Goal: Task Accomplishment & Management: Manage account settings

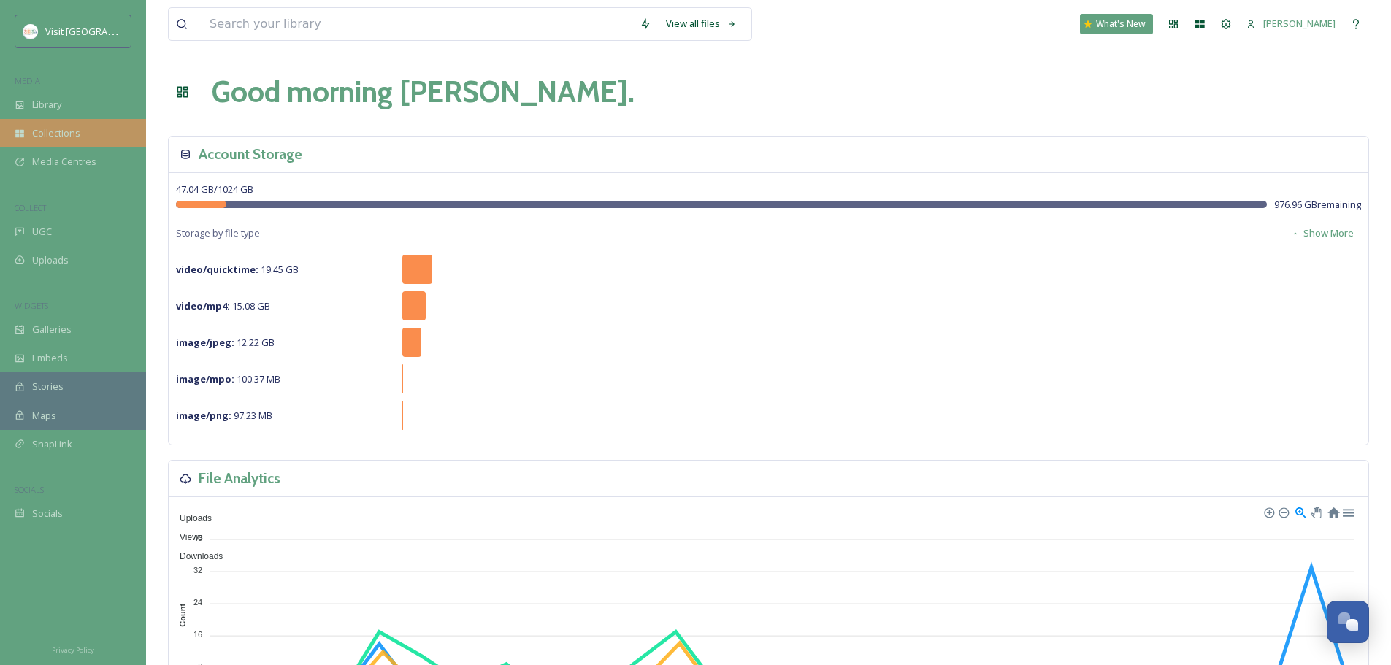
click at [34, 128] on span "Collections" at bounding box center [56, 133] width 48 height 14
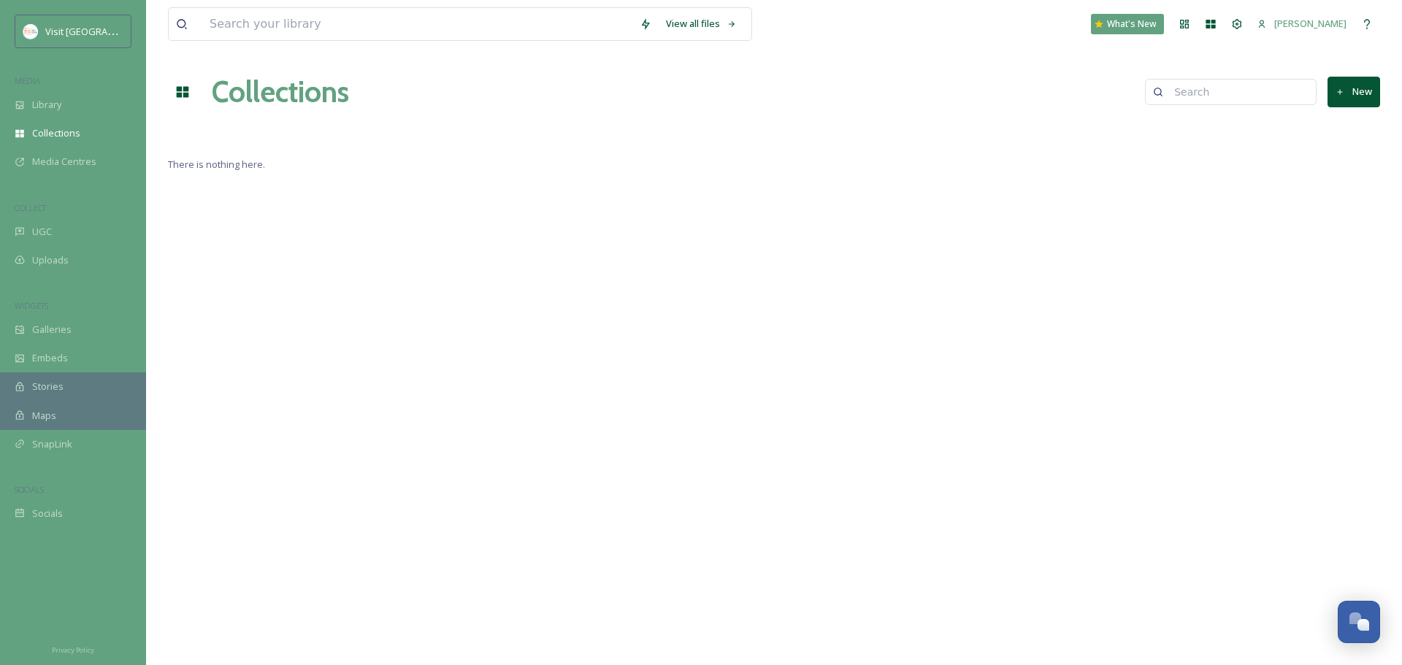
click at [180, 85] on icon at bounding box center [182, 92] width 15 height 15
click at [185, 91] on icon at bounding box center [183, 92] width 12 height 11
click at [1373, 17] on div "Help" at bounding box center [1367, 24] width 26 height 26
click at [1342, 104] on button "New" at bounding box center [1354, 92] width 53 height 30
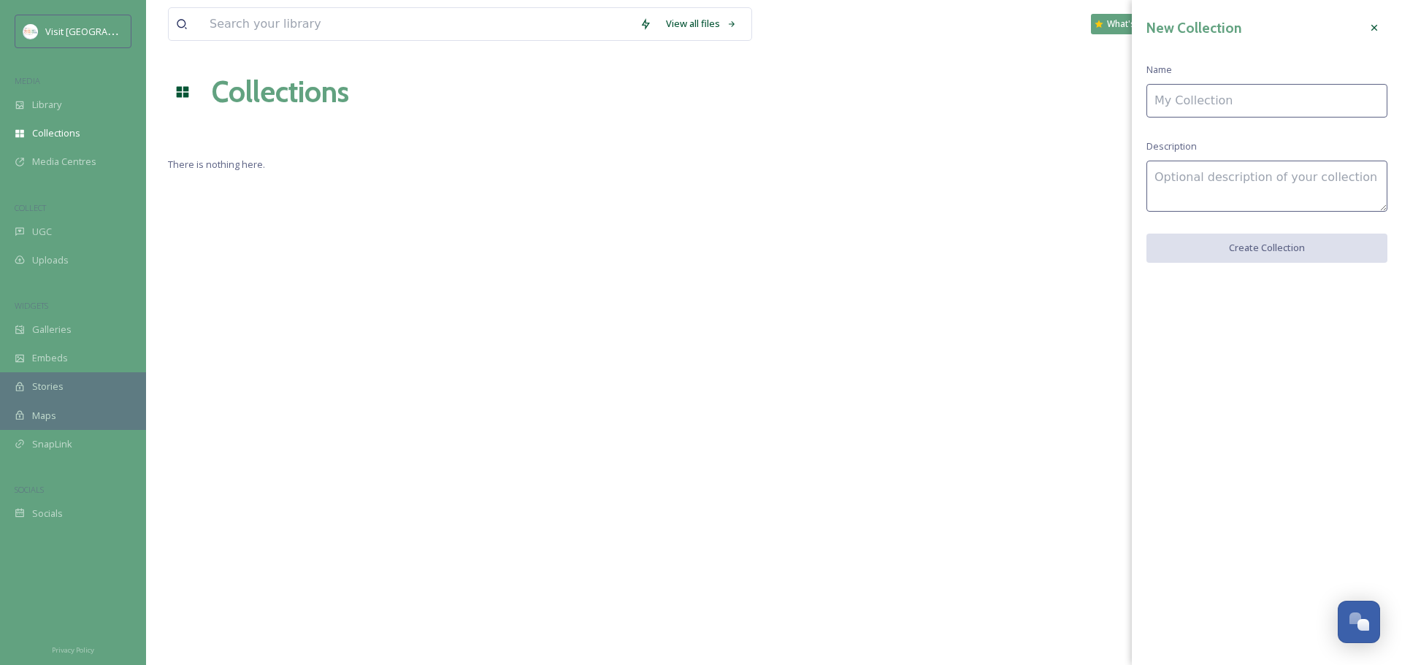
click at [1342, 104] on input at bounding box center [1266, 101] width 241 height 34
click at [1145, 142] on div "New Collection Name Description Create Collection" at bounding box center [1267, 138] width 270 height 277
click at [1218, 103] on input at bounding box center [1266, 101] width 241 height 34
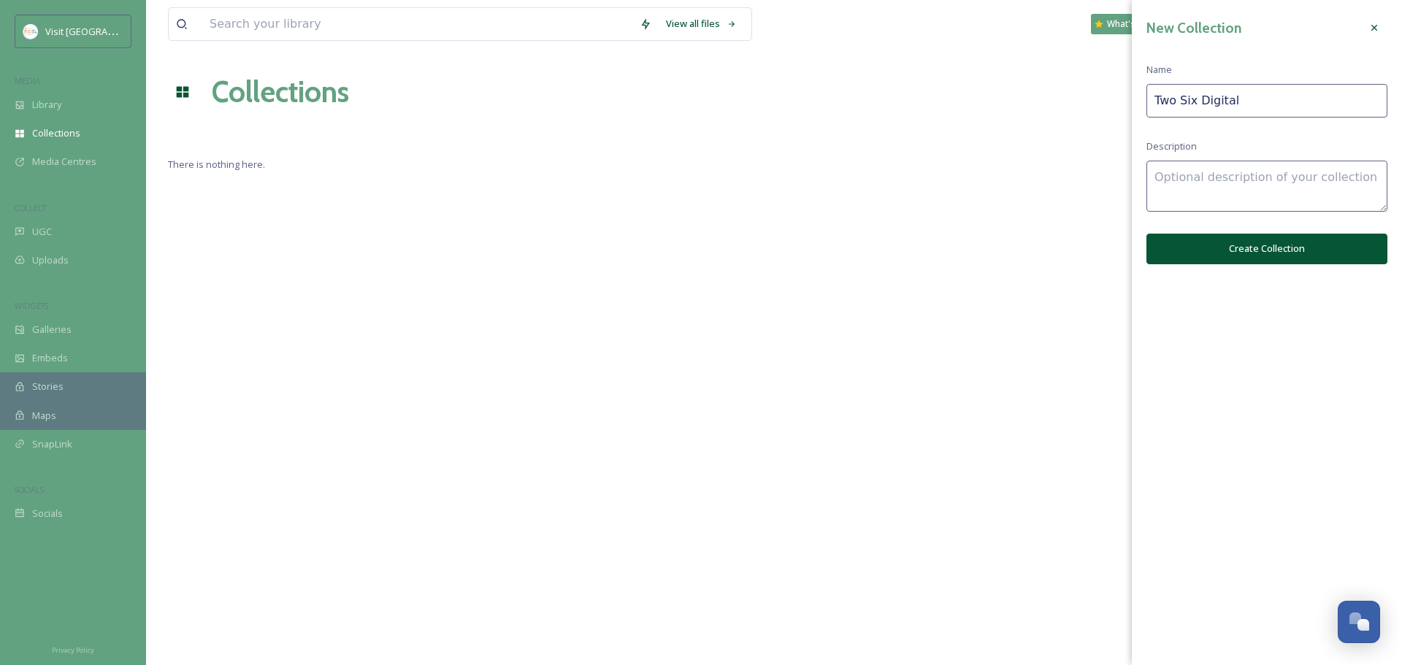
type input "Two Six Digital"
click at [1220, 176] on textarea at bounding box center [1266, 186] width 241 height 51
type textarea "Collection of assets for advertising"
click at [1257, 256] on button "Create Collection" at bounding box center [1266, 249] width 241 height 30
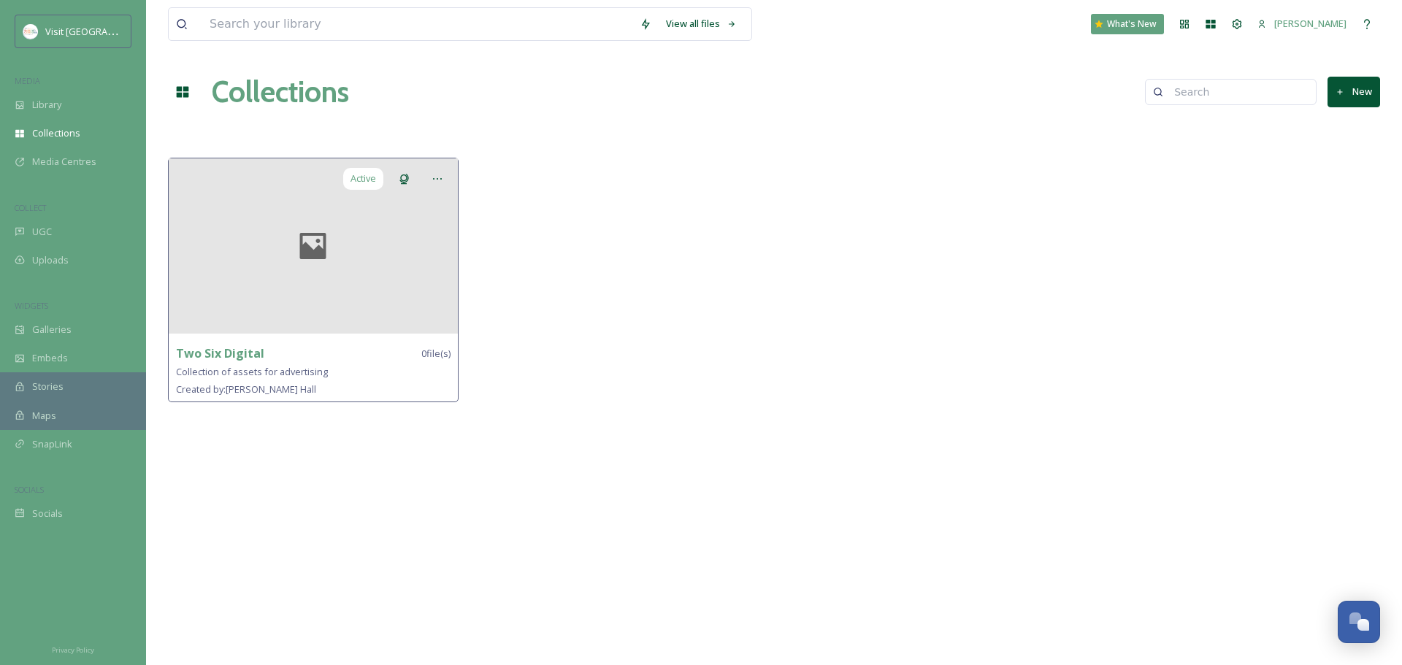
click at [376, 372] on div "Collection of assets for advertising" at bounding box center [313, 372] width 275 height 18
click at [439, 175] on icon at bounding box center [438, 179] width 12 height 12
click at [424, 217] on span "Edit Collection" at bounding box center [411, 211] width 61 height 14
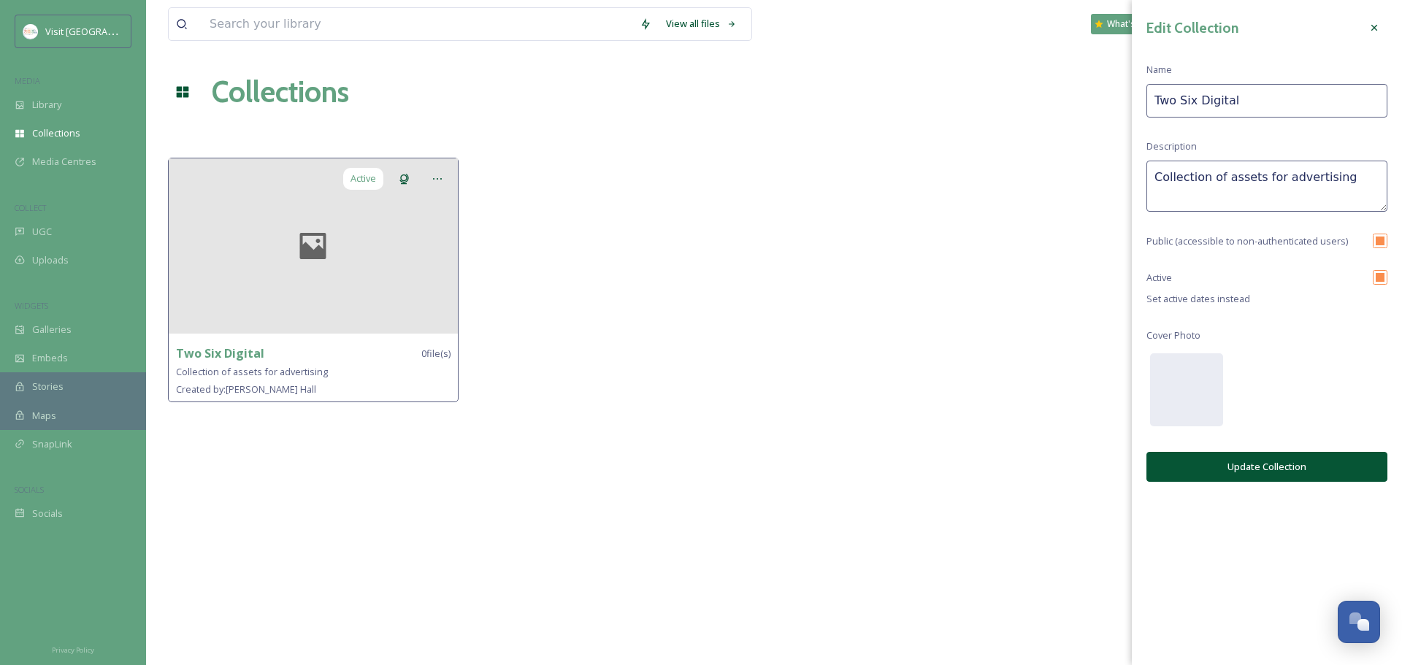
click at [1222, 183] on textarea "Collection of assets for advertising" at bounding box center [1266, 186] width 241 height 51
click at [1273, 187] on textarea "Assets for advertising" at bounding box center [1266, 186] width 241 height 51
type textarea "Advertising assets"
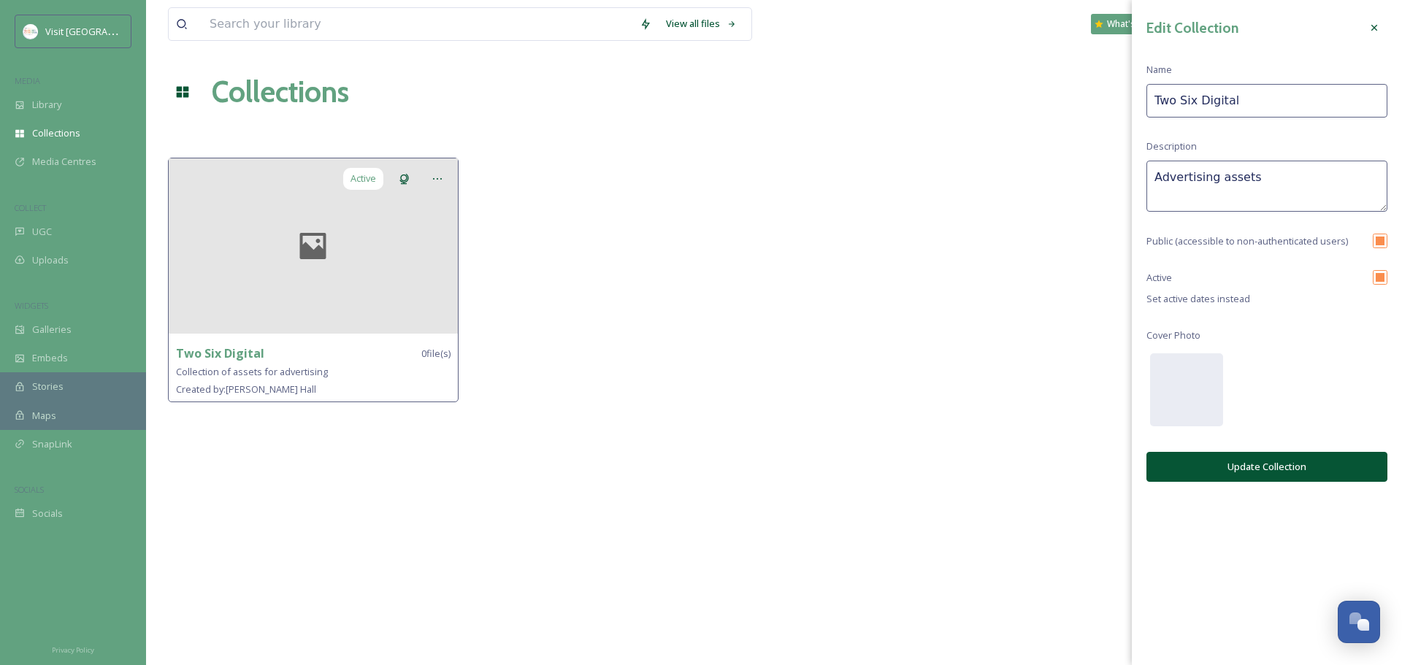
click at [1378, 245] on input "checkbox" at bounding box center [1380, 241] width 15 height 15
checkbox input "false"
click at [1225, 468] on button "Update Collection" at bounding box center [1266, 467] width 241 height 30
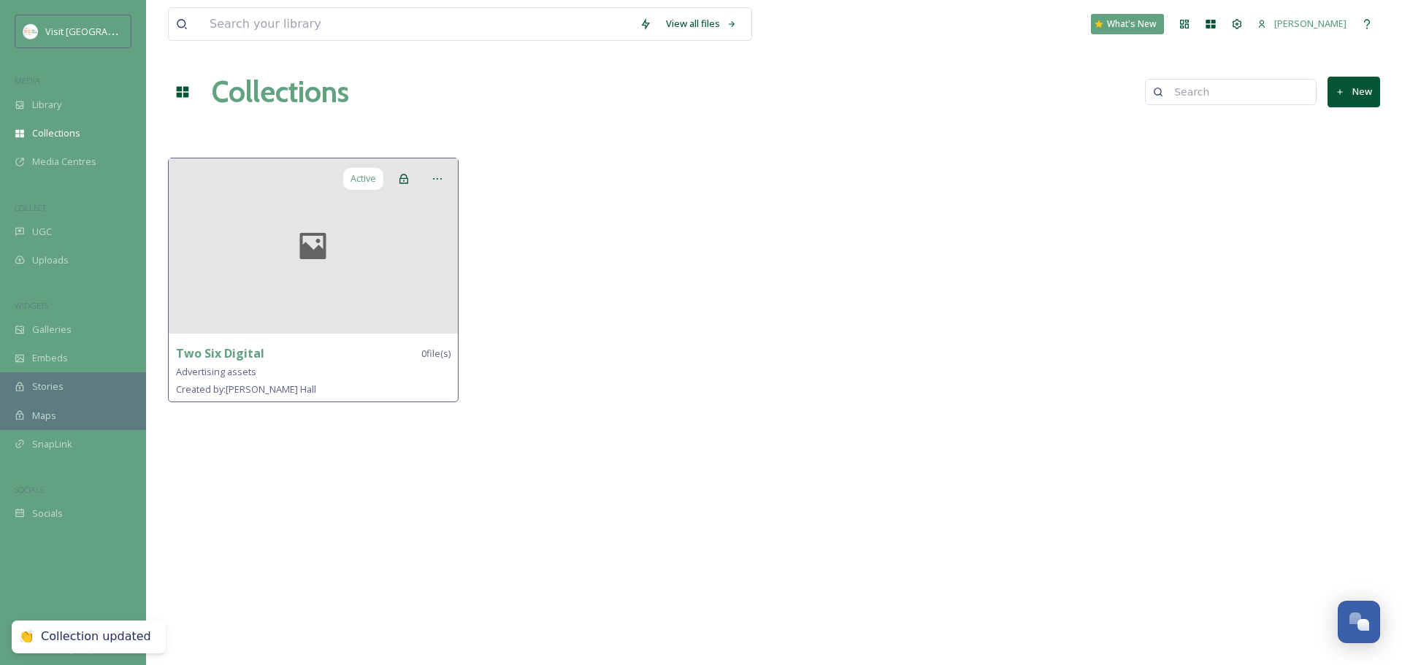
click at [329, 270] on div at bounding box center [313, 245] width 289 height 175
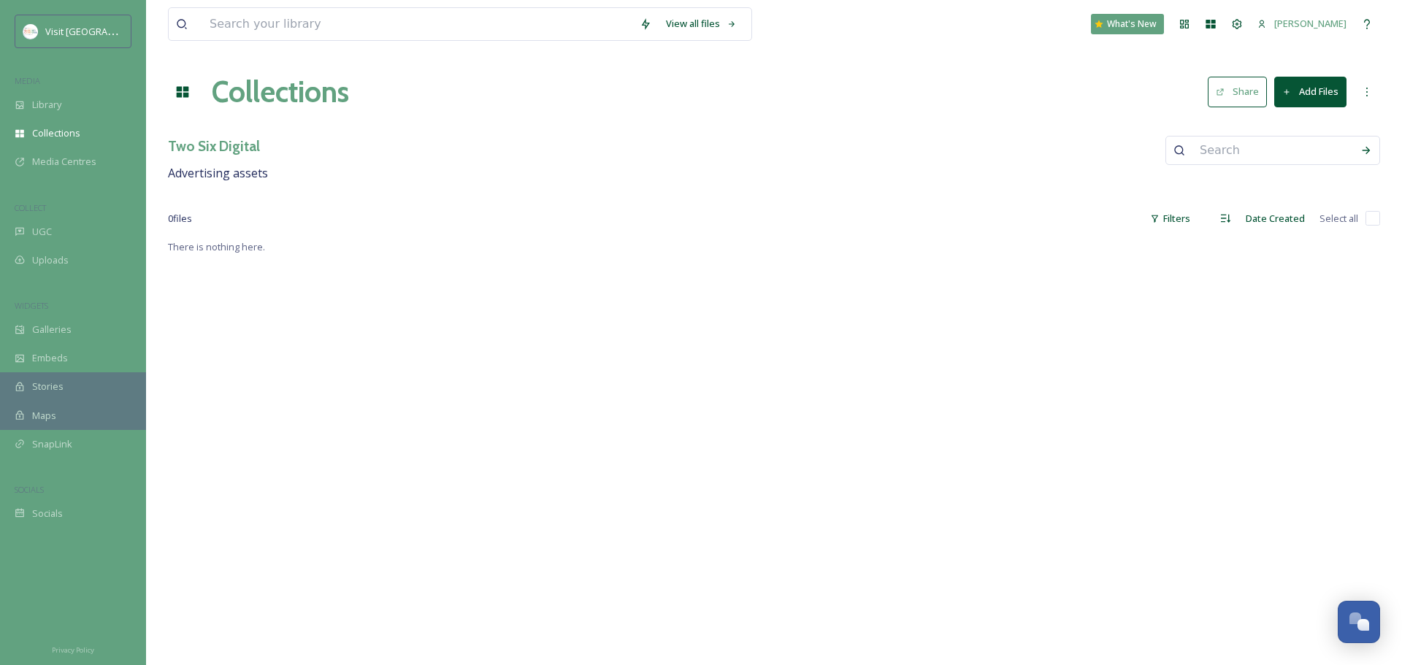
click at [1317, 105] on button "Add Files" at bounding box center [1310, 92] width 72 height 30
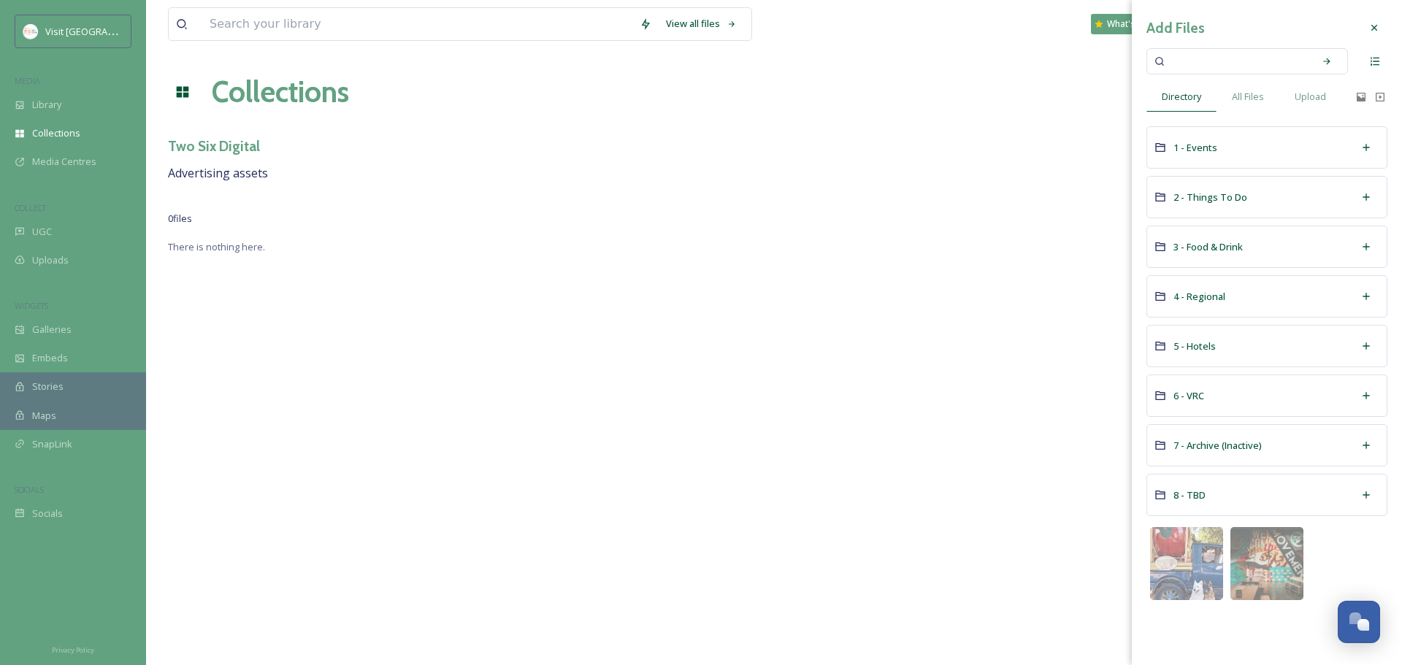
click at [1375, 28] on icon at bounding box center [1374, 28] width 12 height 12
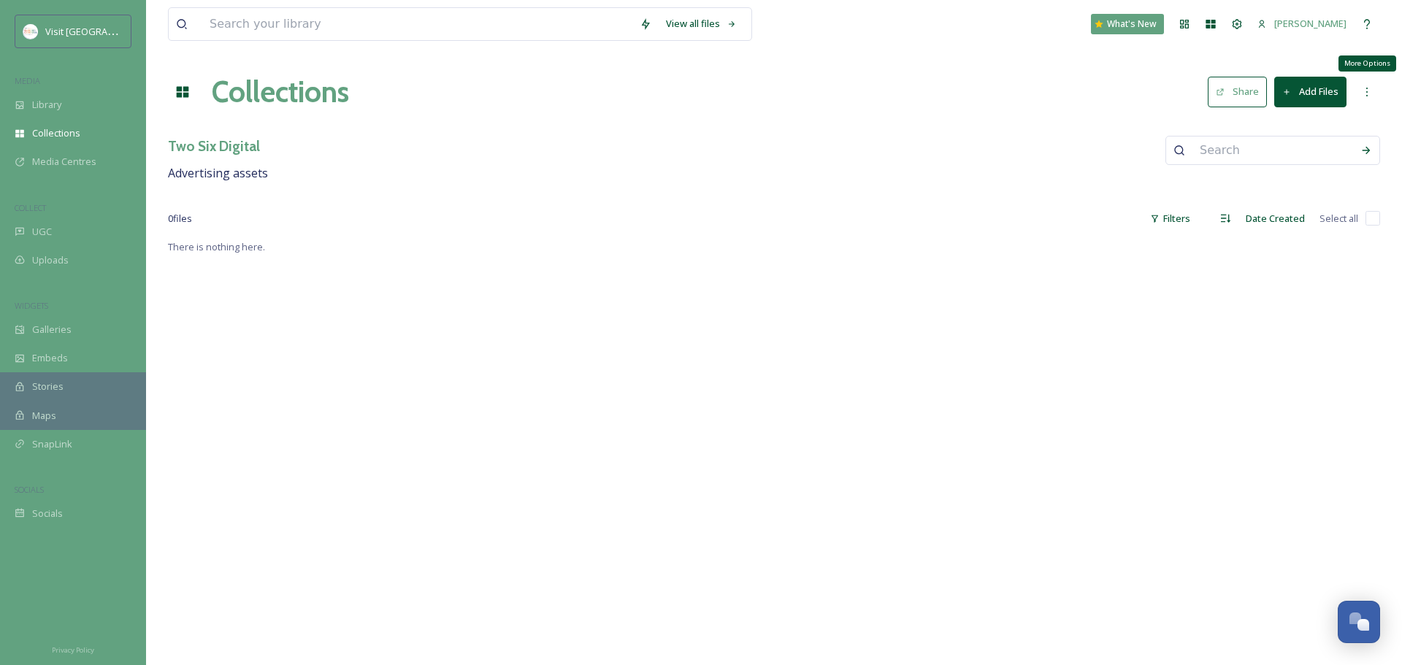
click at [1366, 98] on div "More Options" at bounding box center [1367, 92] width 26 height 26
click at [1305, 119] on div "Edit Collection" at bounding box center [1299, 124] width 159 height 28
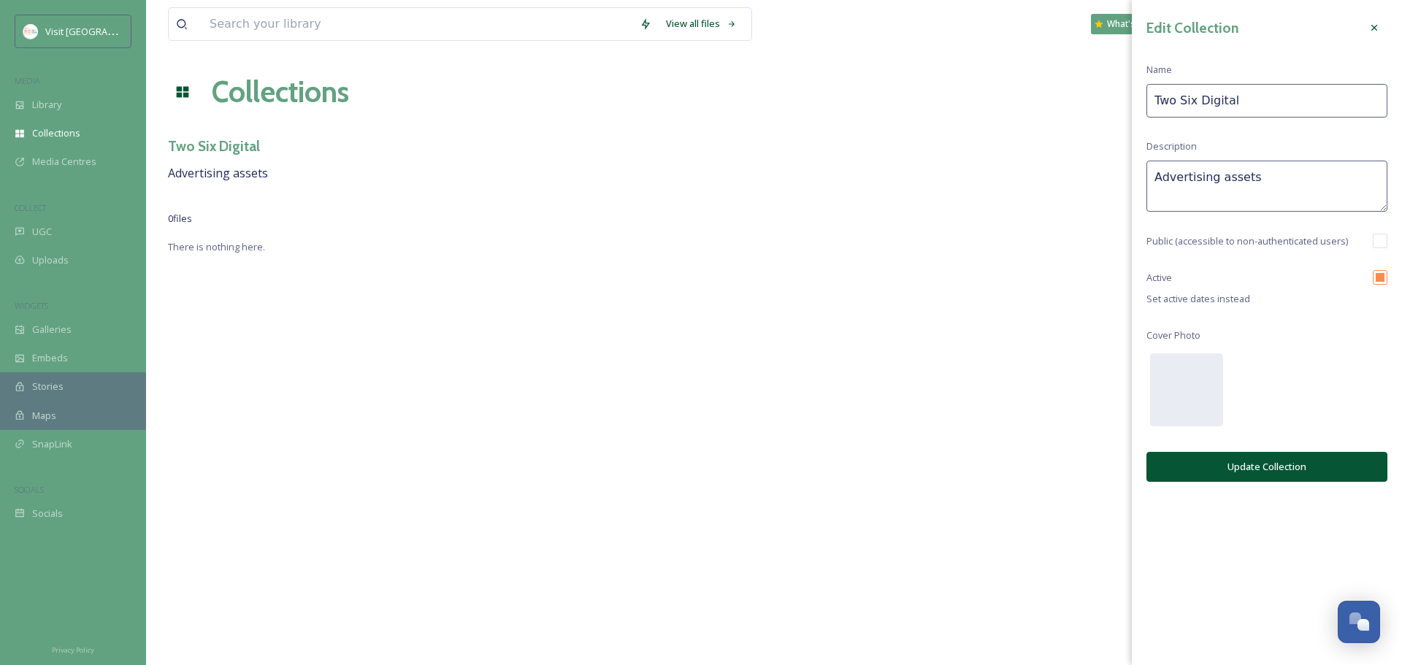
click at [1380, 29] on div at bounding box center [1374, 28] width 26 height 26
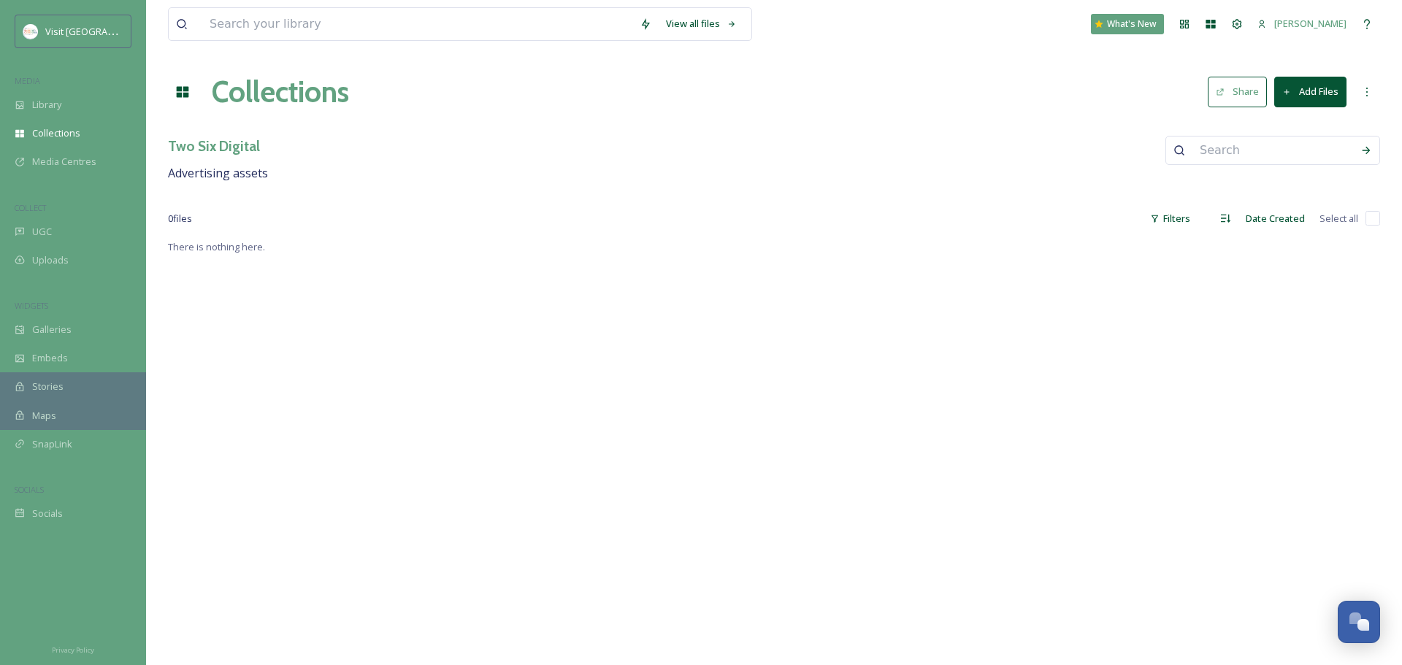
click at [1319, 96] on button "Add Files" at bounding box center [1310, 92] width 72 height 30
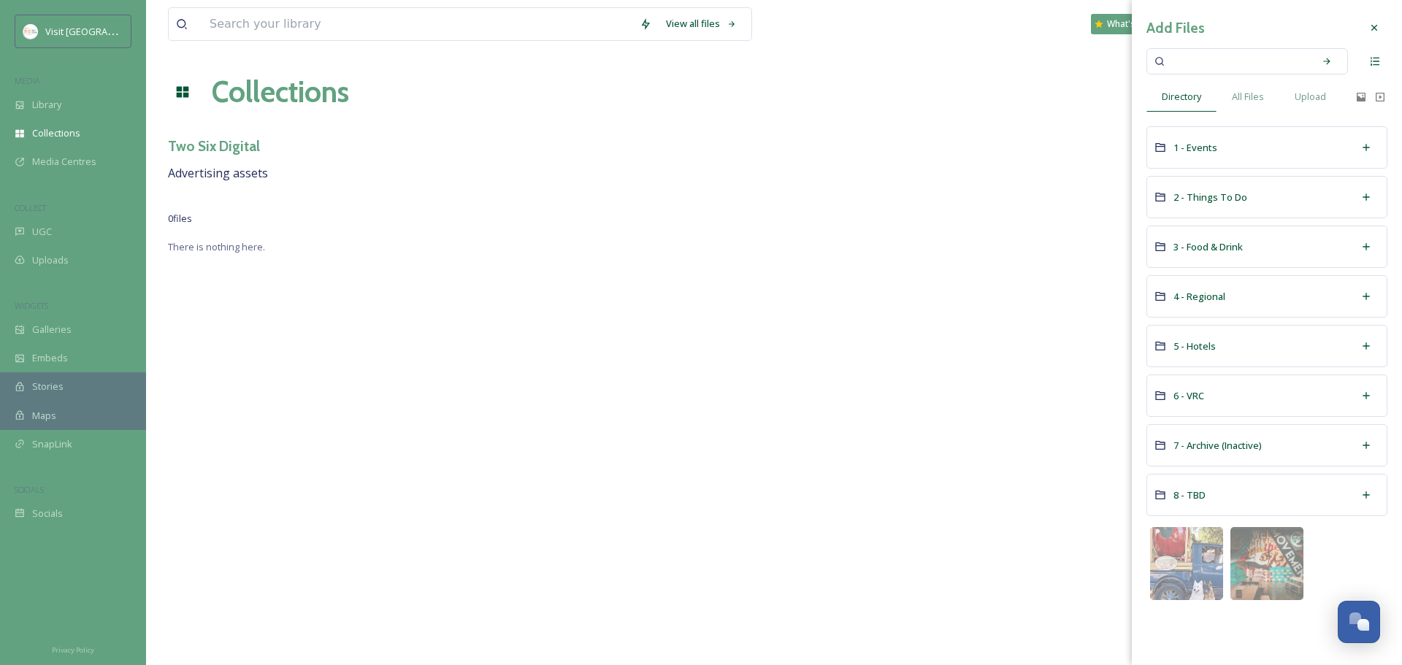
click at [1372, 20] on div at bounding box center [1374, 28] width 26 height 26
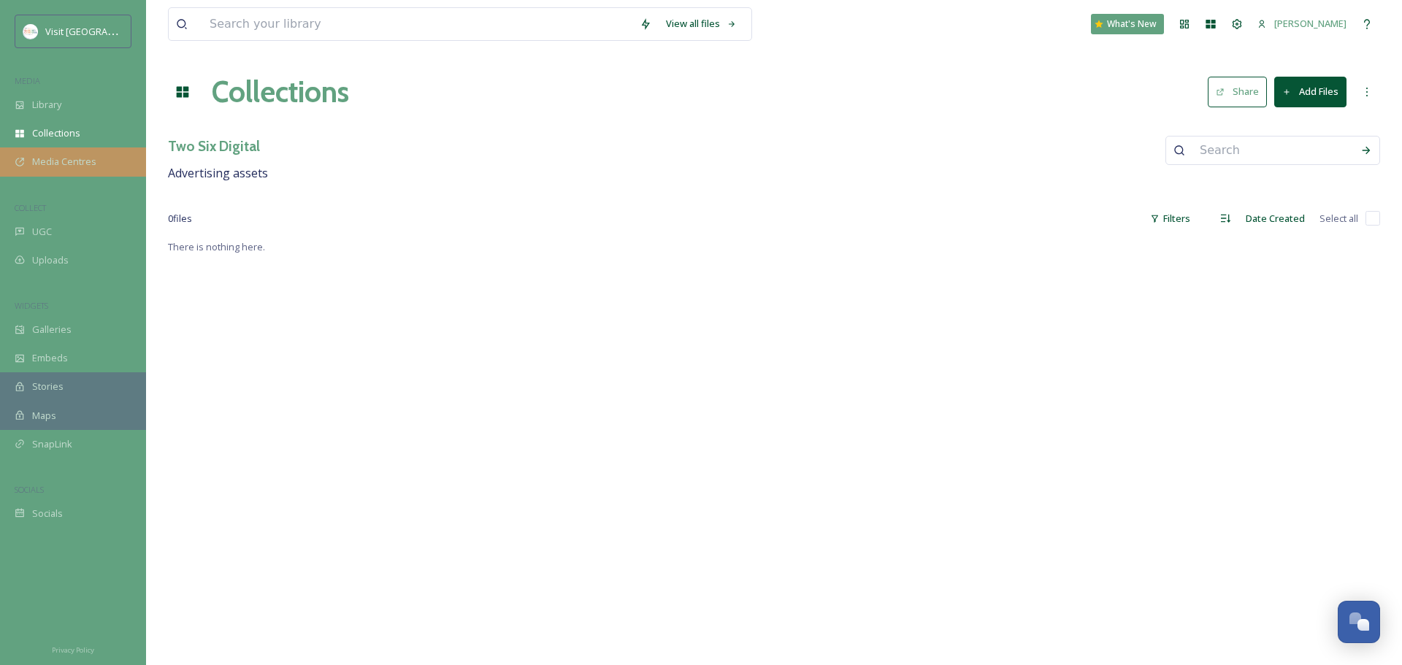
click at [61, 156] on span "Media Centres" at bounding box center [64, 162] width 64 height 14
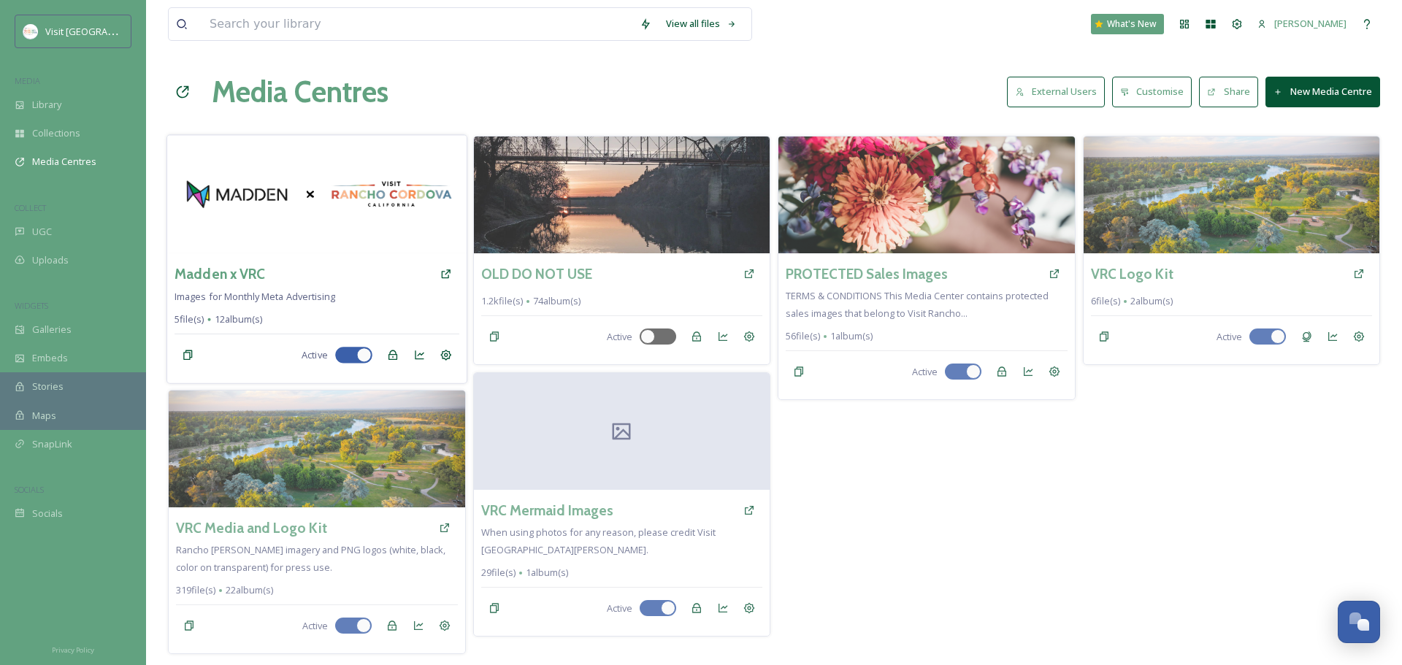
click at [359, 357] on div at bounding box center [363, 355] width 15 height 15
checkbox input "false"
click at [362, 227] on img at bounding box center [316, 194] width 299 height 118
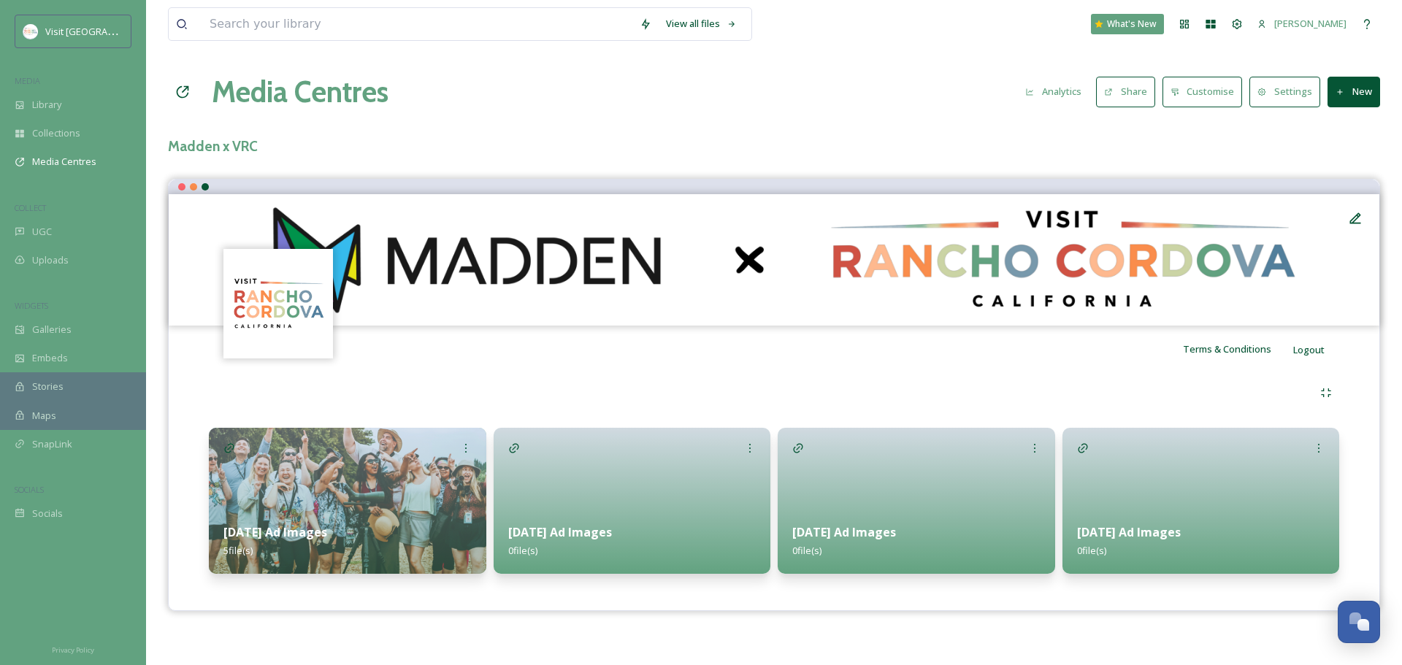
click at [1365, 215] on div at bounding box center [1355, 218] width 26 height 26
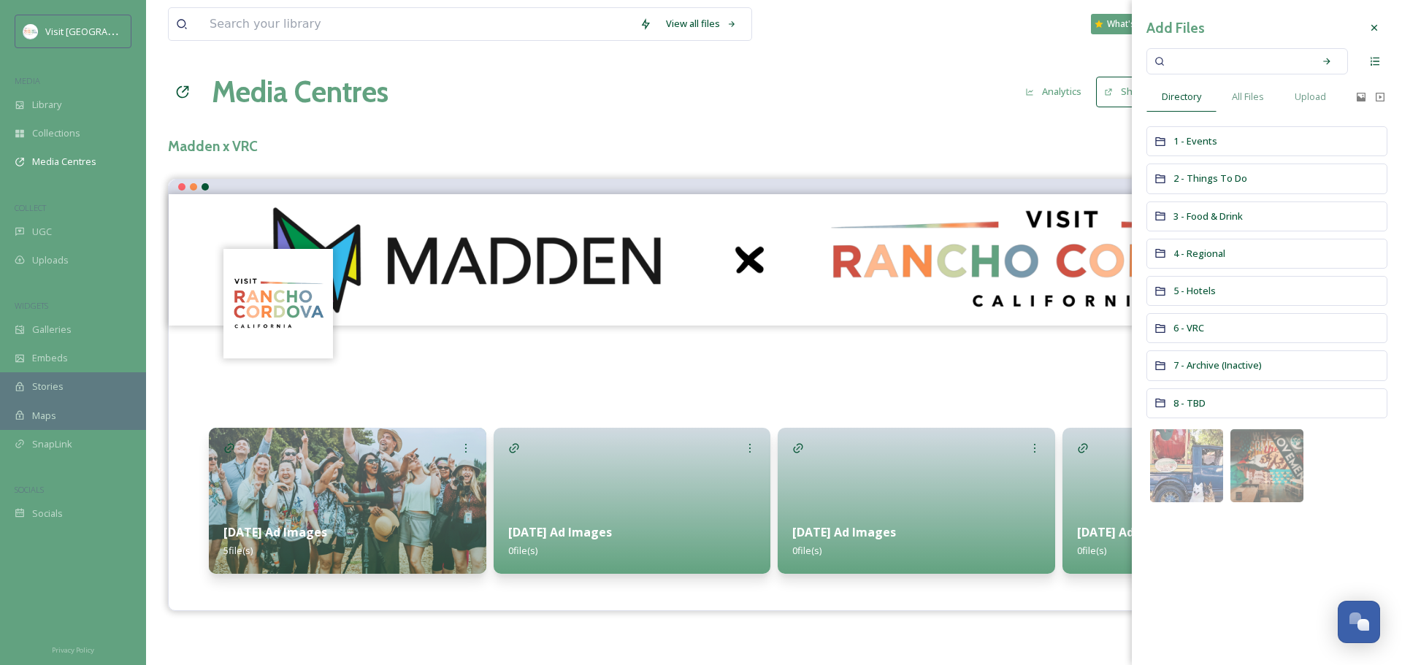
click at [731, 283] on img at bounding box center [774, 259] width 1211 height 131
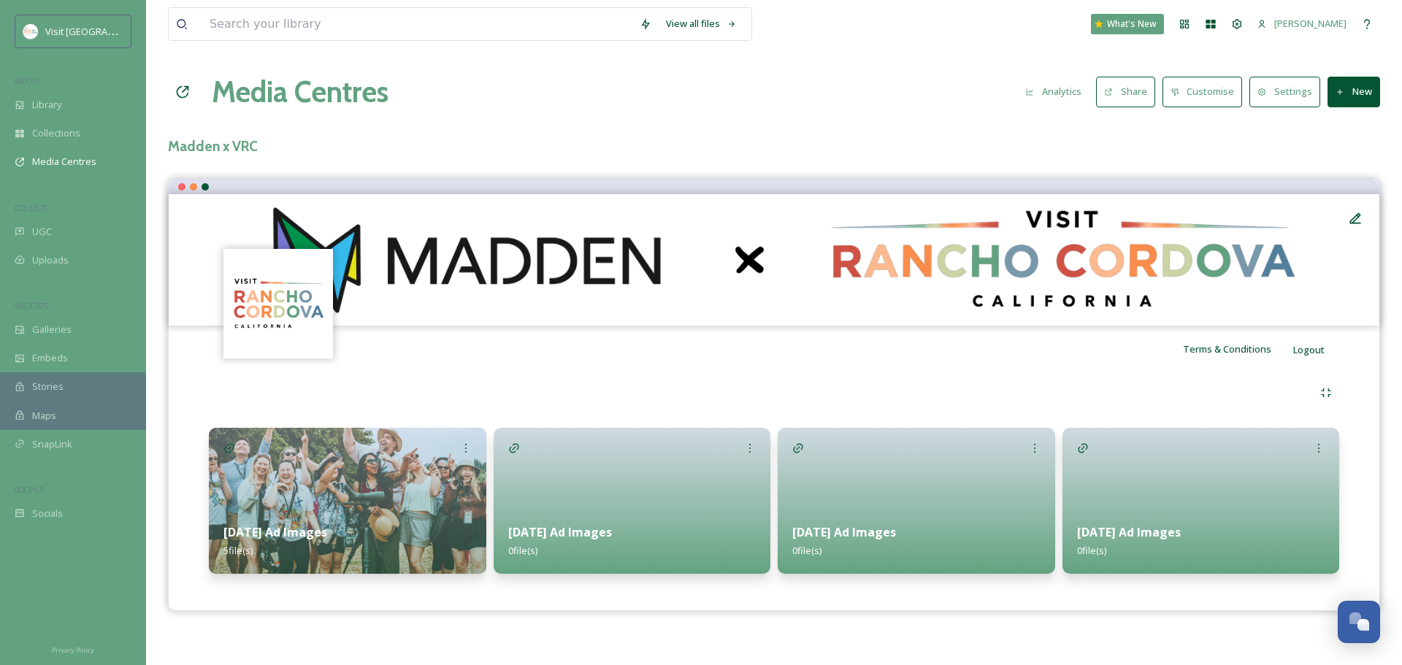
click at [1098, 307] on img at bounding box center [774, 259] width 1211 height 131
click at [1360, 226] on div at bounding box center [1355, 218] width 26 height 26
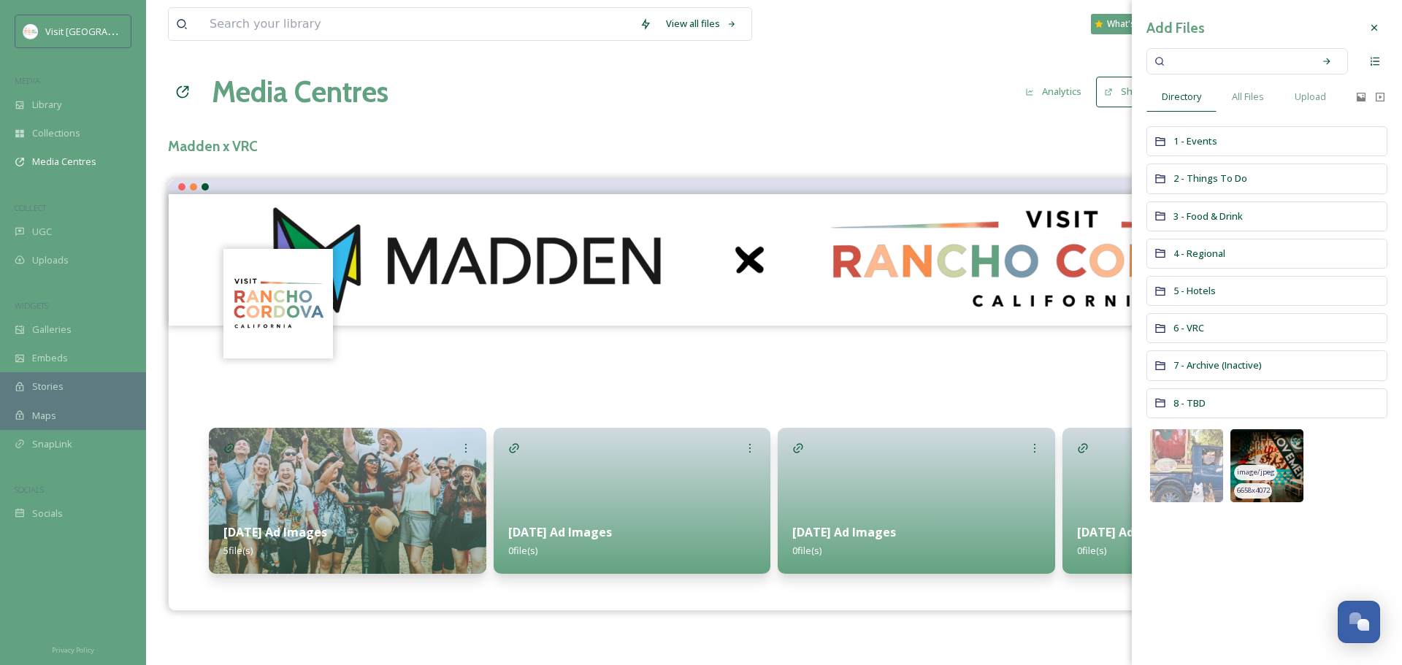
click at [1291, 472] on img at bounding box center [1266, 465] width 73 height 73
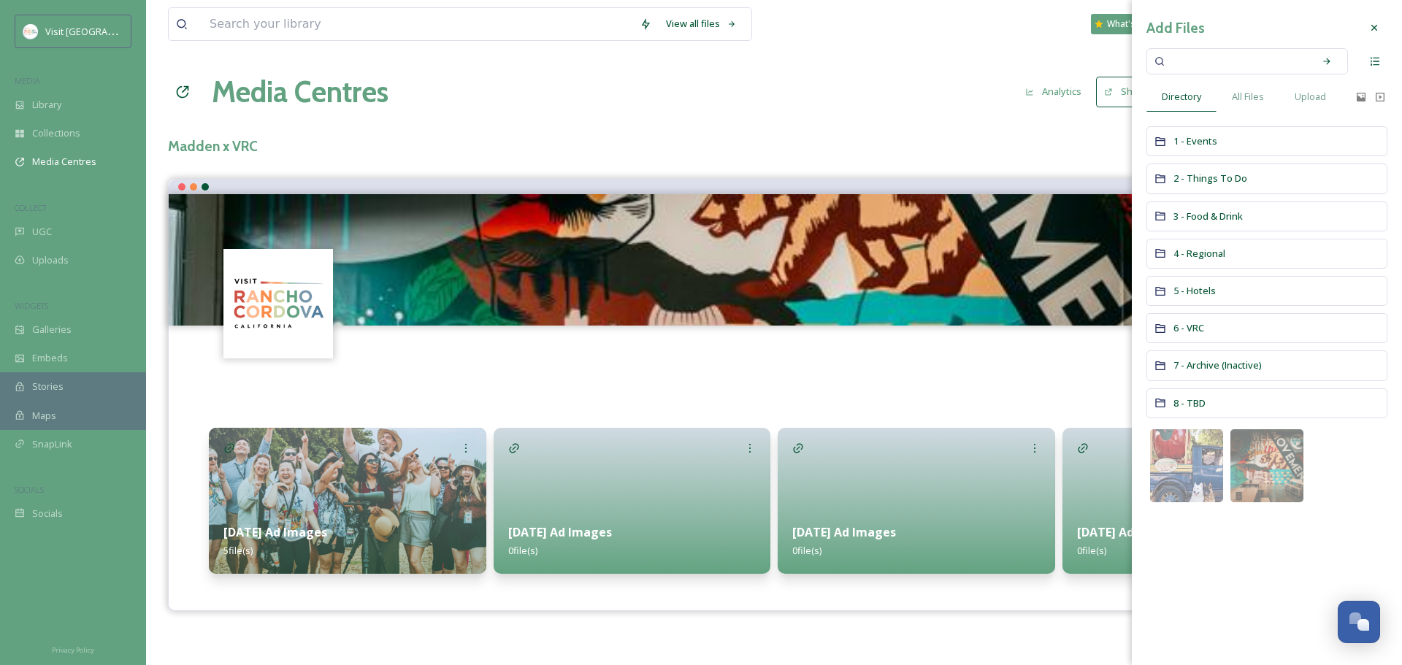
click at [1235, 141] on div "1 - Events" at bounding box center [1266, 141] width 241 height 30
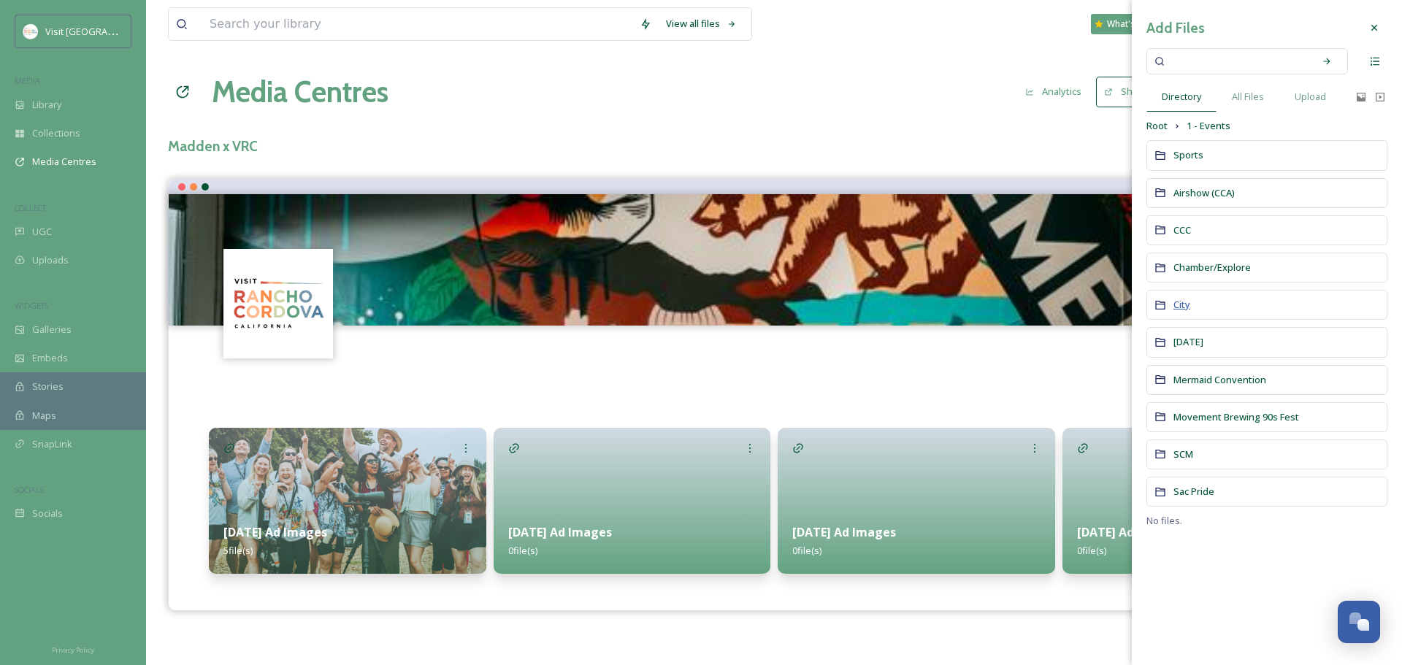
click at [1181, 308] on span "City" at bounding box center [1181, 304] width 17 height 13
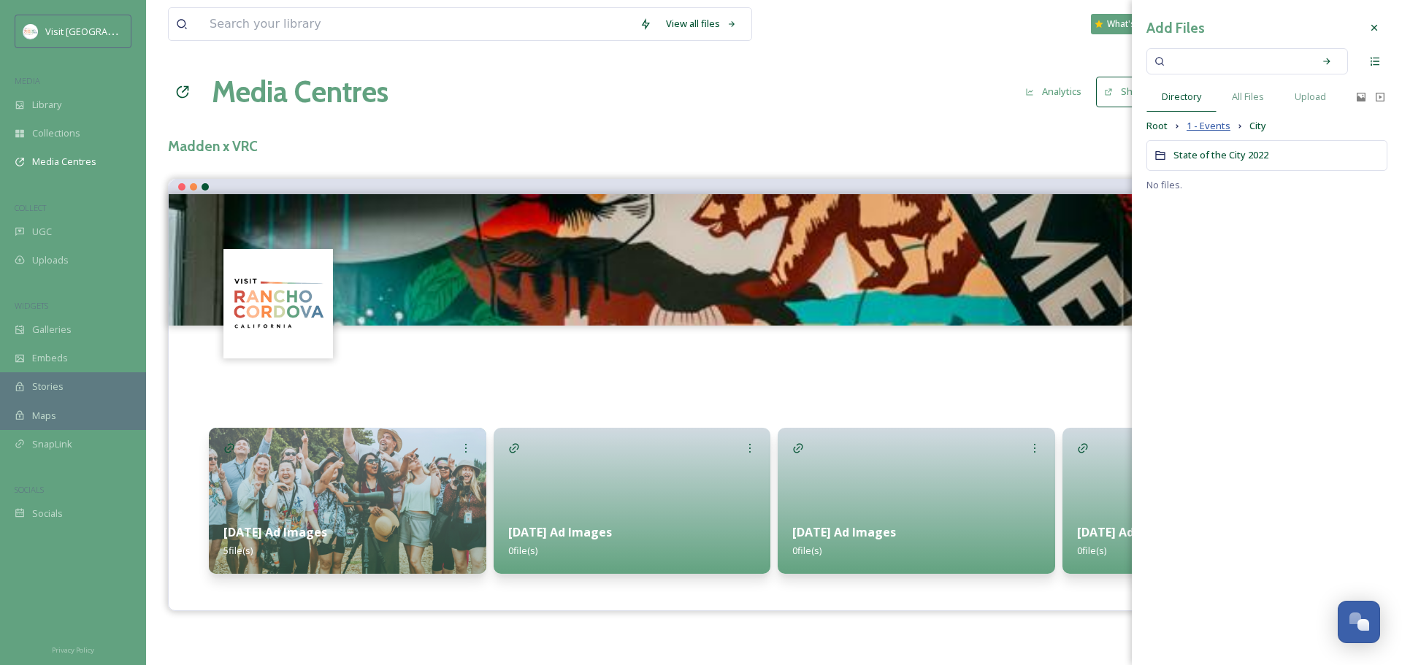
click at [1215, 127] on span "1 - Events" at bounding box center [1209, 126] width 44 height 14
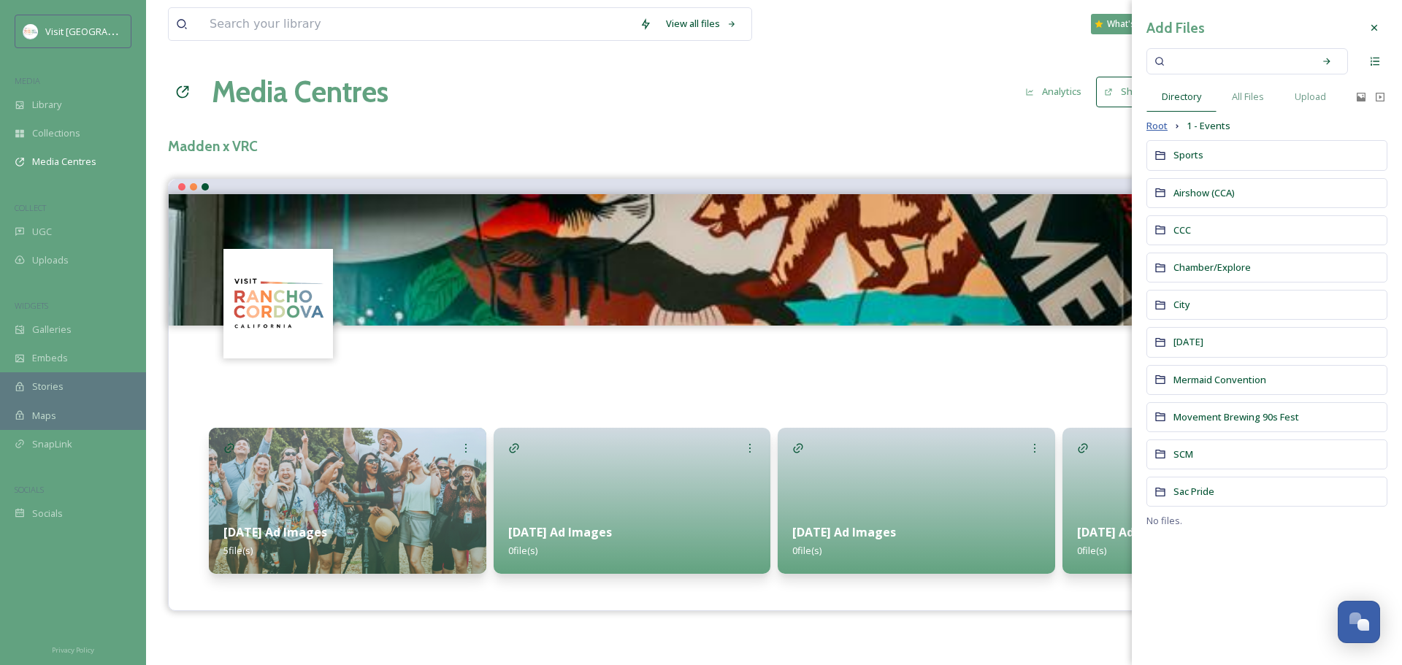
click at [1165, 129] on span "Root" at bounding box center [1156, 126] width 21 height 14
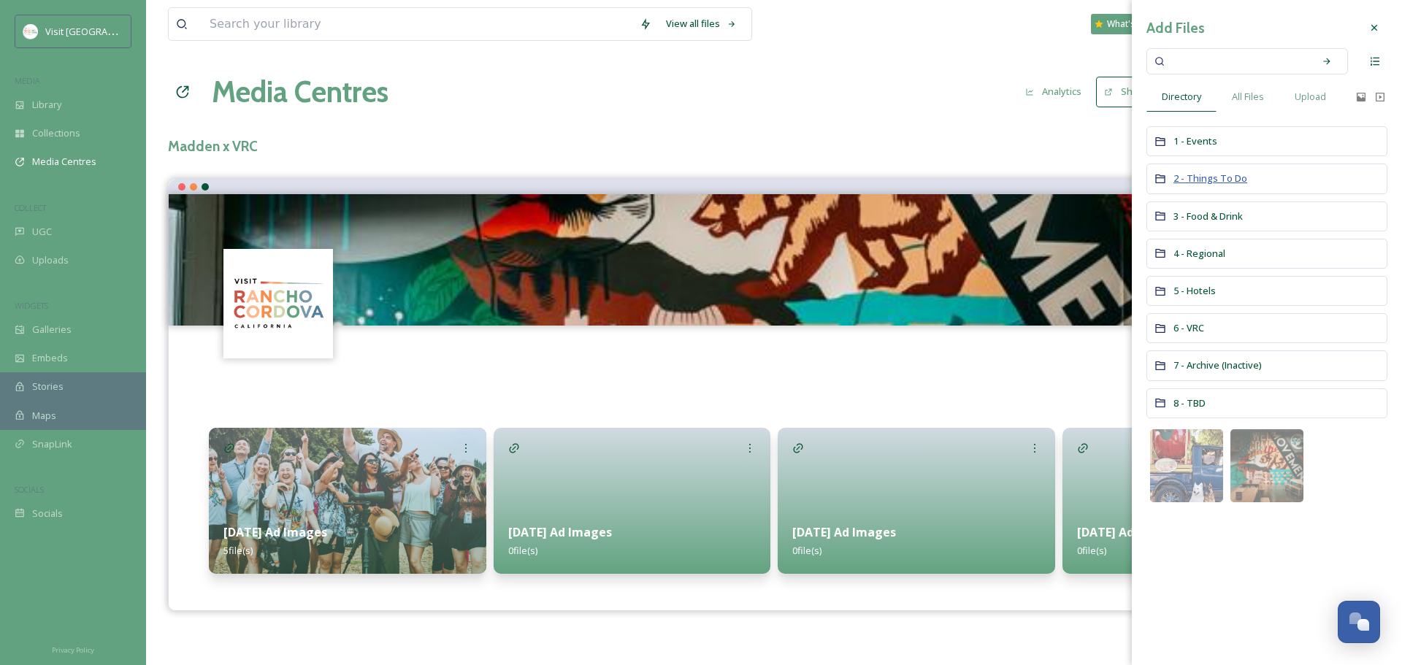
click at [1204, 183] on span "2 - Things To Do" at bounding box center [1210, 178] width 74 height 13
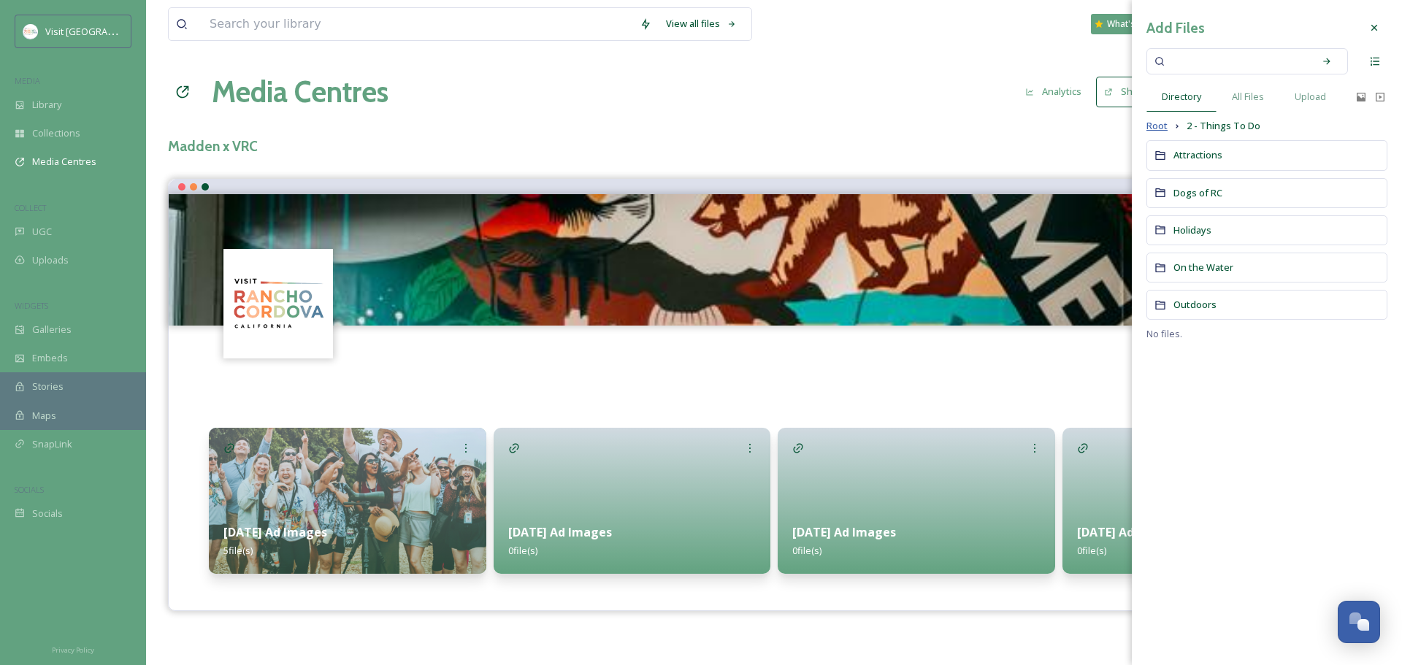
click at [1156, 126] on span "Root" at bounding box center [1156, 126] width 21 height 14
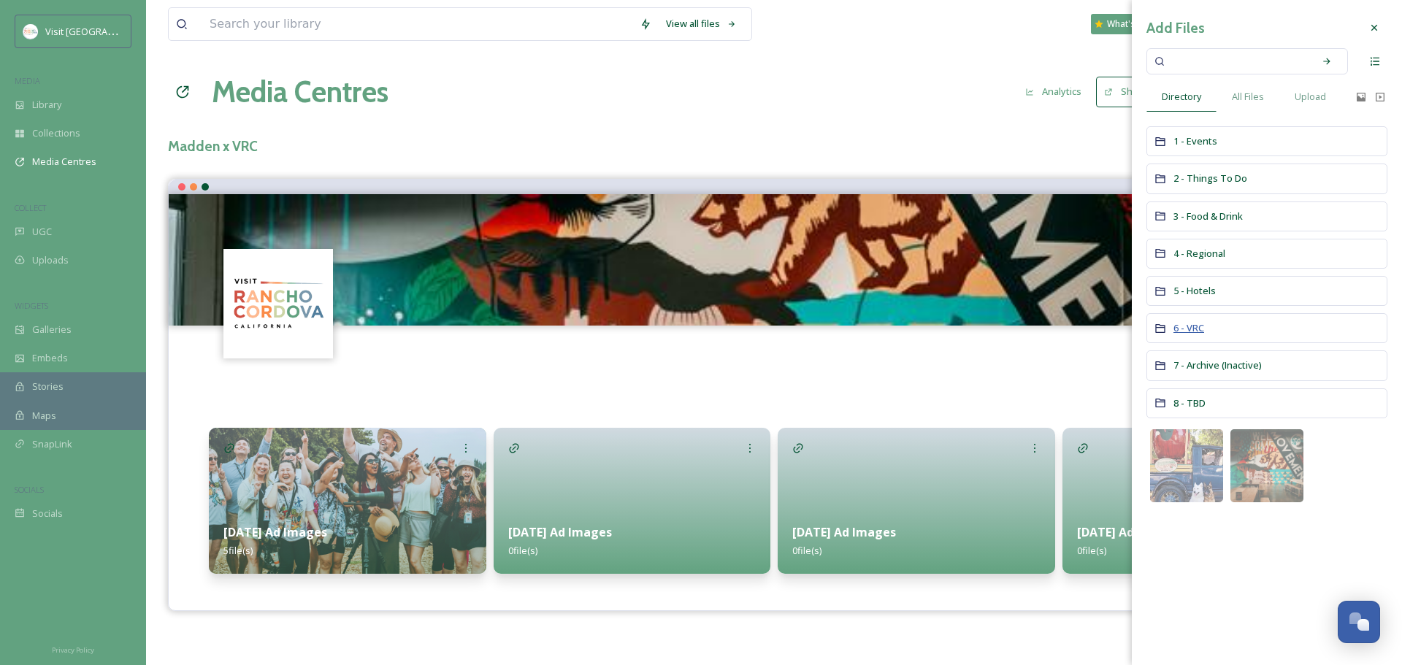
click at [1191, 326] on span "6 - VRC" at bounding box center [1188, 327] width 31 height 13
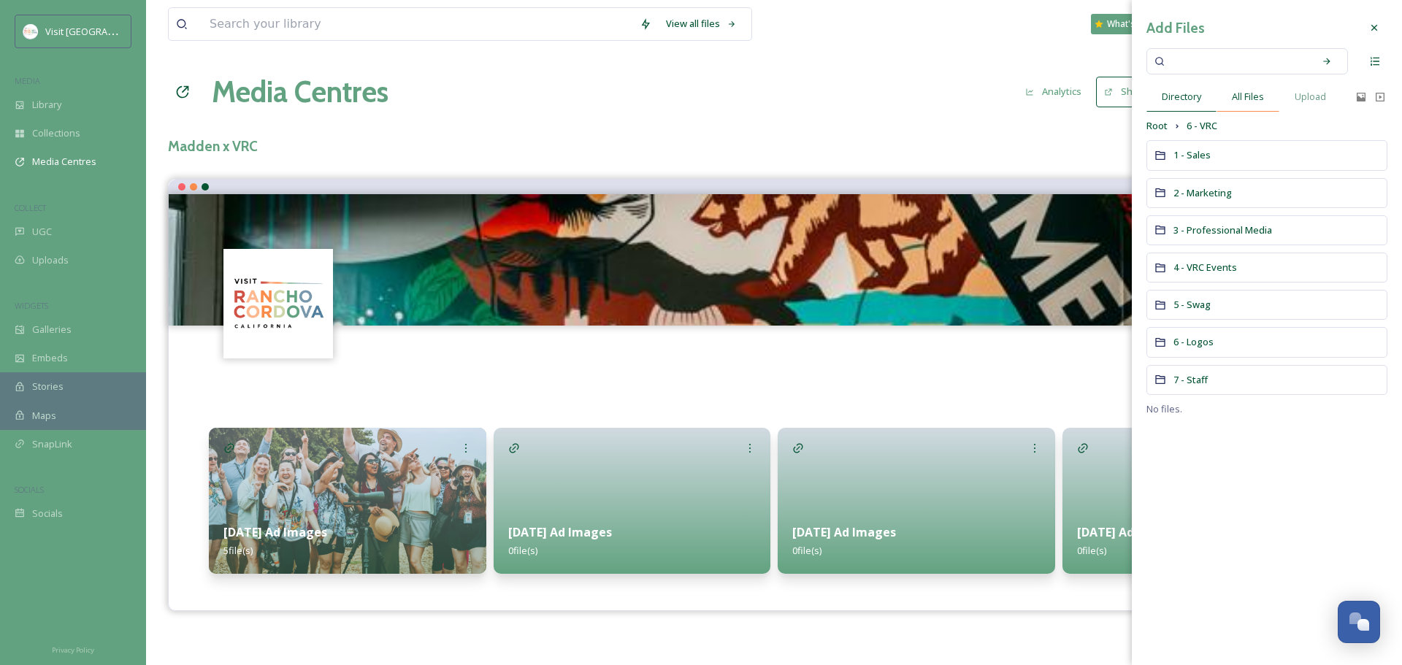
click at [1242, 108] on div "All Files" at bounding box center [1248, 97] width 63 height 30
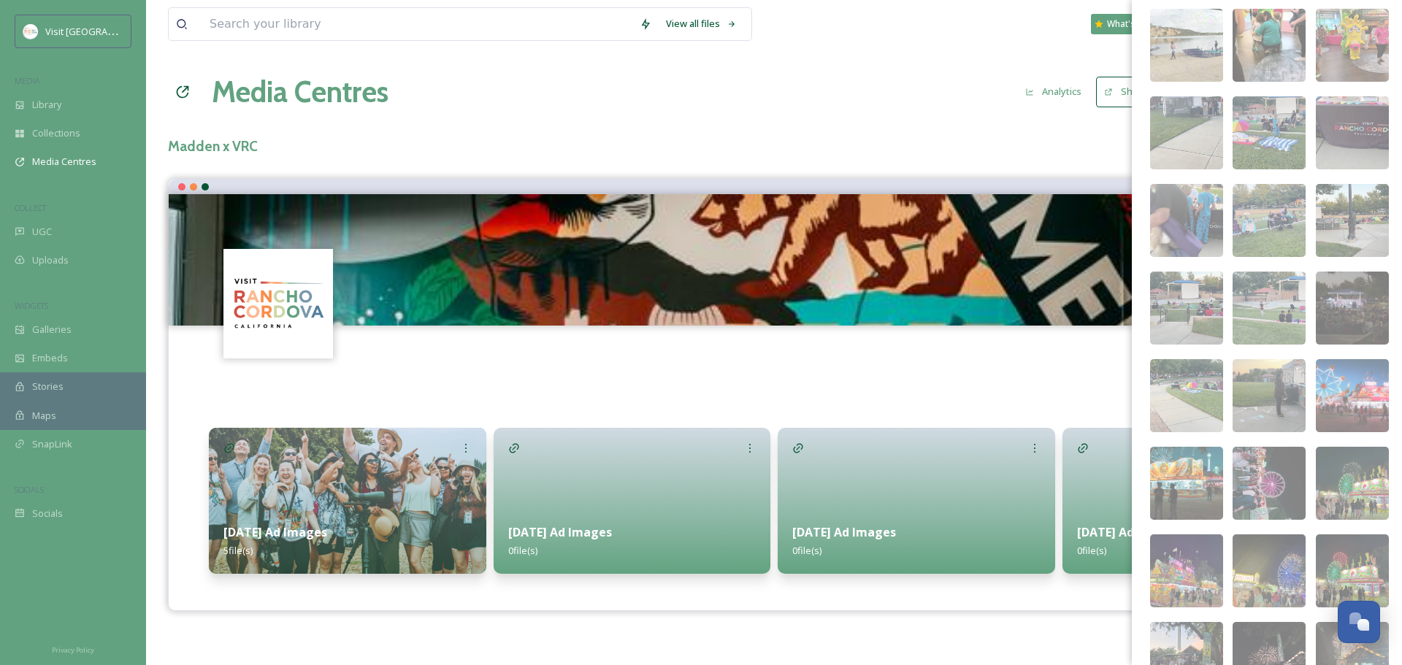
scroll to position [6637, 0]
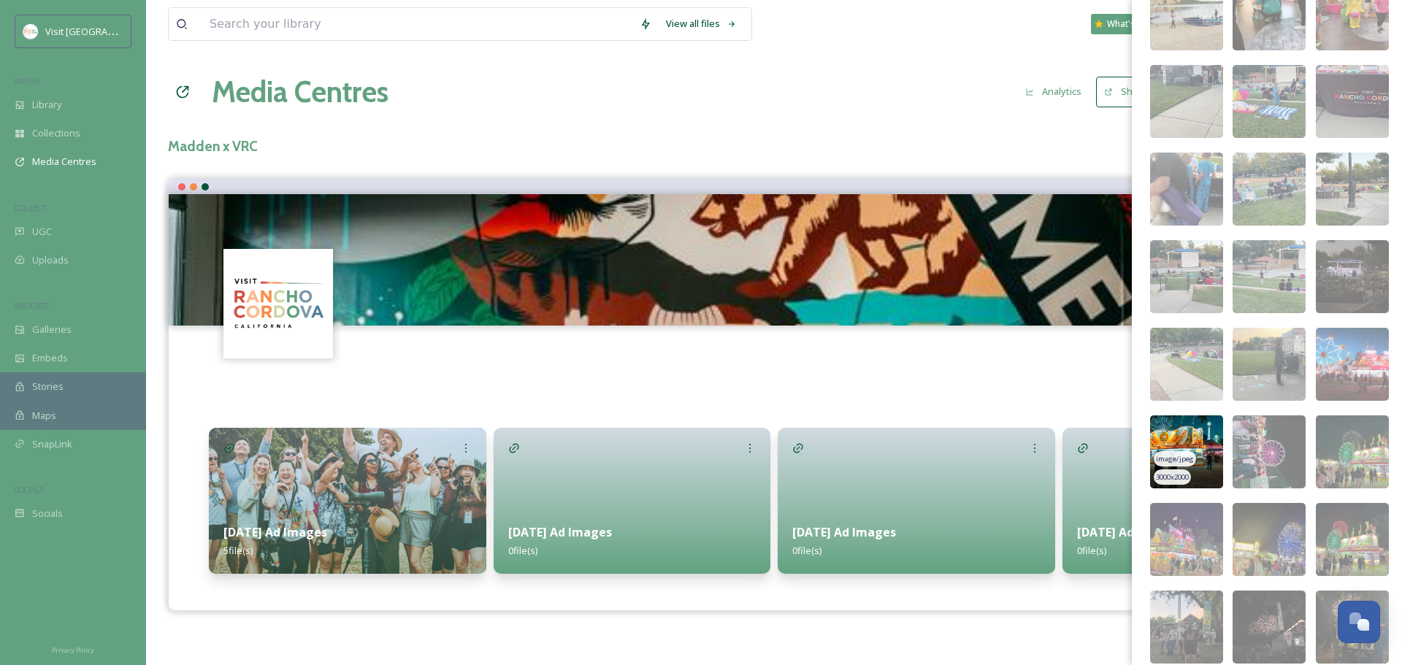
click at [1200, 471] on img at bounding box center [1186, 451] width 73 height 73
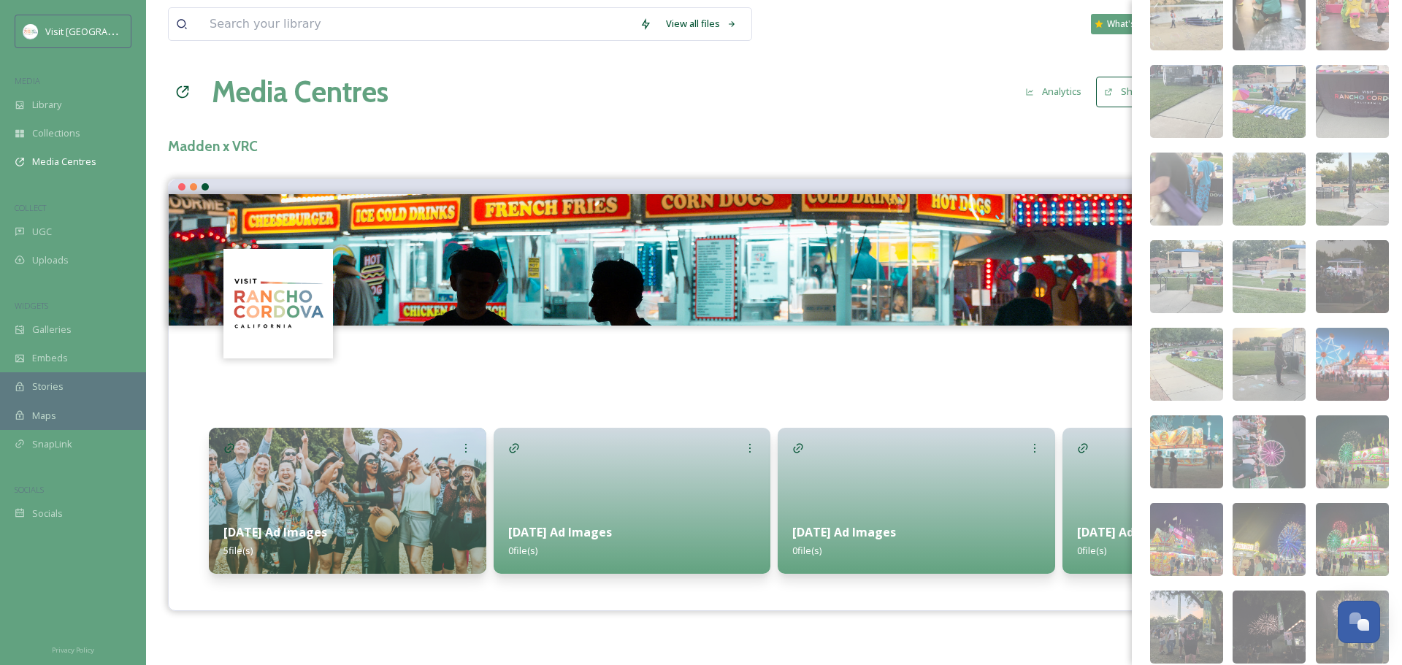
scroll to position [6758, 0]
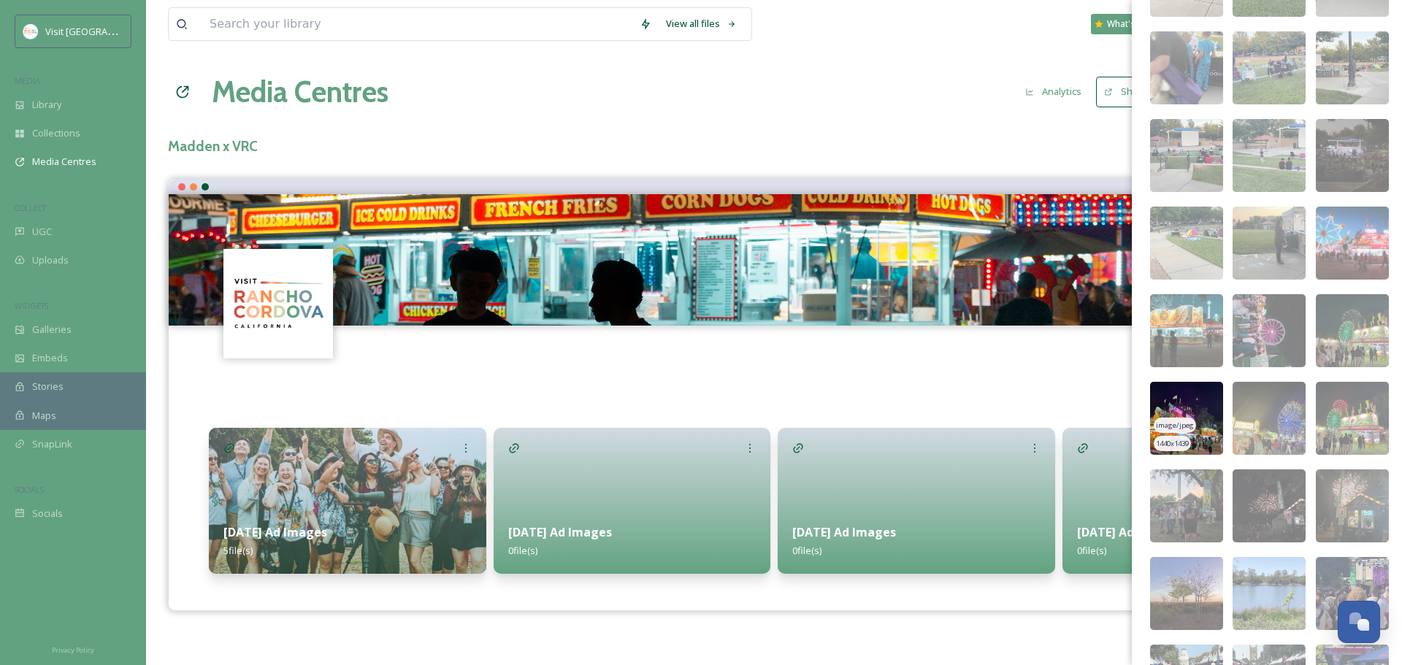
click at [1217, 440] on img at bounding box center [1186, 418] width 73 height 73
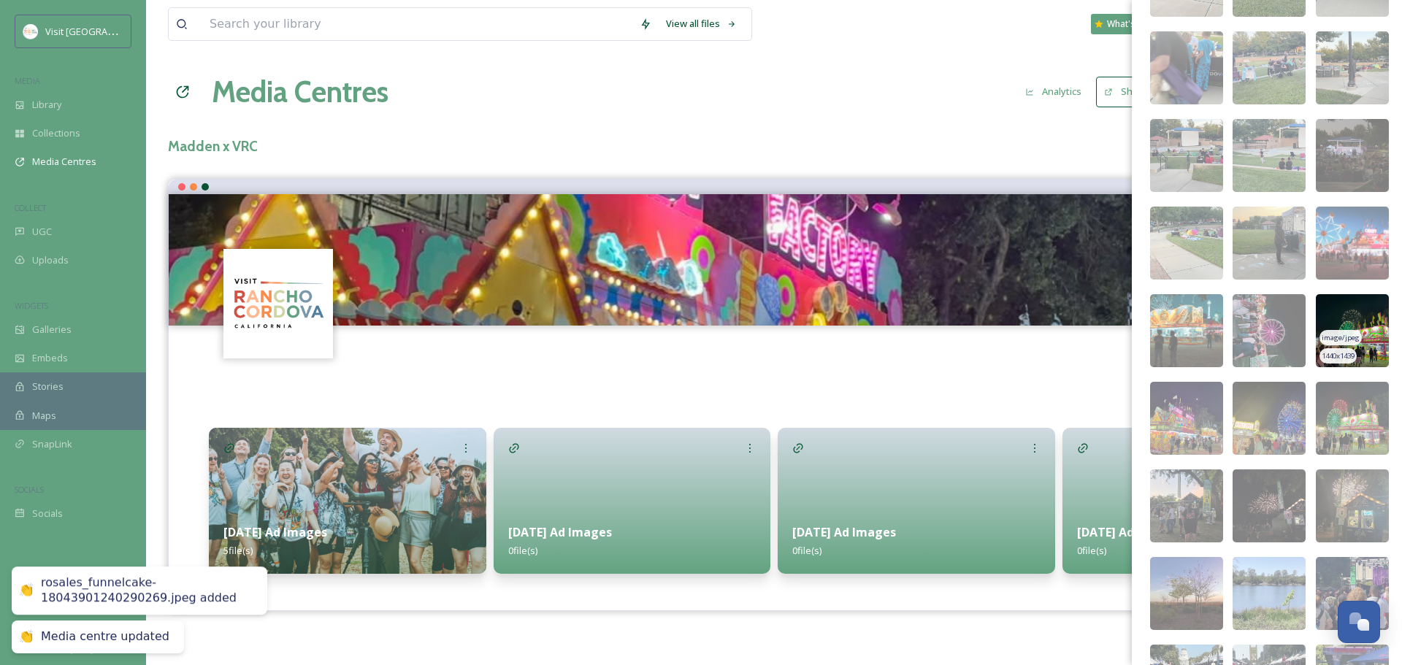
click at [1367, 332] on img at bounding box center [1352, 330] width 73 height 73
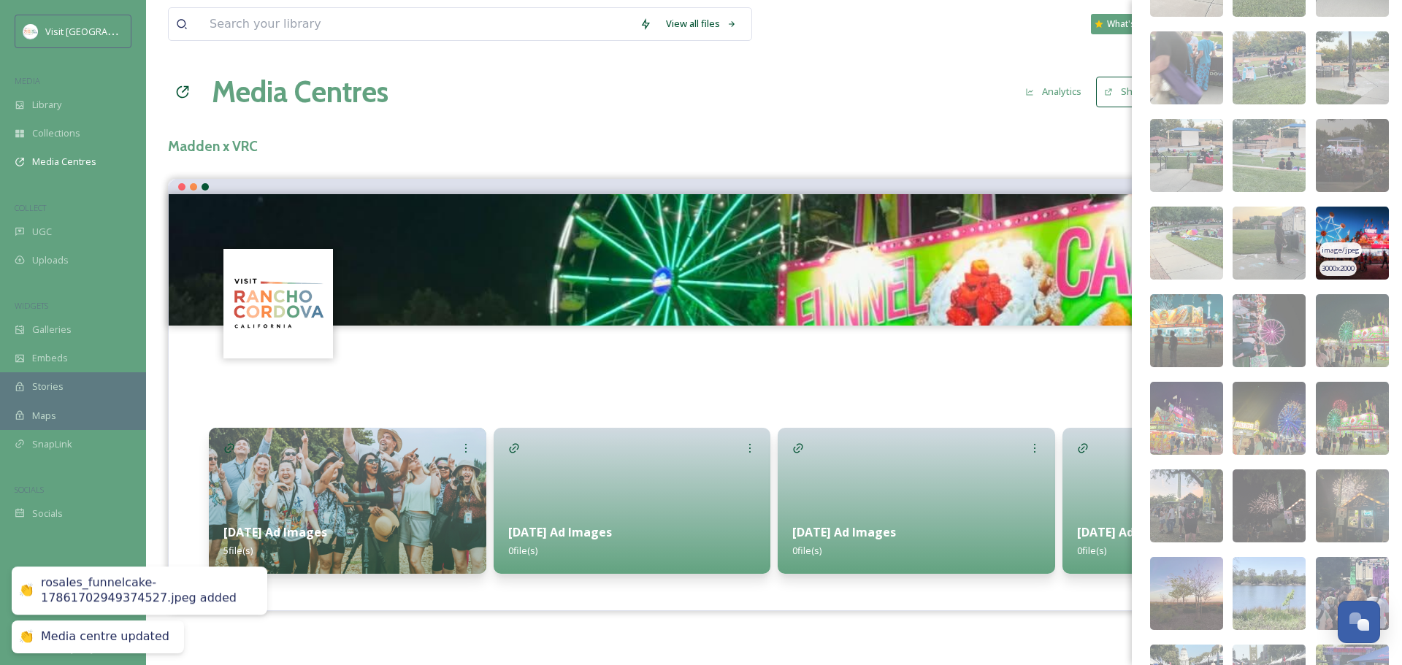
click at [1359, 276] on img at bounding box center [1352, 243] width 73 height 73
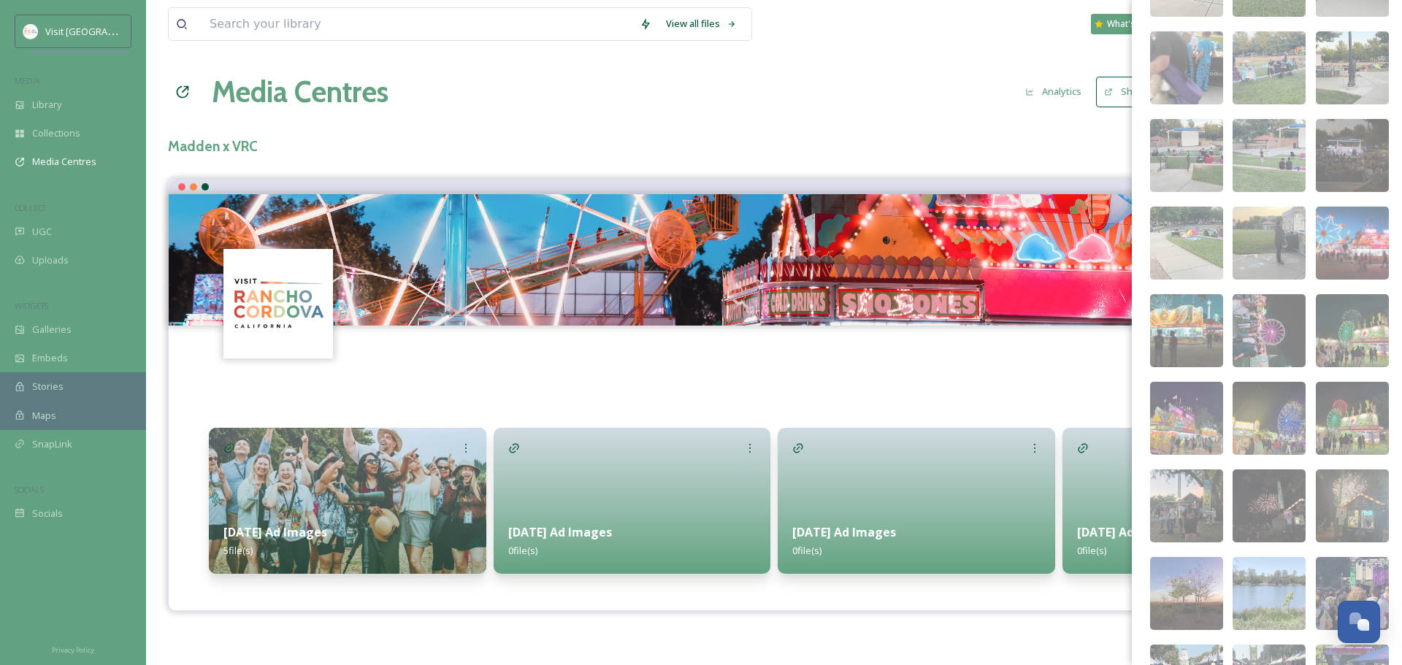
click at [1040, 376] on div "[DATE] Ad Images 5 file(s) [DATE] Ad Images 0 file(s) [DATE] Ad Images 0 file(s…" at bounding box center [774, 480] width 1189 height 216
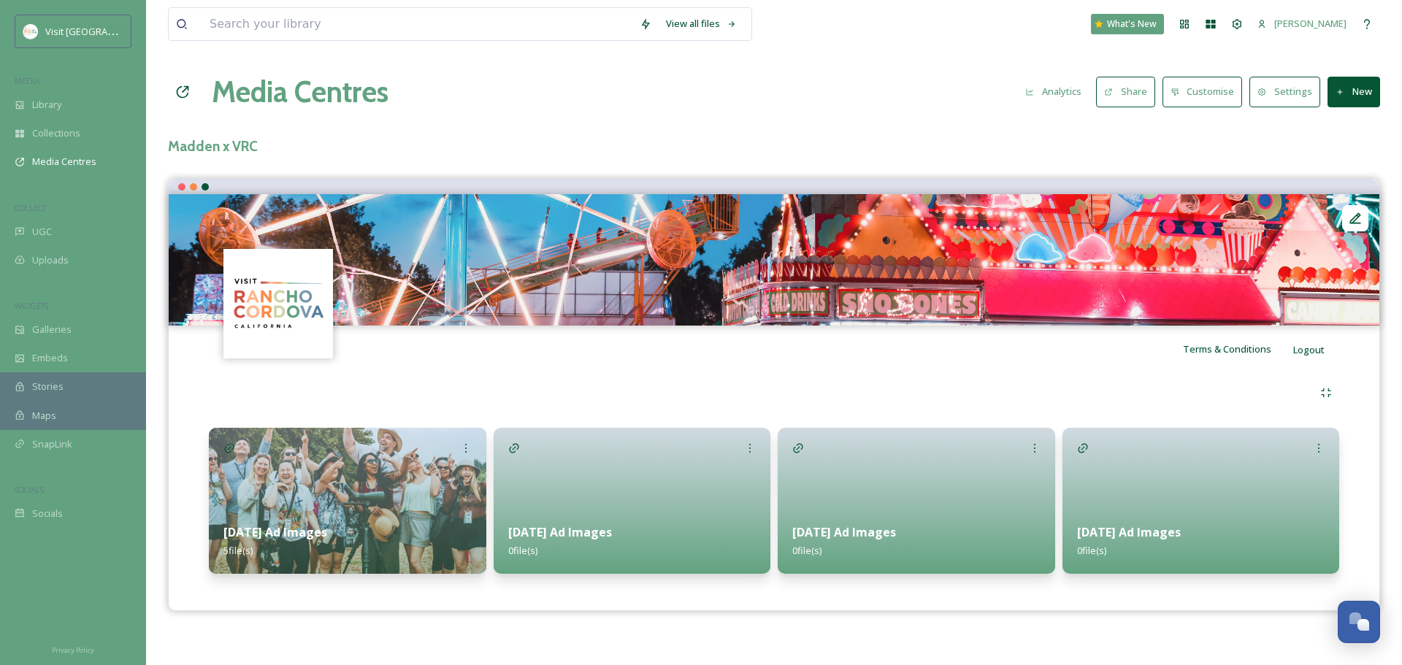
click at [1364, 212] on div at bounding box center [1355, 218] width 26 height 26
click at [1024, 180] on div at bounding box center [774, 187] width 1211 height 15
click at [1307, 95] on button "Settings" at bounding box center [1284, 92] width 71 height 30
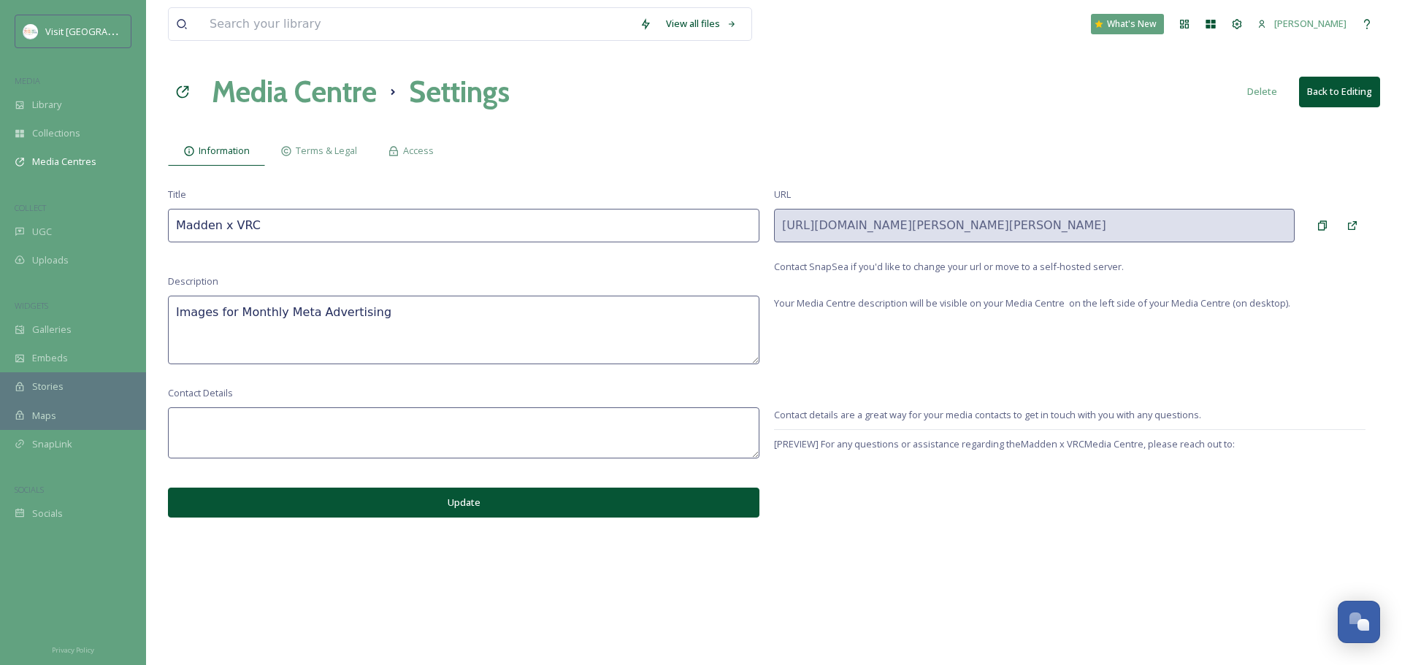
click at [495, 235] on input "Madden x VRC" at bounding box center [463, 226] width 591 height 34
click at [194, 214] on input "Madden x VRC" at bounding box center [463, 226] width 591 height 34
drag, startPoint x: 218, startPoint y: 225, endPoint x: 167, endPoint y: 226, distance: 51.1
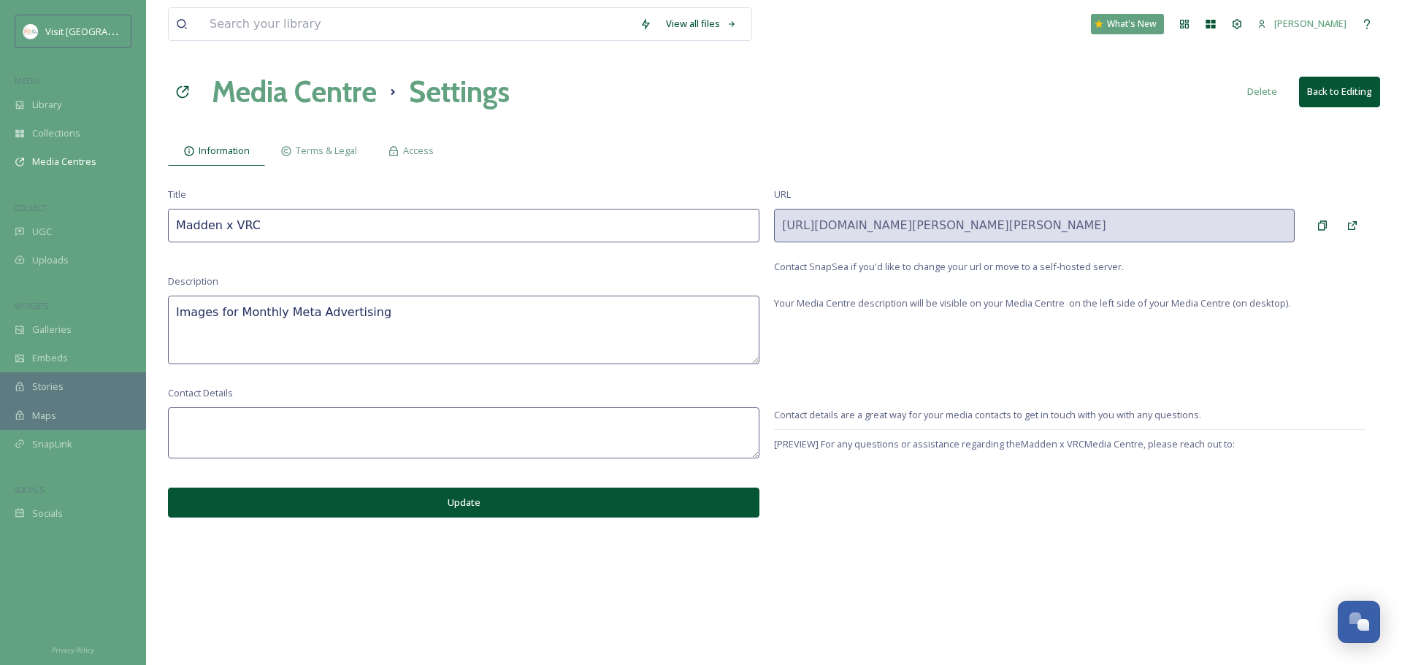
click at [167, 226] on div "View all files What's New [PERSON_NAME] Media Centre Settings Delete Back to Ed…" at bounding box center [774, 332] width 1256 height 665
type input "TwoSix Digital x VRC"
drag, startPoint x: 310, startPoint y: 315, endPoint x: 172, endPoint y: 303, distance: 139.2
click at [172, 303] on textarea "Images for Monthly Meta Advertising" at bounding box center [463, 330] width 591 height 69
type textarea "Assets for Advertising"
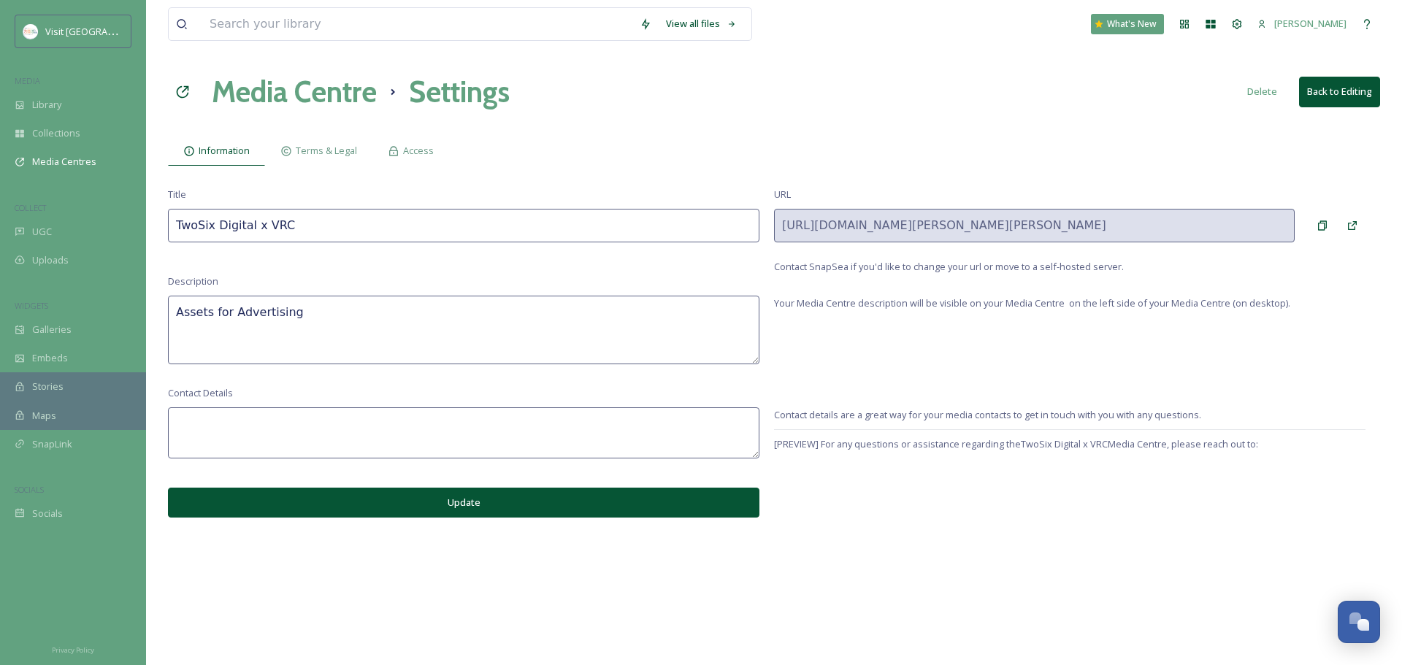
click at [654, 452] on textarea at bounding box center [463, 432] width 591 height 51
click at [637, 502] on button "Update" at bounding box center [463, 503] width 591 height 30
click at [637, 518] on div "View all files What's New [PERSON_NAME] Media Centre Settings Delete Back to Ed…" at bounding box center [774, 332] width 1256 height 665
click at [1315, 95] on button "Back to Editing" at bounding box center [1339, 92] width 81 height 30
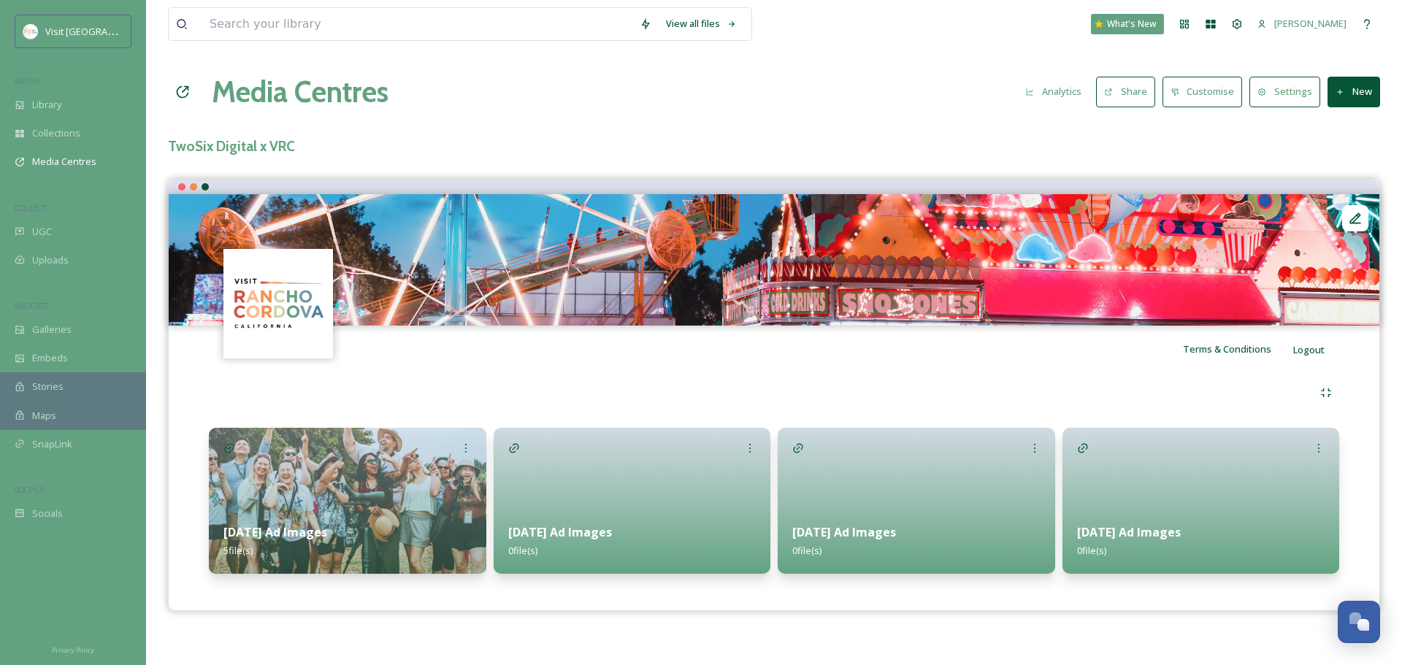
click at [1301, 93] on button "Settings" at bounding box center [1284, 92] width 71 height 30
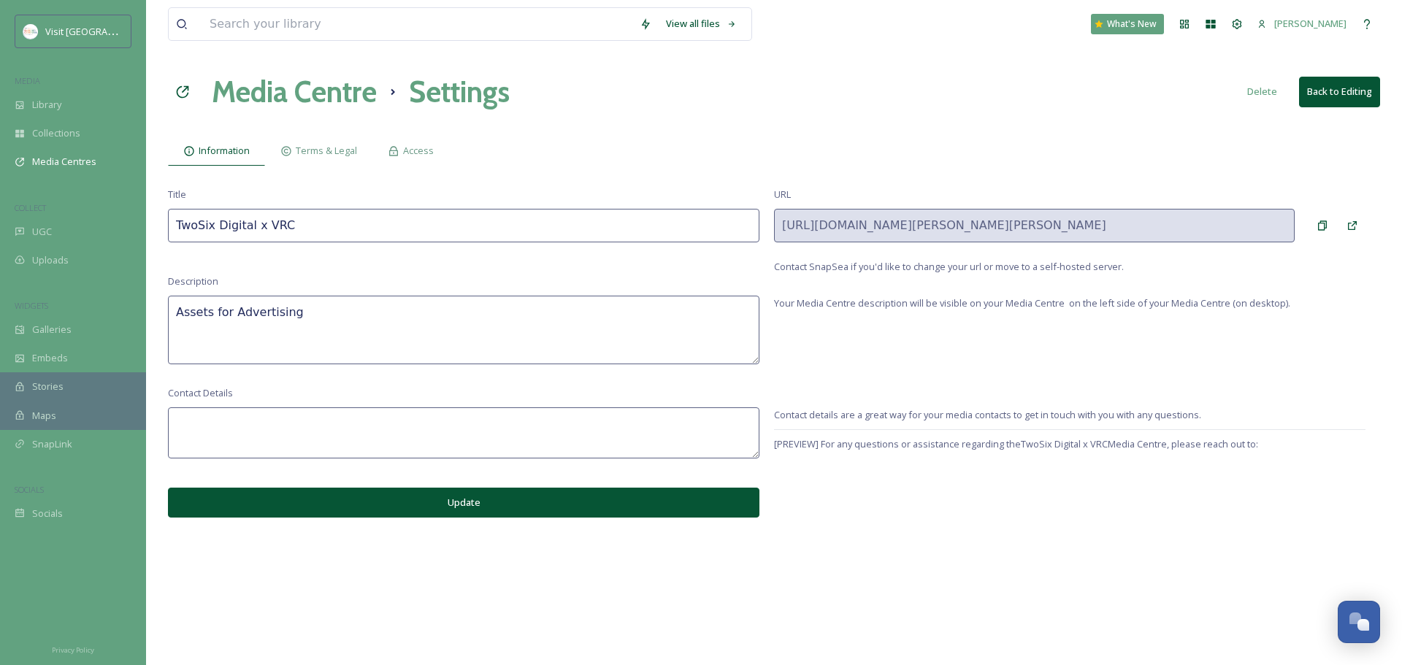
click at [1246, 93] on button "Delete" at bounding box center [1262, 91] width 45 height 28
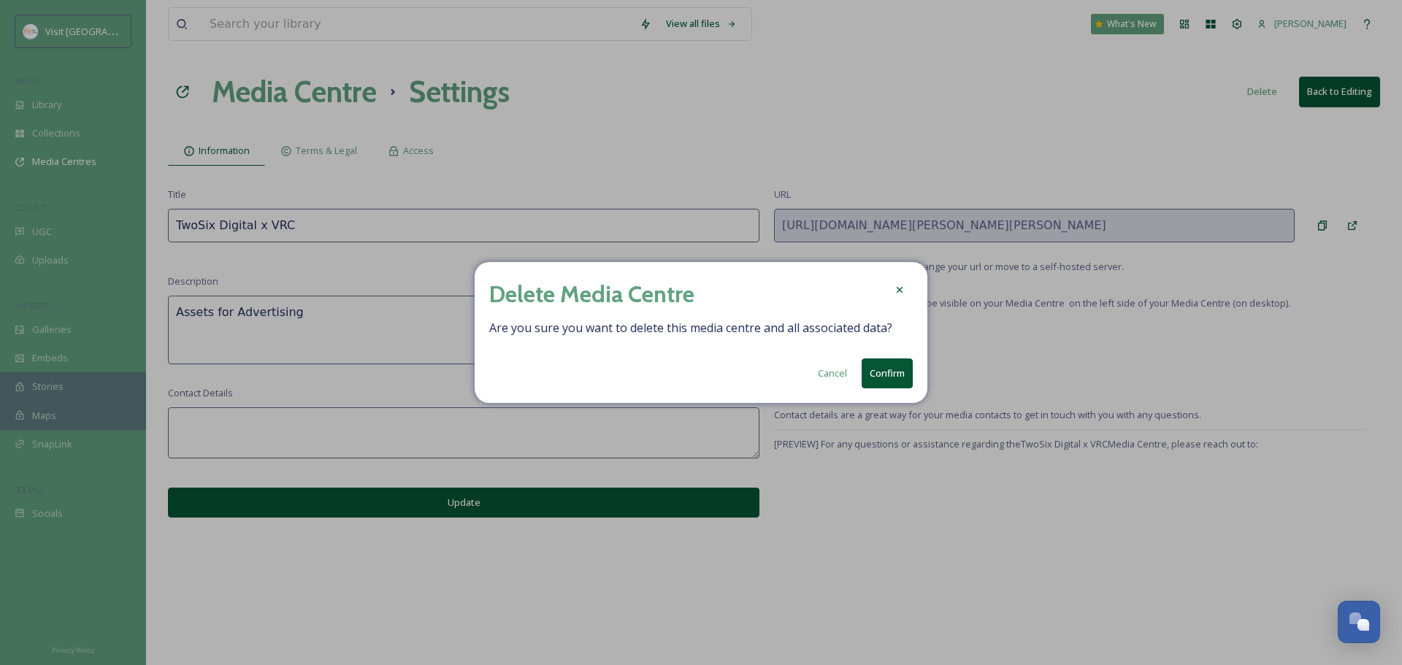
click at [900, 378] on button "Confirm" at bounding box center [887, 374] width 51 height 30
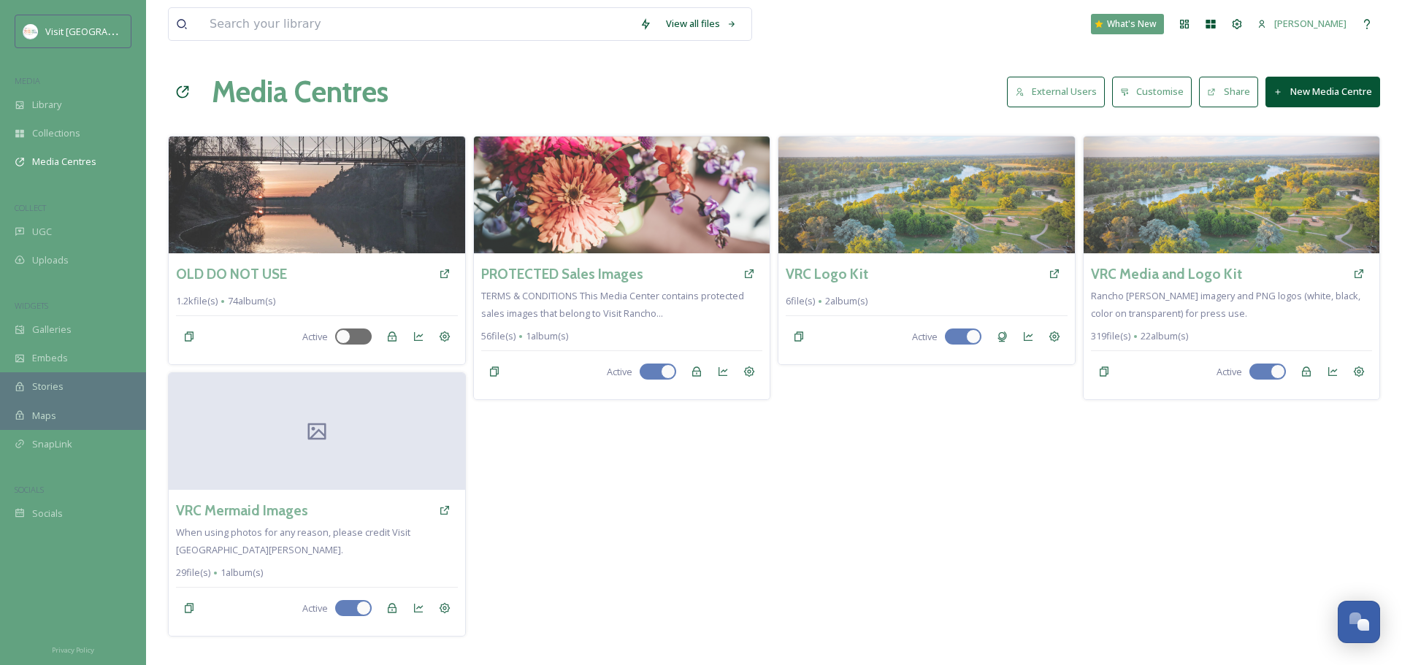
click at [1367, 95] on button "New Media Centre" at bounding box center [1322, 92] width 115 height 30
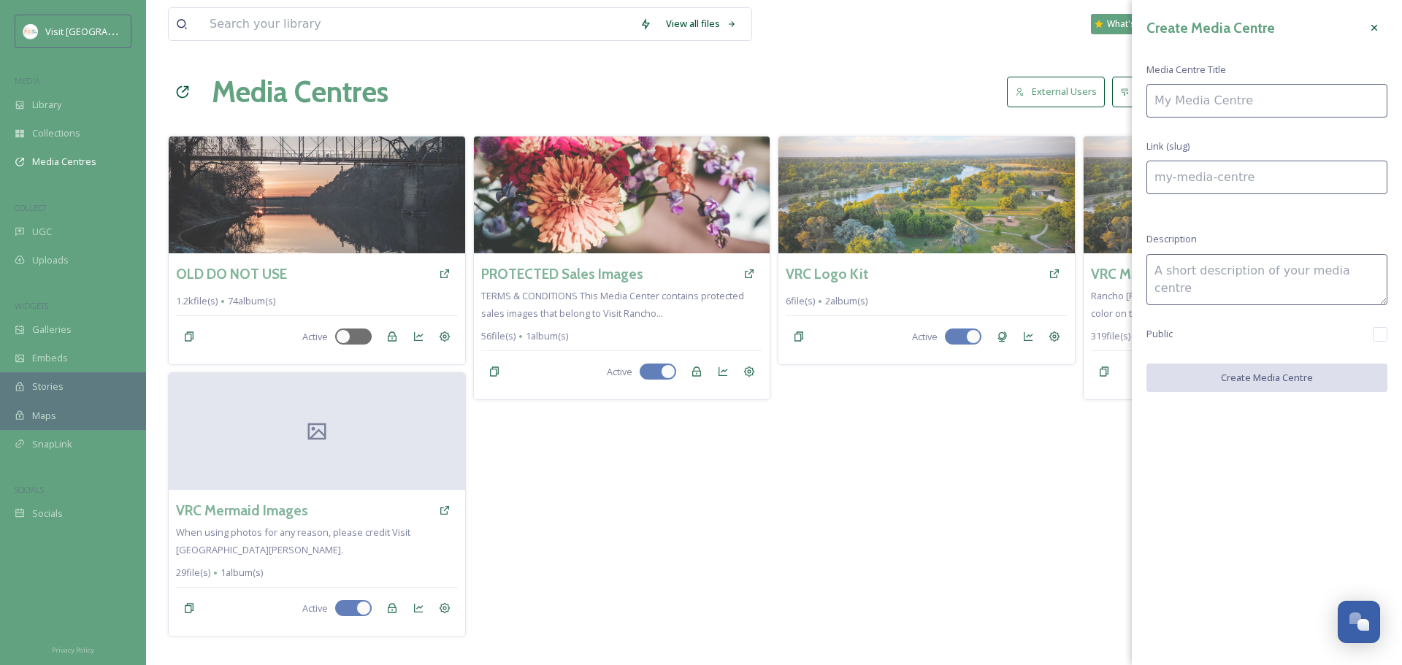
click at [1361, 98] on input at bounding box center [1266, 101] width 241 height 34
type input "T"
type input "t"
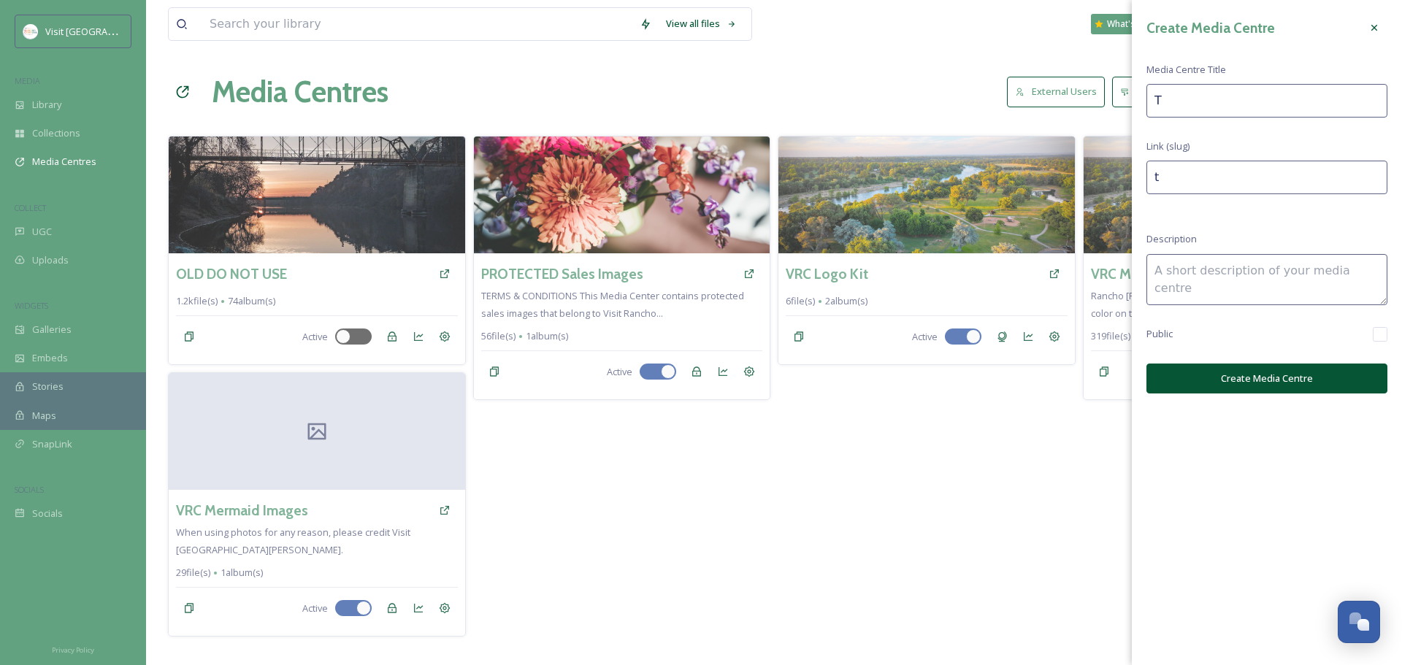
type input "Tw"
type input "tw"
type input "Two"
type input "two"
click at [1221, 107] on input "Two" at bounding box center [1266, 101] width 241 height 34
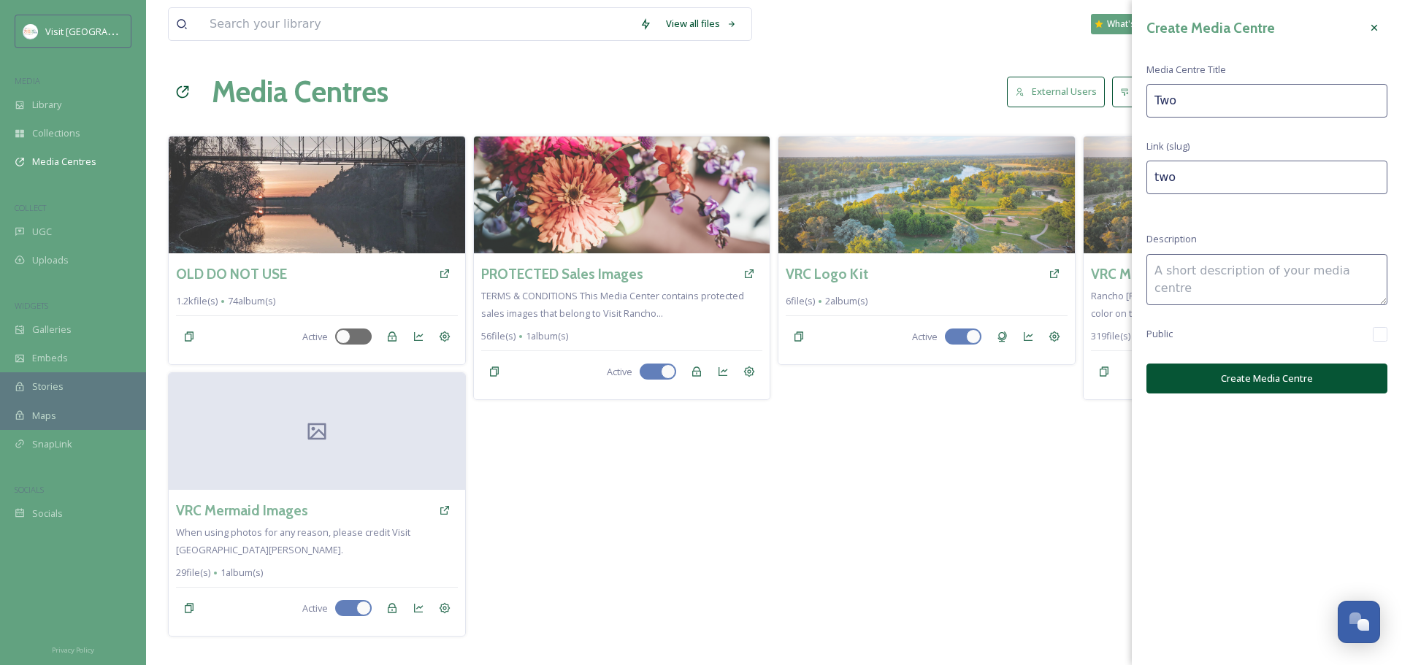
type input "TwoS"
type input "twos"
type input "TwoSi"
type input "twosi"
type input "TwoSix"
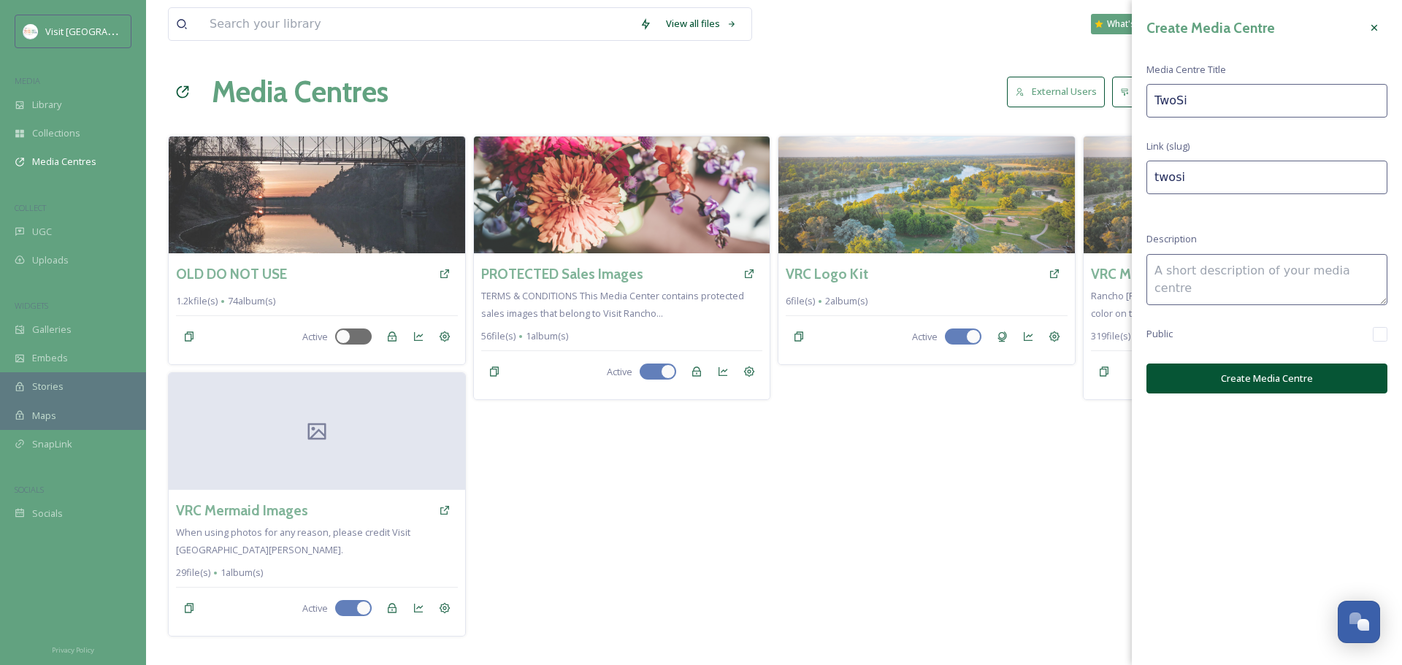
type input "twosix"
type input "TwoSix"
type input "twosix-"
type input "TwoSix D"
type input "twosix-d"
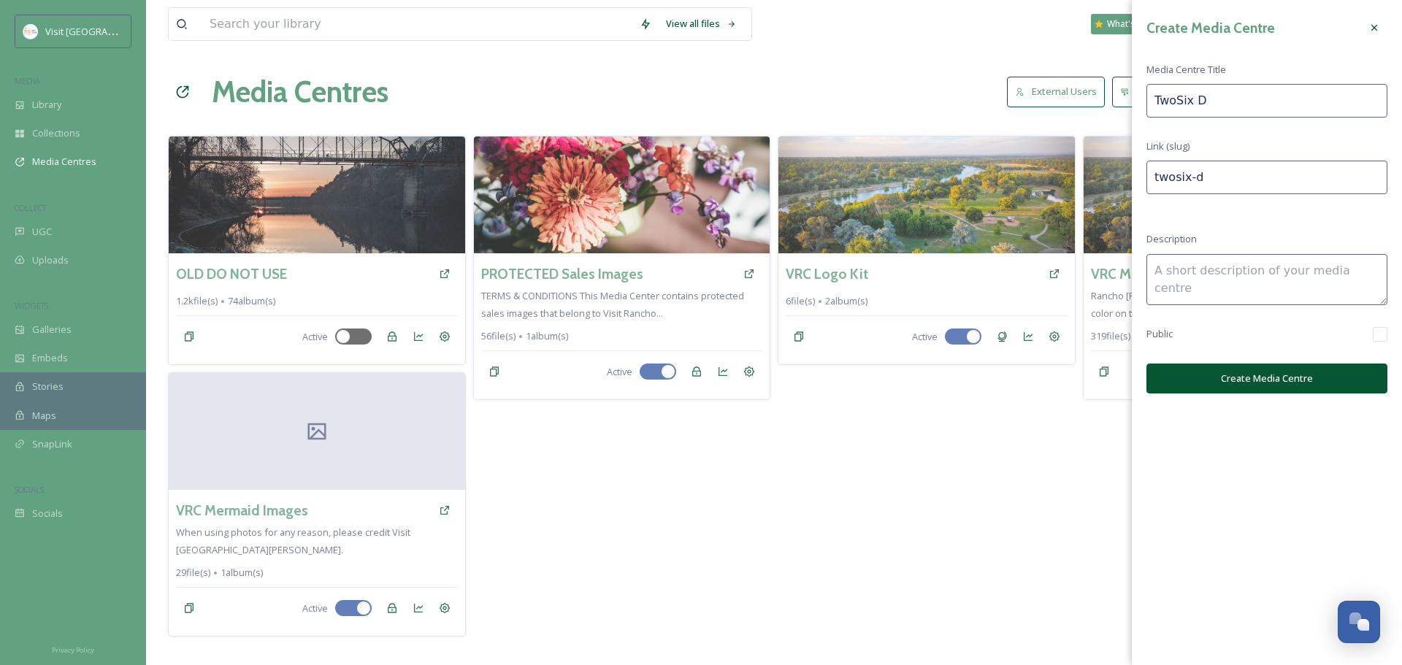
type input "TwoSix Di"
type input "twosix-di"
type input "TwoSix Dig"
type input "twosix-dig"
type input "TwoSix Digi"
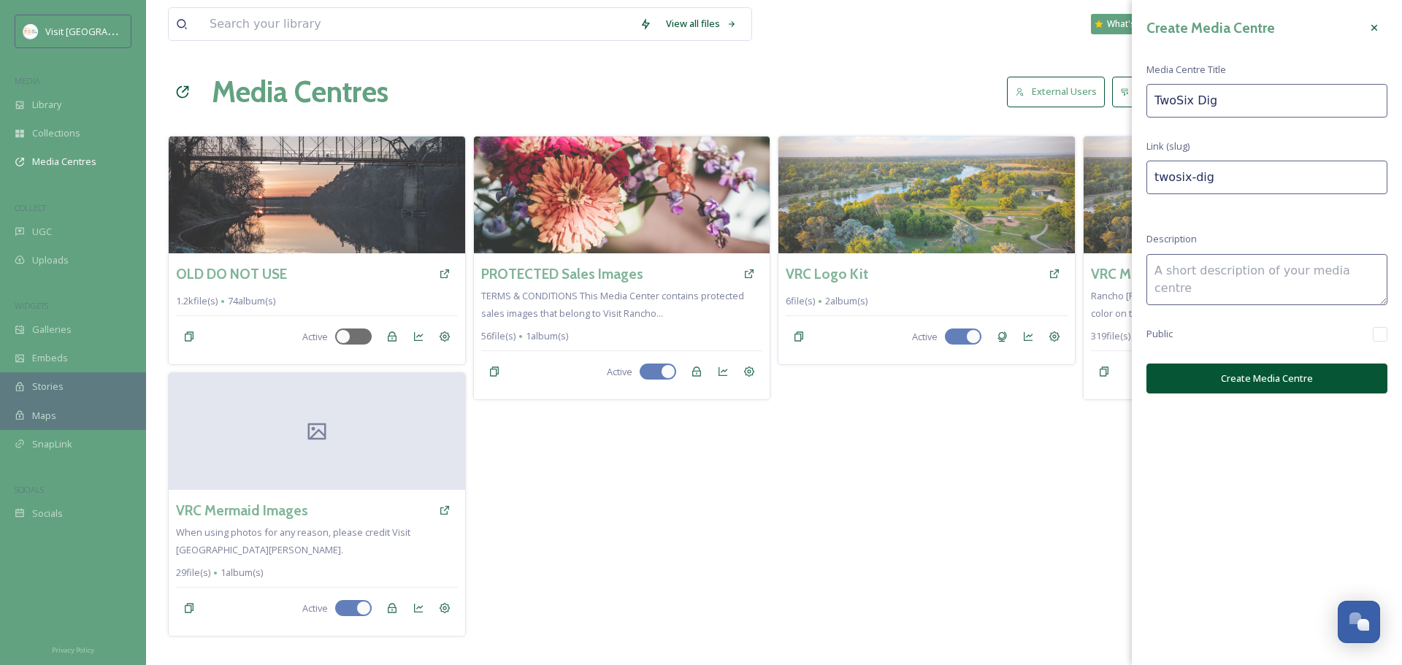
type input "twosix-digi"
type input "TwoSix Digit"
type input "twosix-digit"
type input "TwoSix Digita"
type input "twosix-digita"
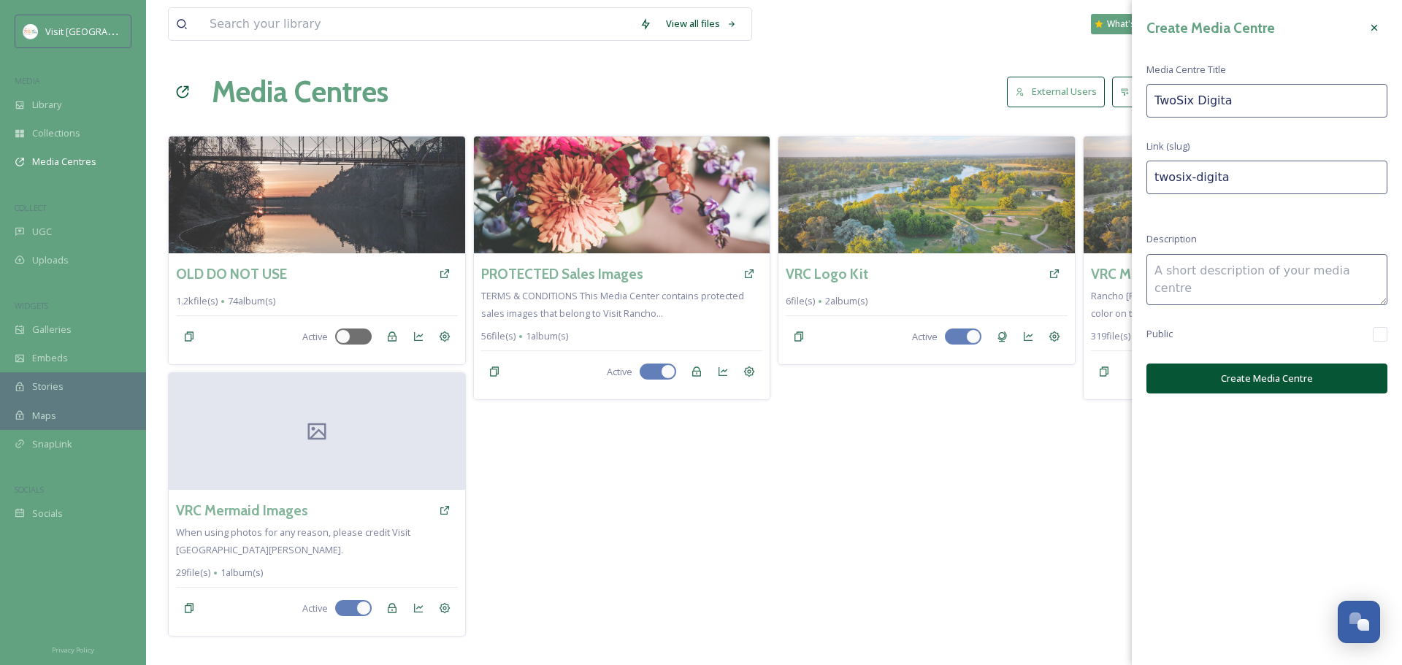
type input "TwoSix Digital"
type input "twosix-digital"
type input "TwoSix Digital"
click at [1231, 281] on textarea at bounding box center [1266, 279] width 241 height 51
type textarea "A"
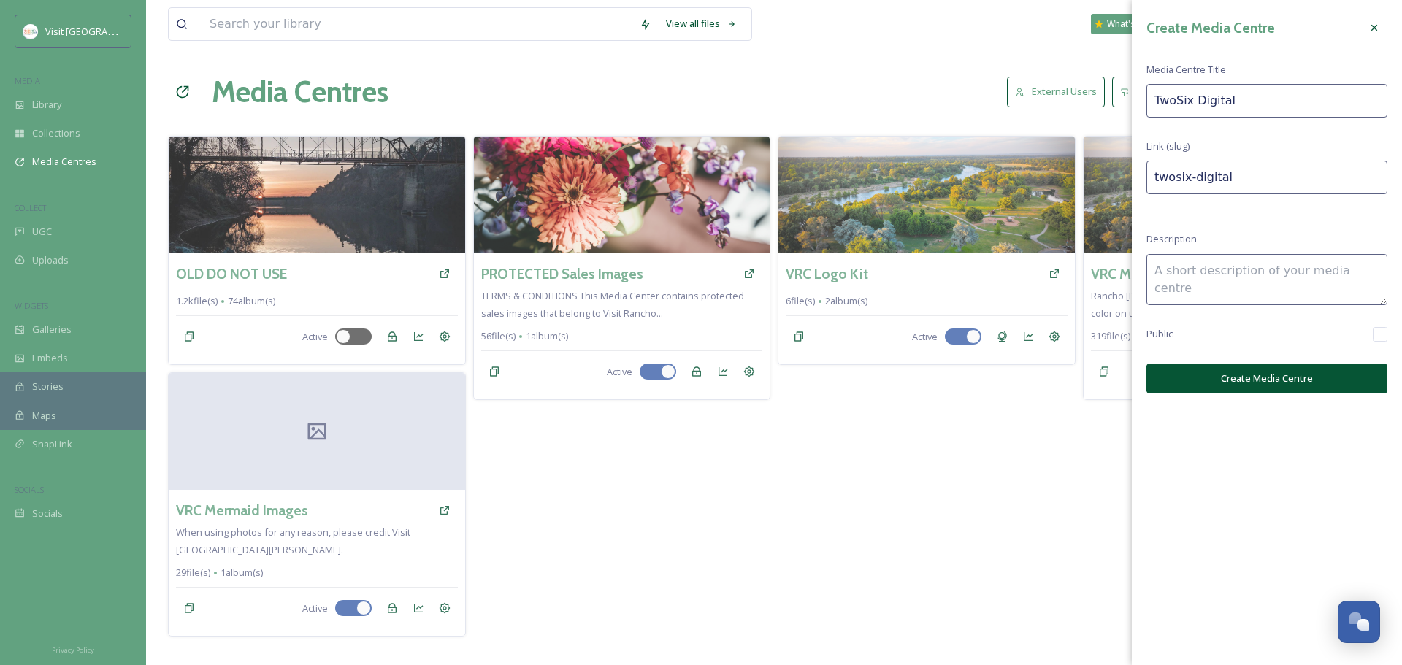
type textarea "d"
type textarea "Advertising Assets"
click at [1291, 383] on button "Create Media Centre" at bounding box center [1266, 379] width 241 height 30
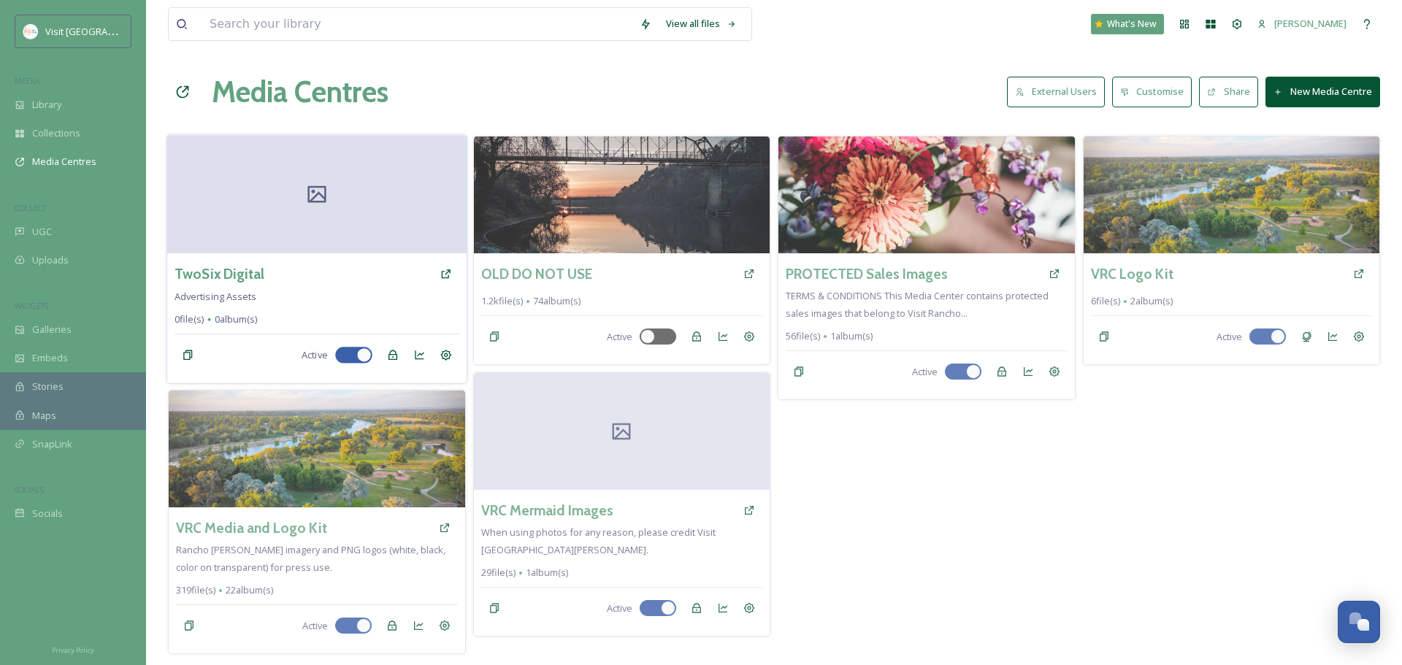
click at [329, 205] on div at bounding box center [316, 194] width 299 height 118
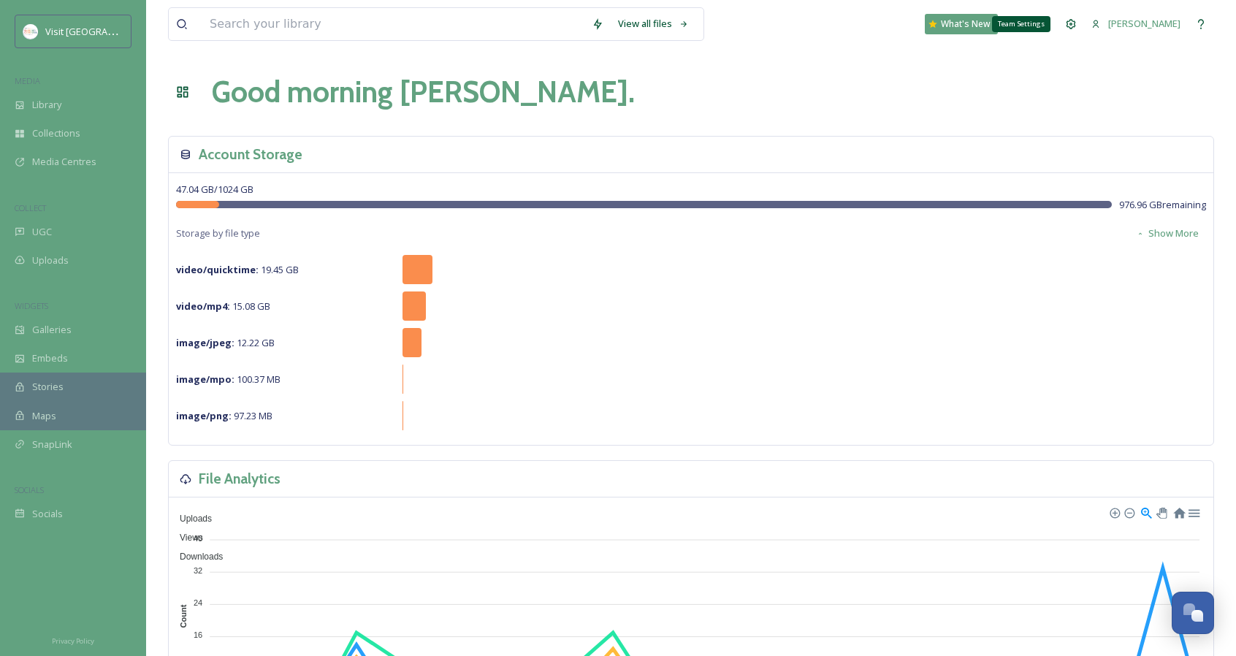
click at [1076, 24] on icon at bounding box center [1070, 23] width 9 height 9
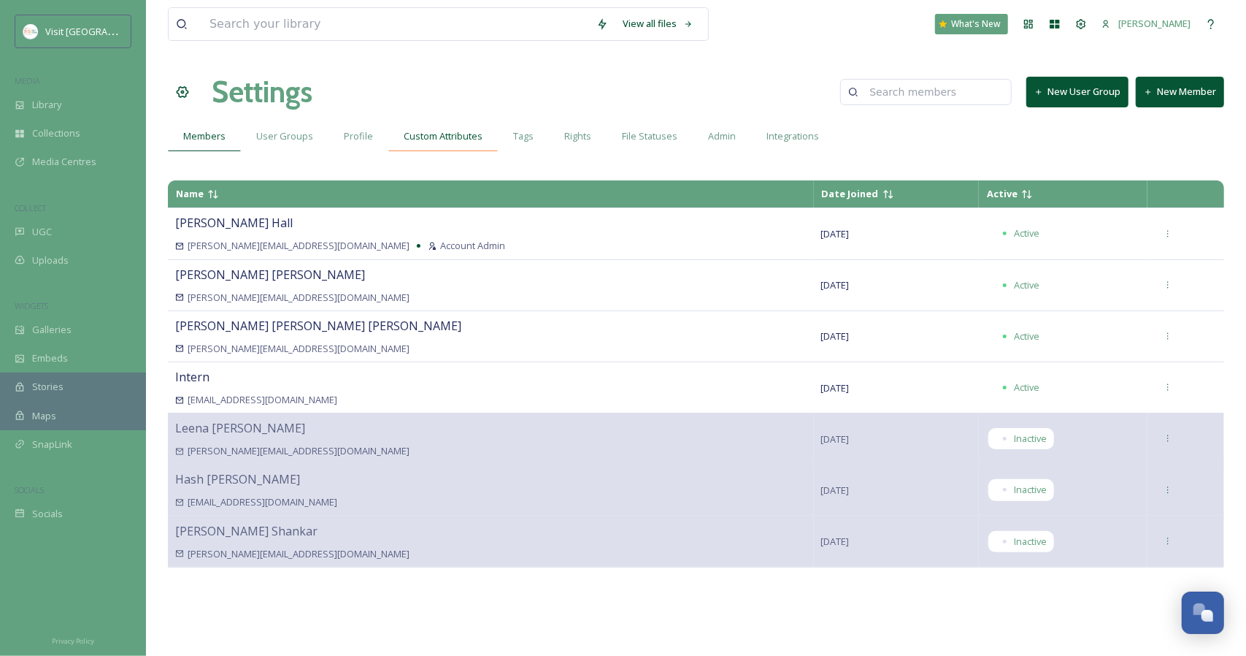
click at [434, 144] on div "Custom Attributes" at bounding box center [443, 136] width 110 height 30
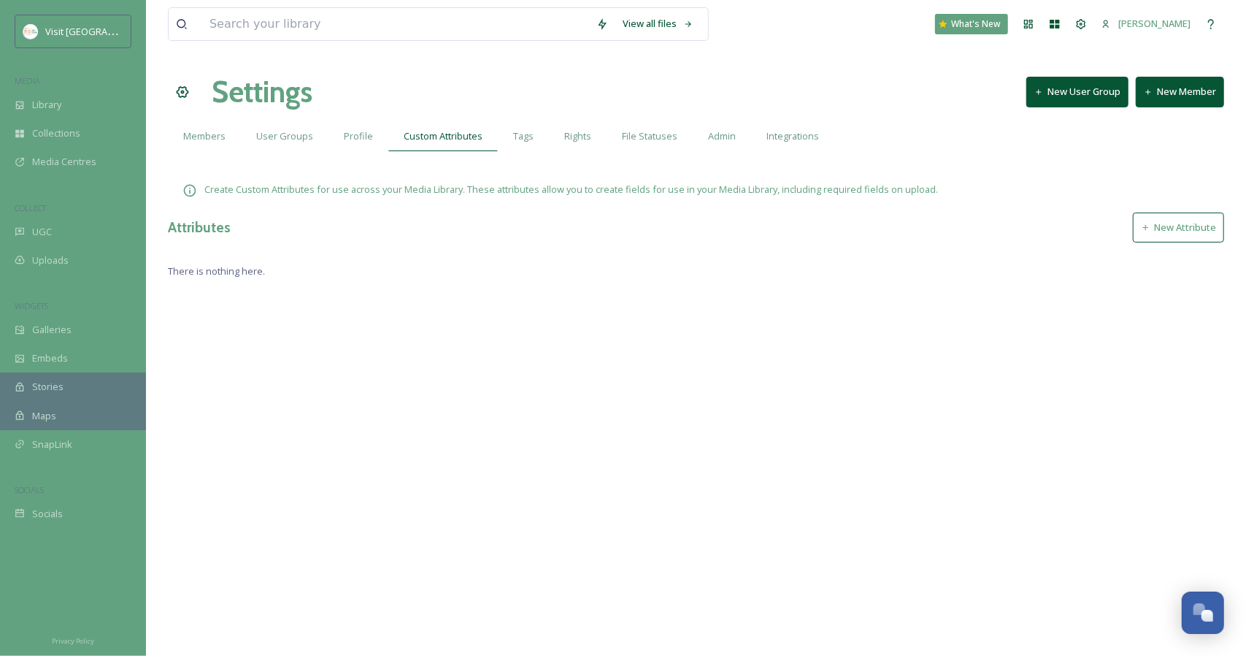
click at [667, 152] on div "View all files What's New Aubrey Hall Settings New User Group New Member Member…" at bounding box center [696, 328] width 1100 height 656
click at [710, 141] on span "Admin" at bounding box center [722, 136] width 28 height 14
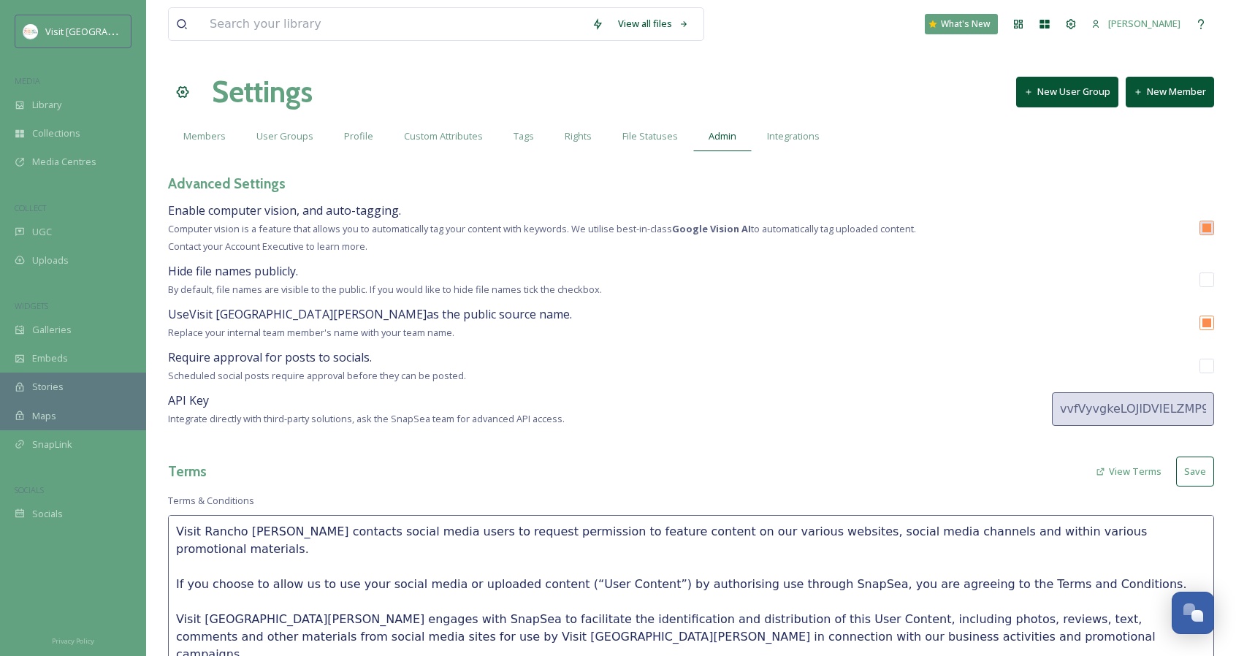
click at [785, 144] on div "Integrations" at bounding box center [792, 136] width 83 height 30
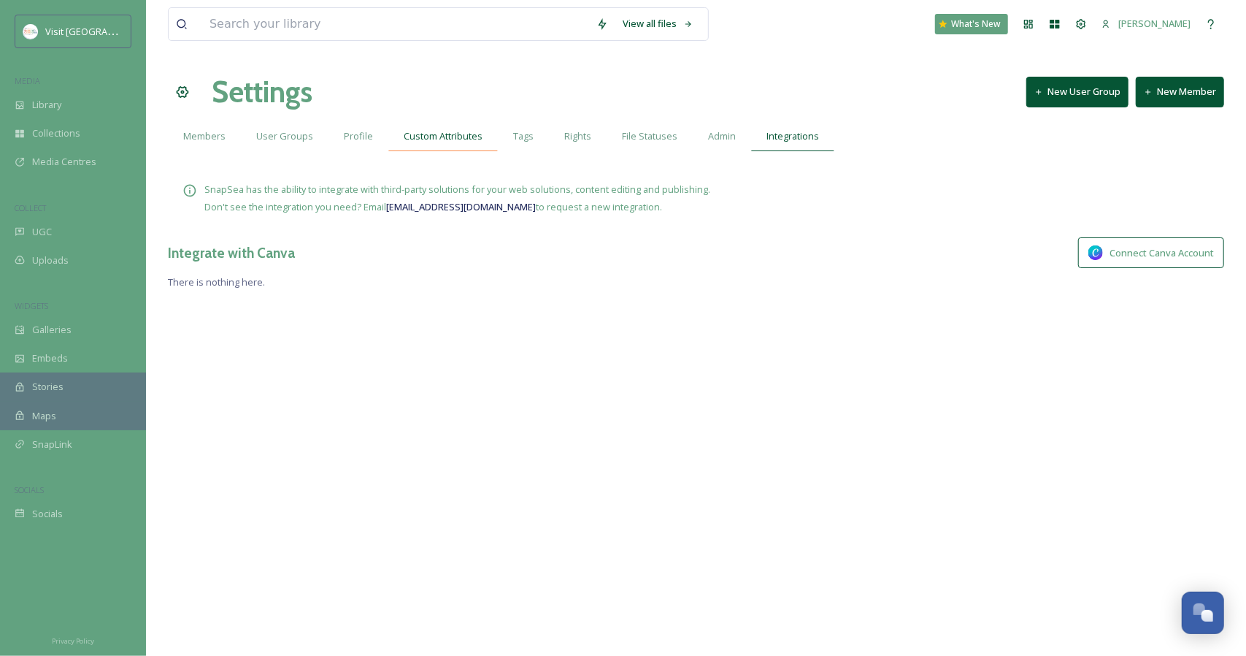
click at [414, 134] on span "Custom Attributes" at bounding box center [443, 136] width 79 height 14
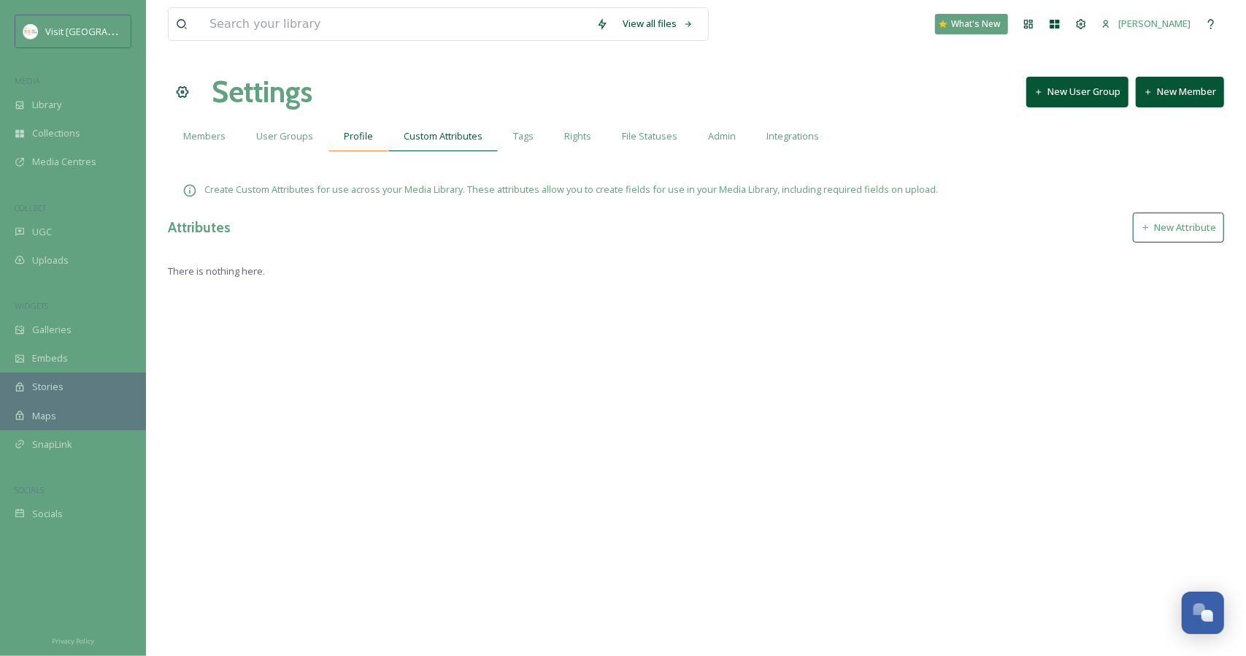
click at [348, 129] on span "Profile" at bounding box center [358, 136] width 29 height 14
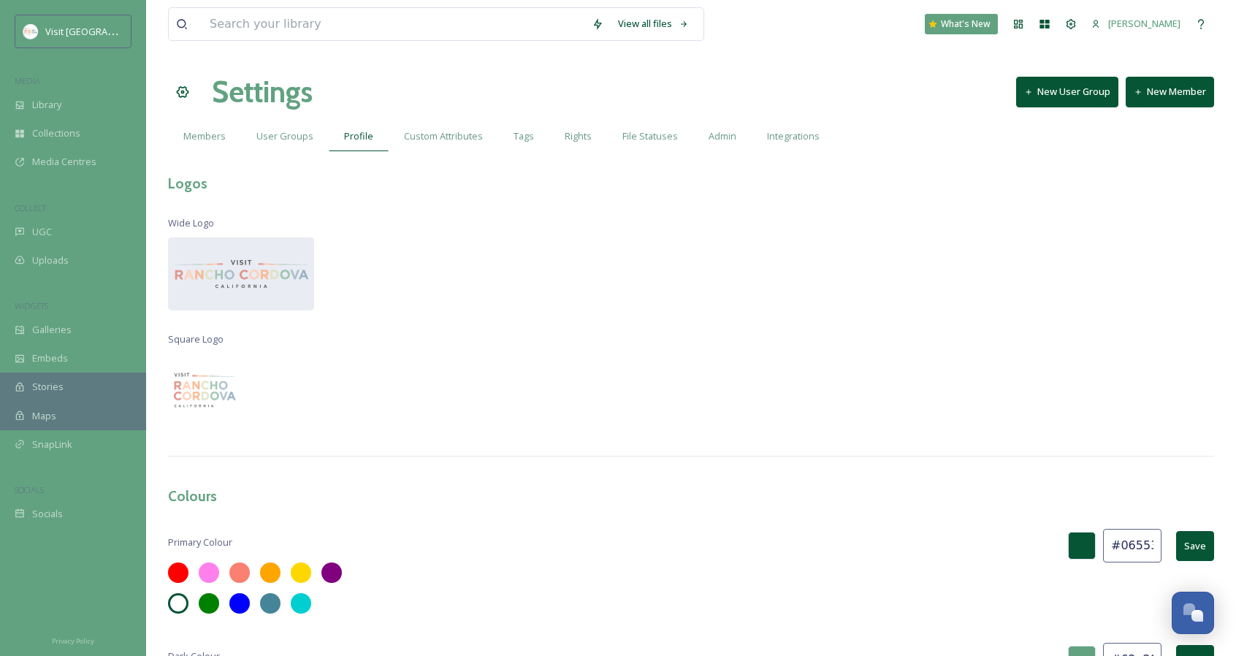
click at [275, 139] on span "User Groups" at bounding box center [284, 136] width 57 height 14
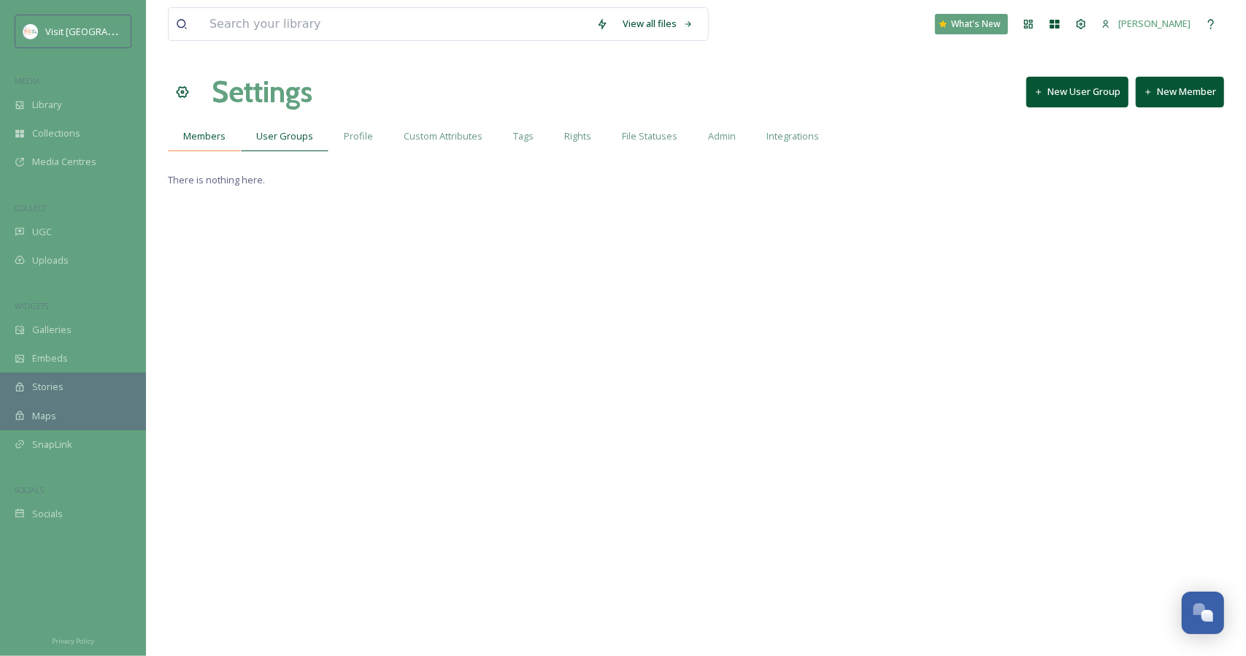
click at [200, 139] on span "Members" at bounding box center [204, 136] width 42 height 14
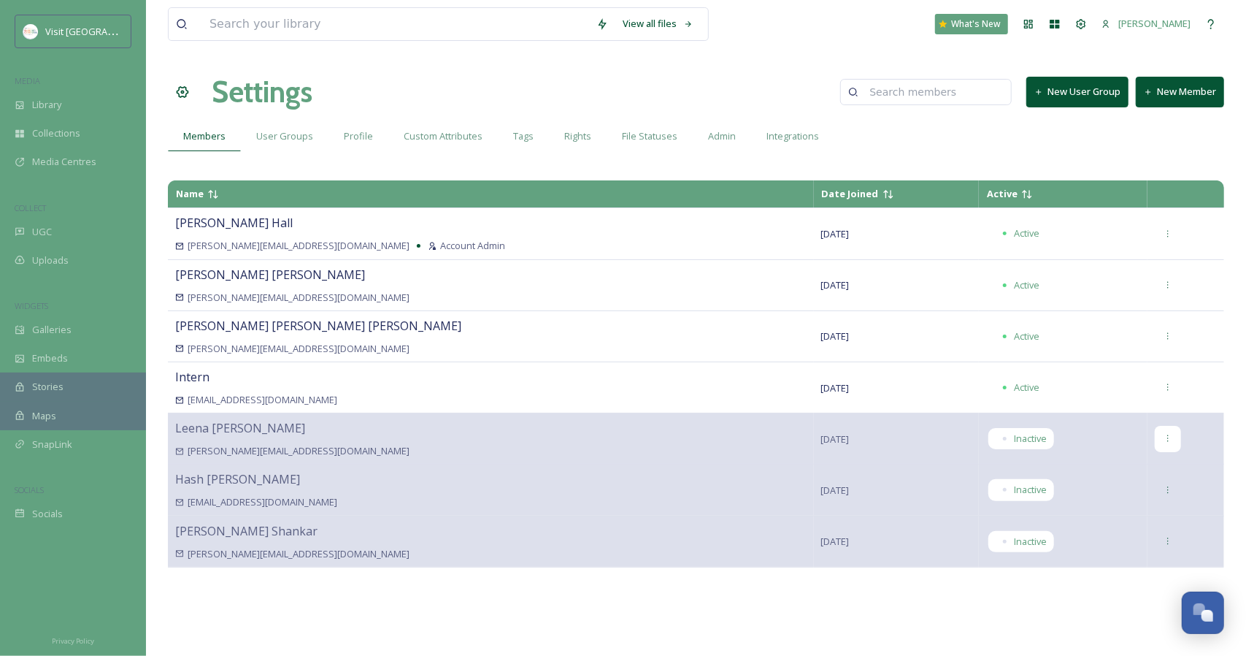
click at [1165, 432] on div at bounding box center [1168, 439] width 26 height 26
click at [218, 579] on div "Name Date Joined Active Aubrey Hall aubrey@visitranchocordova.com Account Admin…" at bounding box center [696, 409] width 1057 height 473
click at [71, 342] on div "Galleries" at bounding box center [73, 329] width 146 height 28
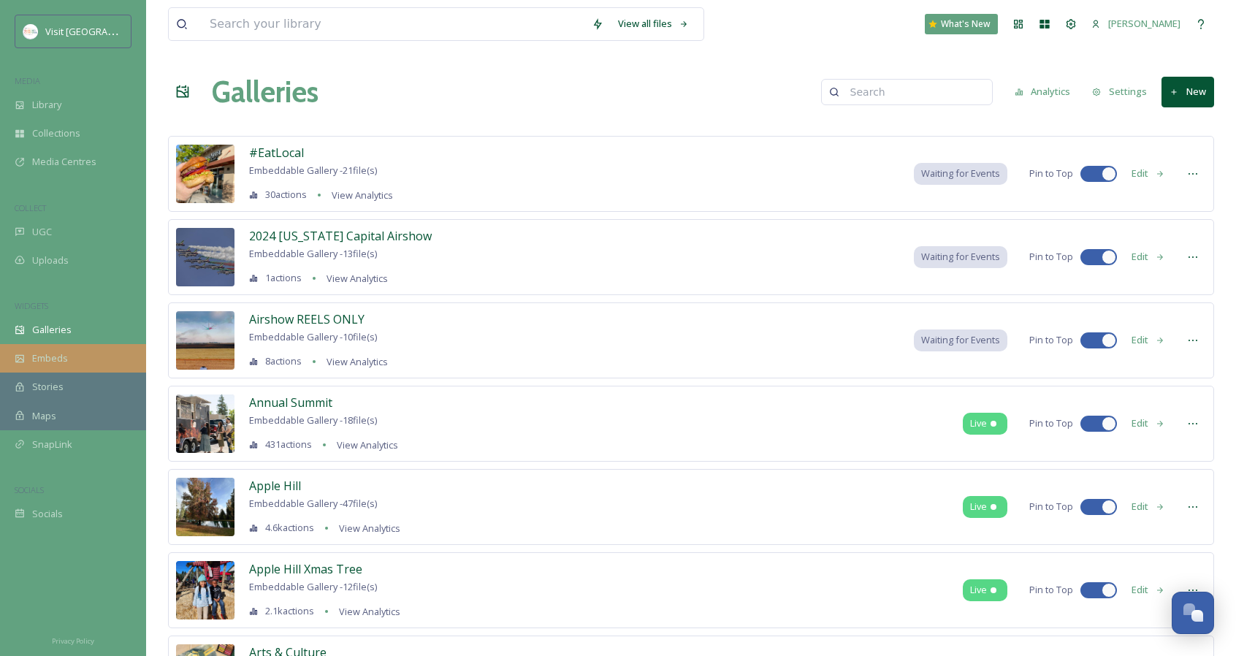
click at [74, 359] on div "Embeds" at bounding box center [73, 358] width 146 height 28
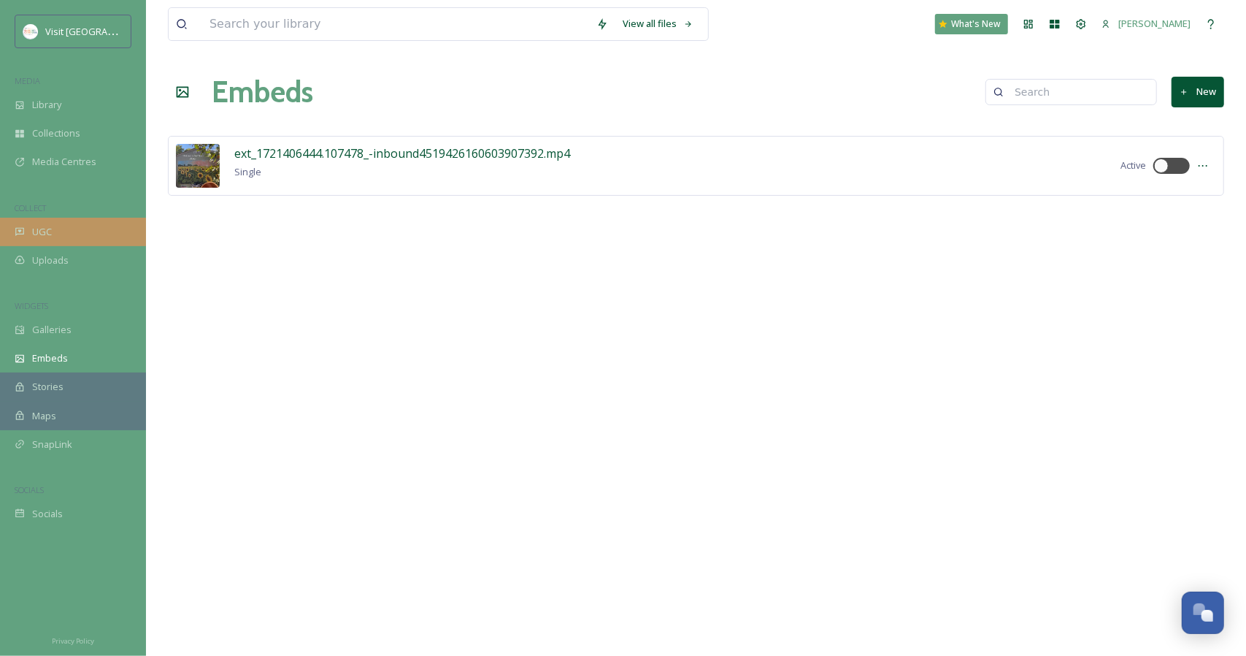
click at [78, 229] on div "UGC" at bounding box center [73, 232] width 146 height 28
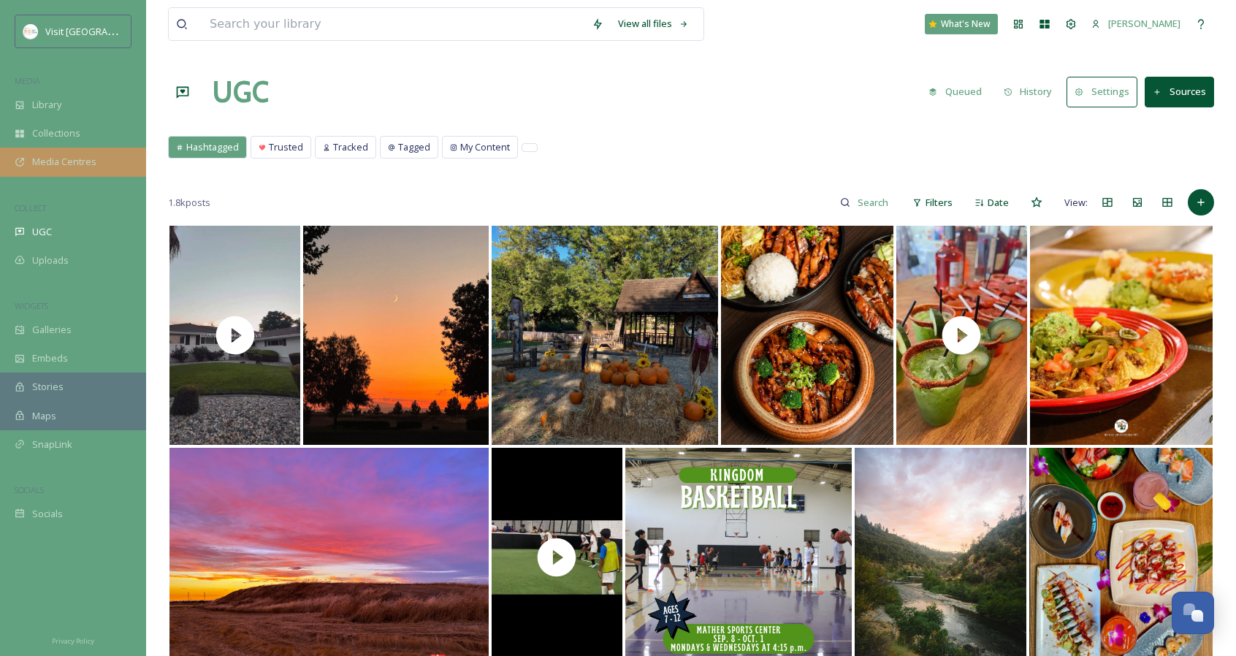
click at [60, 157] on span "Media Centres" at bounding box center [64, 162] width 64 height 14
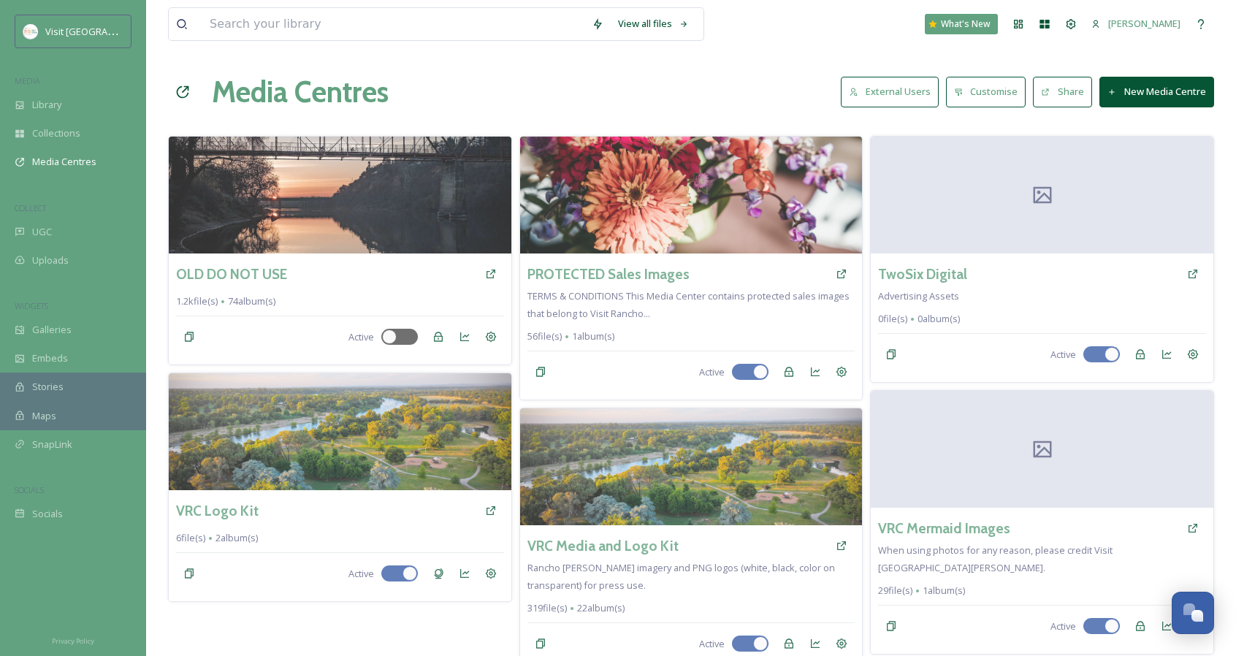
click at [712, 83] on div "Media Centres External Users Customise Share New Media Centre" at bounding box center [691, 92] width 1046 height 44
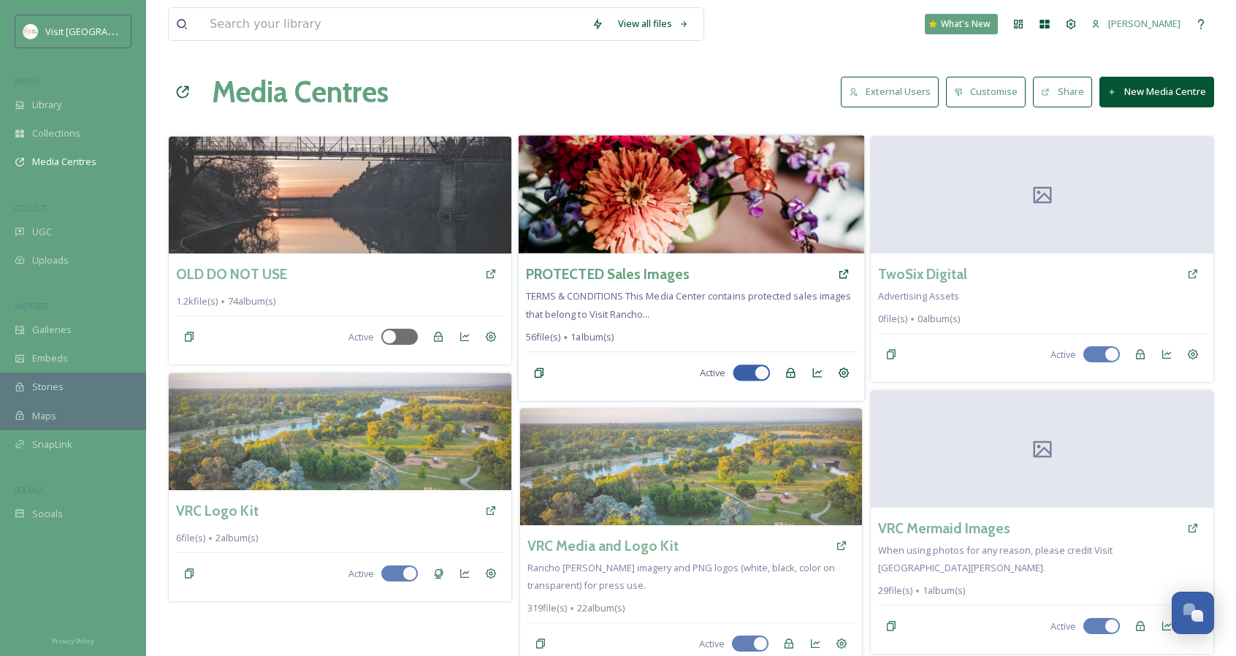
scroll to position [15, 0]
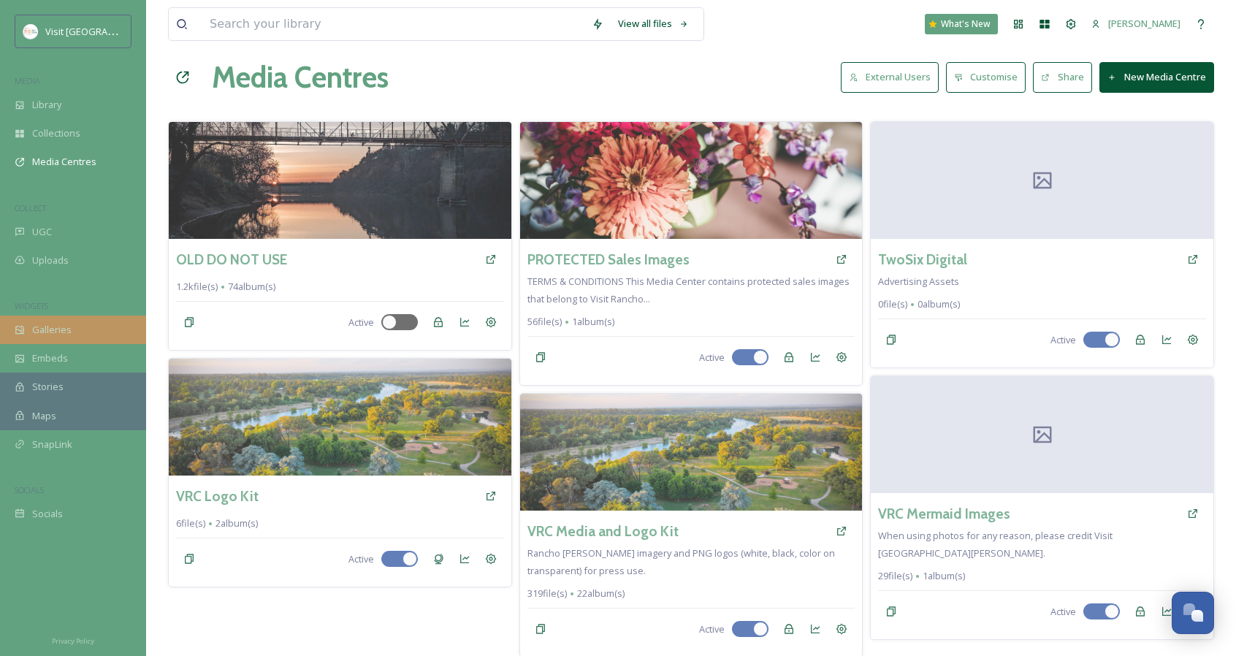
click at [68, 323] on span "Galleries" at bounding box center [51, 330] width 39 height 14
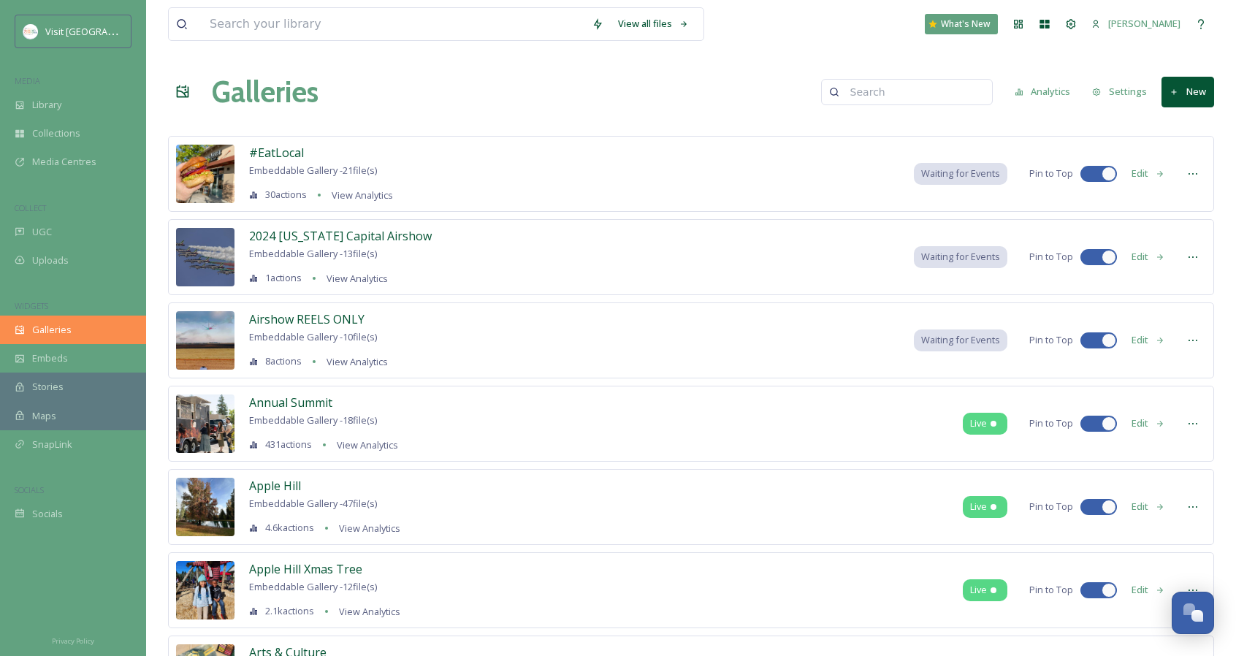
click at [53, 336] on span "Galleries" at bounding box center [51, 330] width 39 height 14
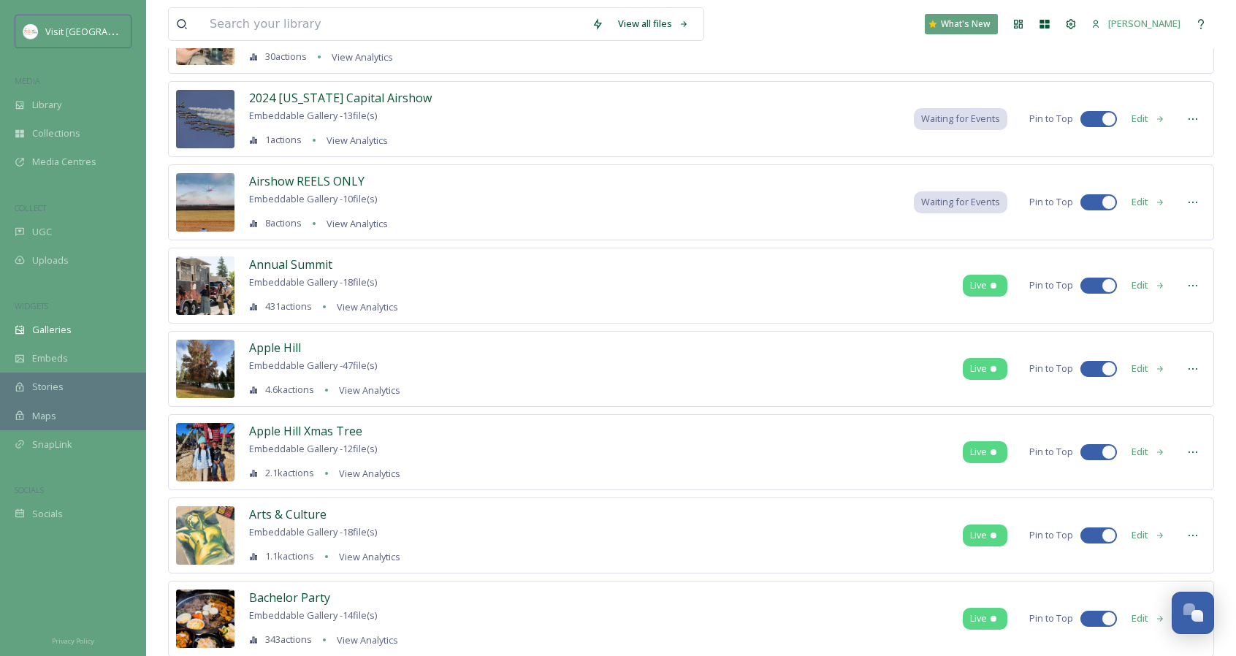
scroll to position [139, 0]
click at [1152, 284] on button "Edit" at bounding box center [1148, 284] width 48 height 28
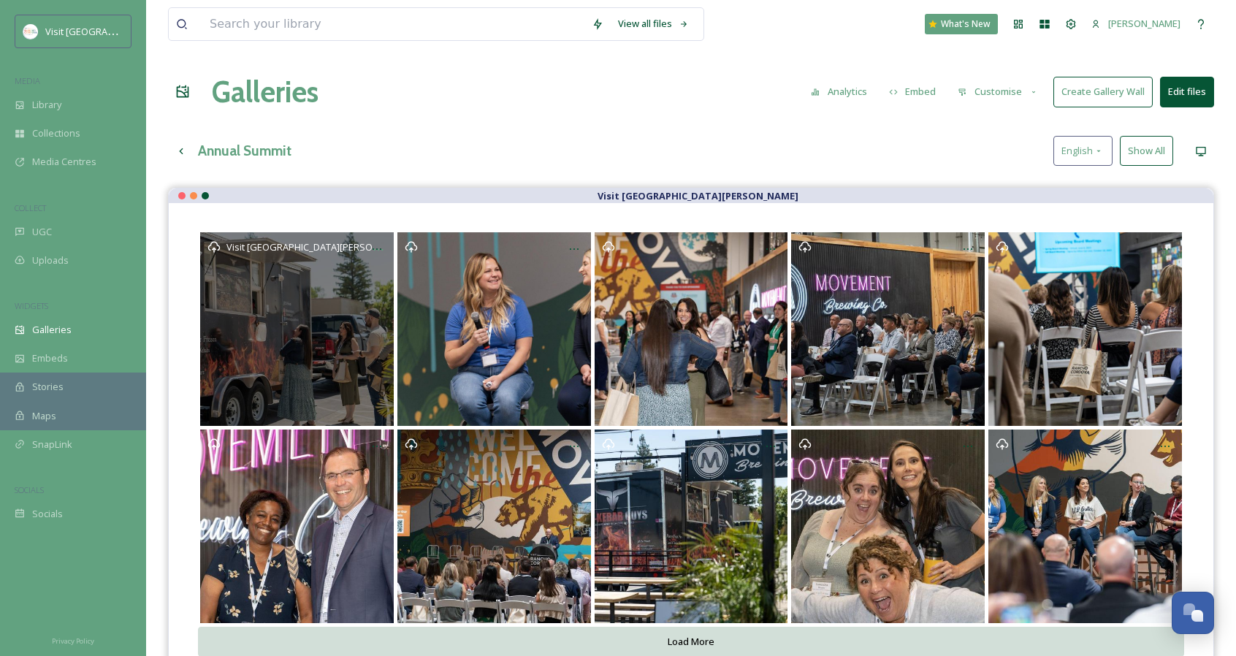
click at [281, 345] on div "Visit [GEOGRAPHIC_DATA][PERSON_NAME]" at bounding box center [297, 329] width 194 height 194
click at [372, 250] on icon at bounding box center [377, 249] width 12 height 12
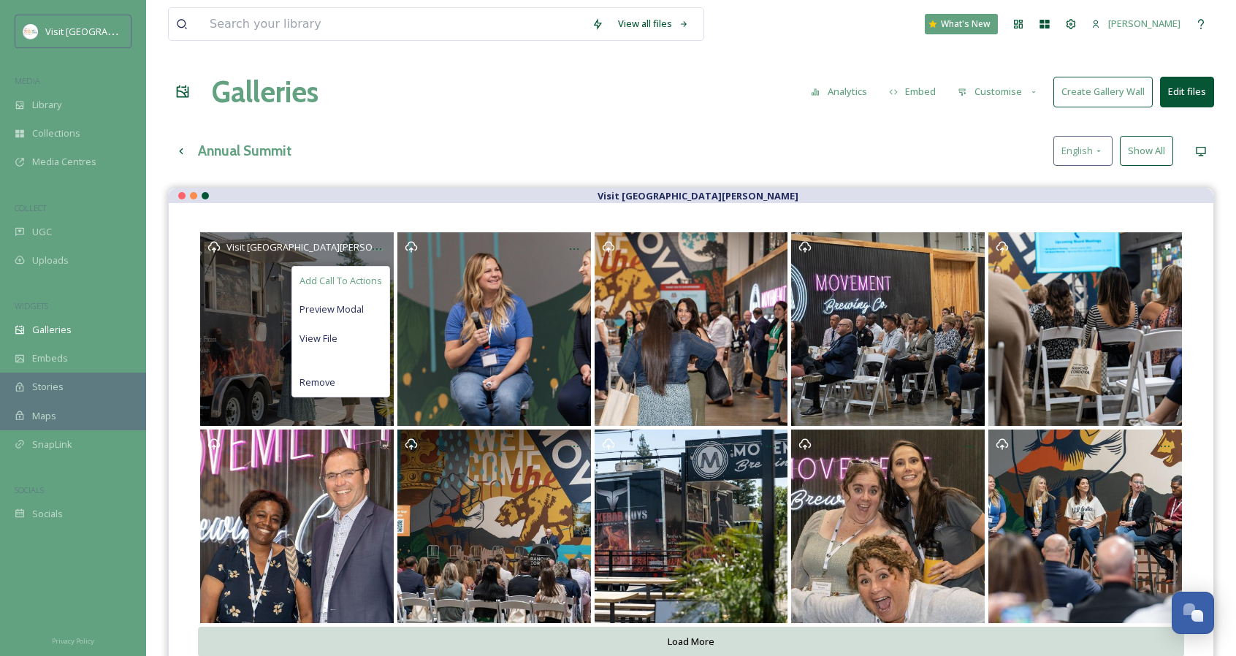
click at [348, 287] on div "Add Call To Actions" at bounding box center [340, 281] width 97 height 28
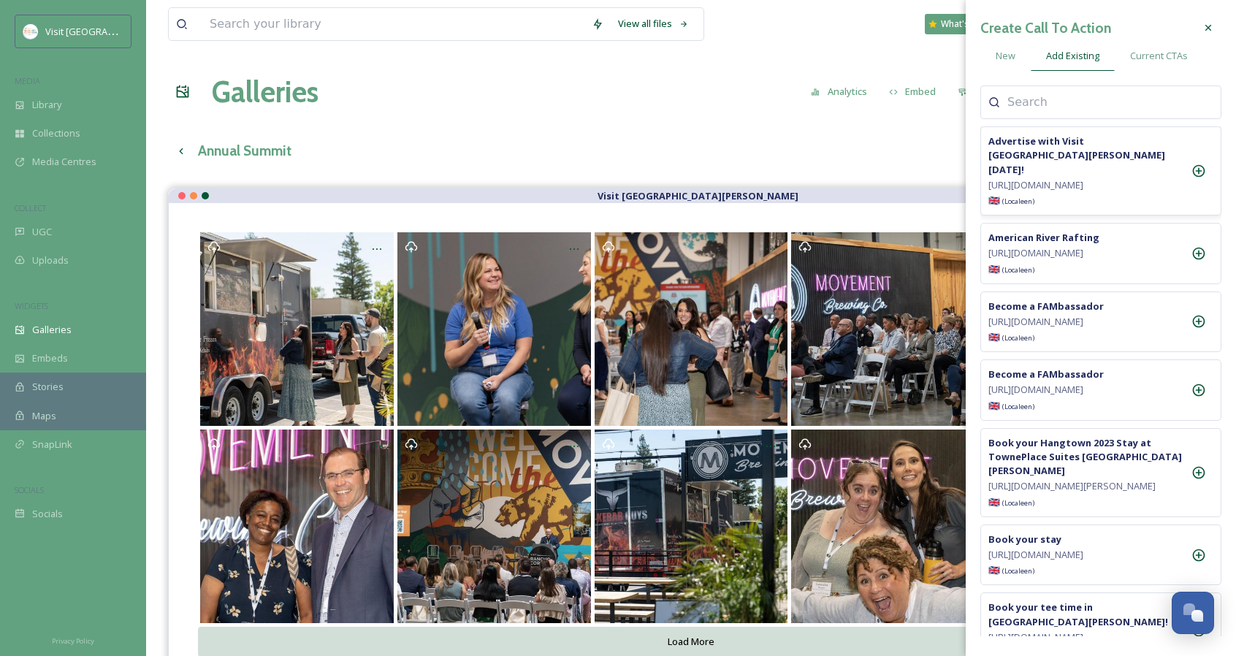
click at [1194, 178] on icon at bounding box center [1198, 171] width 15 height 15
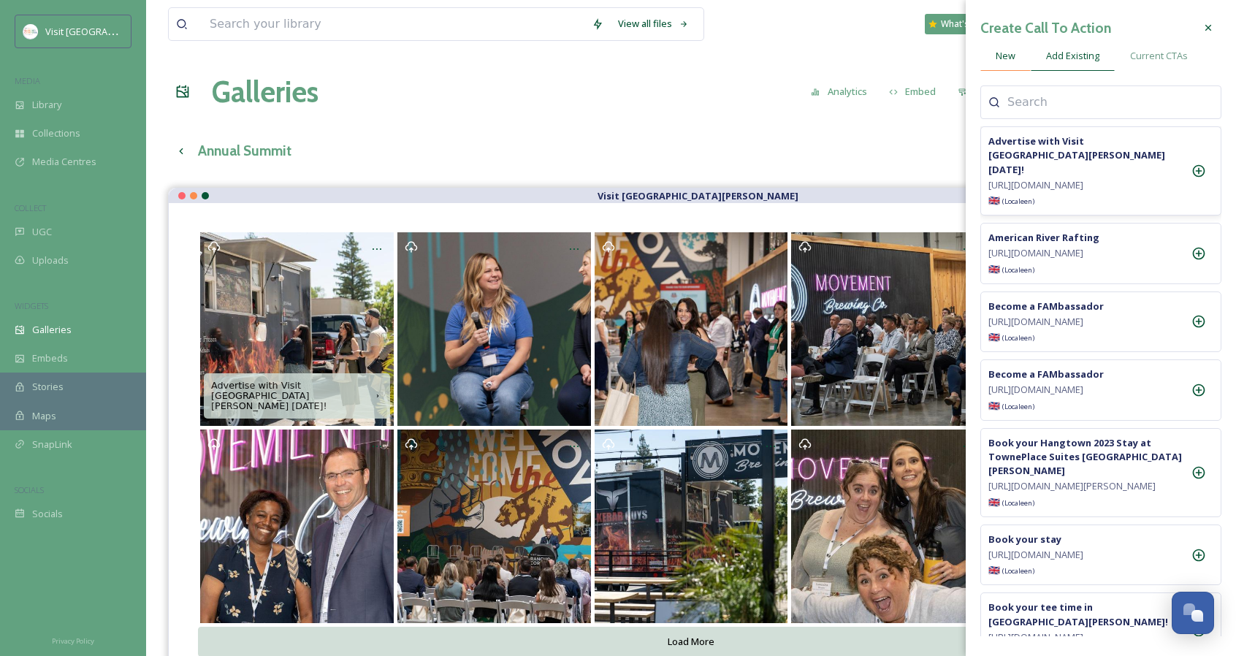
click at [1006, 59] on span "New" at bounding box center [1005, 56] width 20 height 14
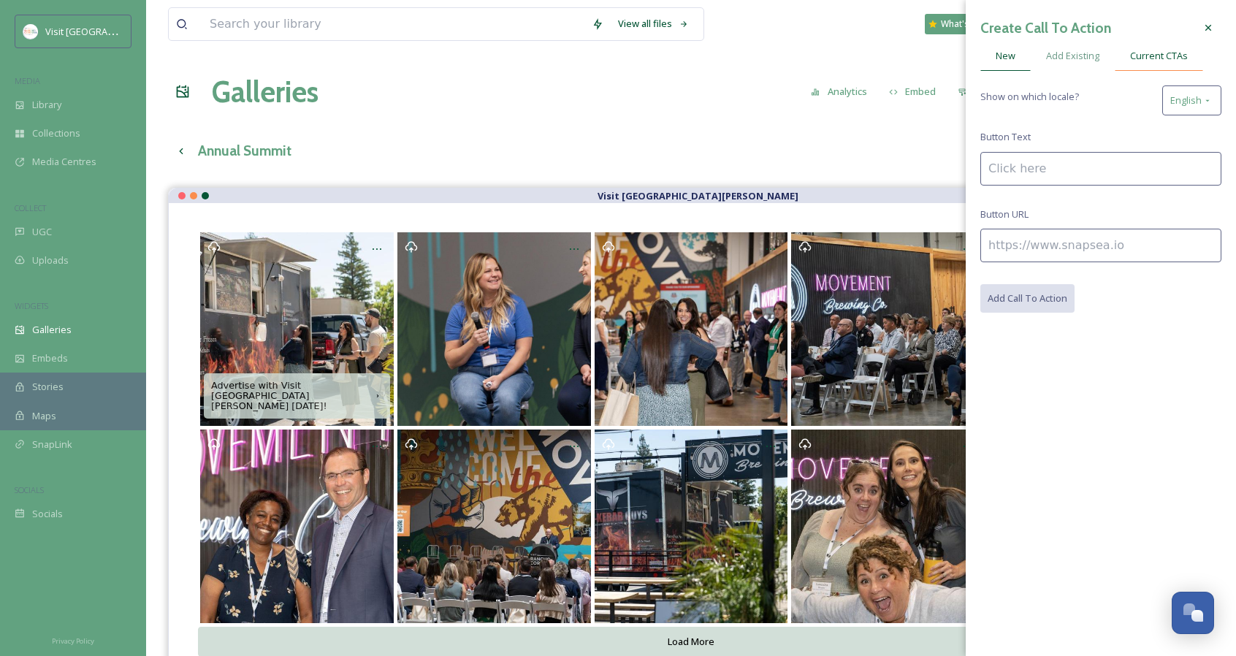
click at [1149, 66] on div "Current CTAs" at bounding box center [1158, 56] width 88 height 30
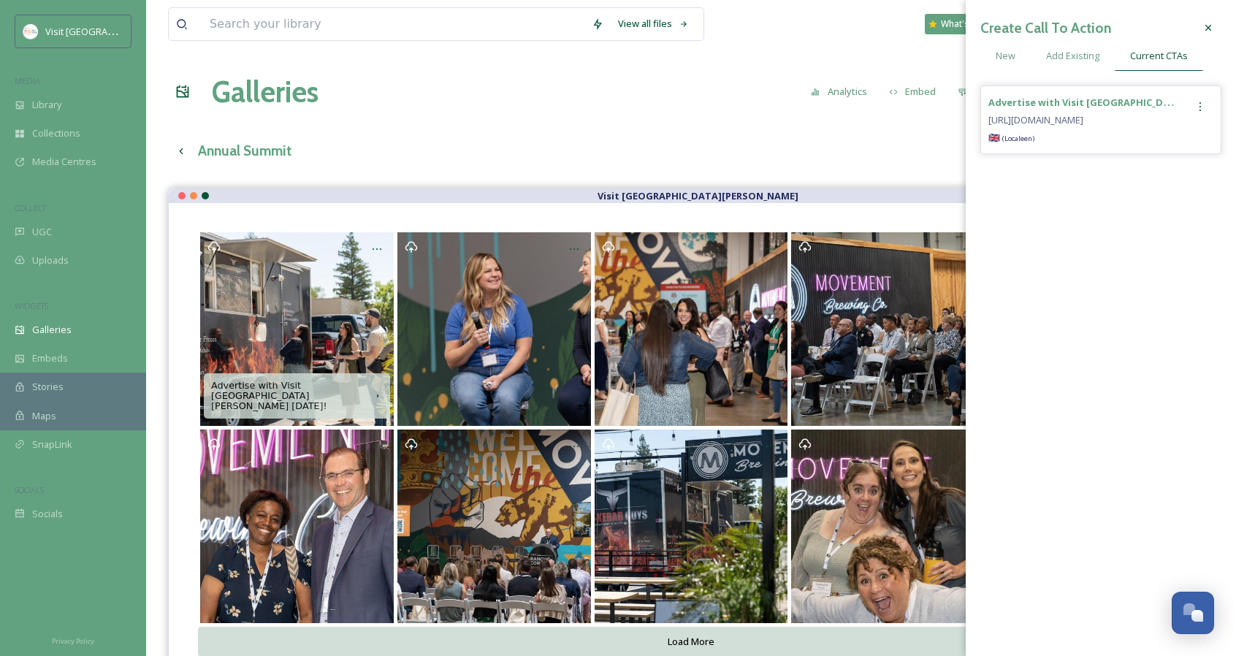
click at [1207, 116] on div at bounding box center [1200, 106] width 26 height 26
click at [1062, 38] on h3 "Create Call To Action" at bounding box center [1045, 28] width 131 height 21
click at [1063, 42] on div "Add Existing" at bounding box center [1072, 56] width 84 height 30
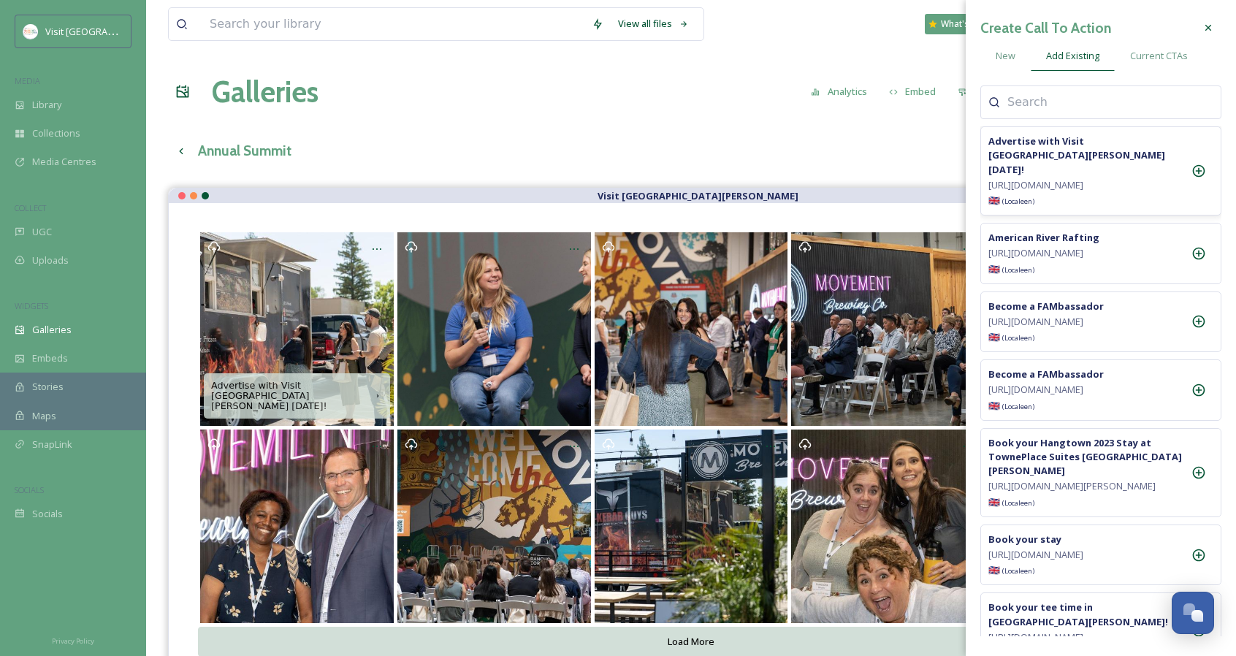
click at [1203, 178] on icon at bounding box center [1198, 171] width 15 height 15
click at [1163, 55] on span "Current CTAs" at bounding box center [1159, 56] width 58 height 14
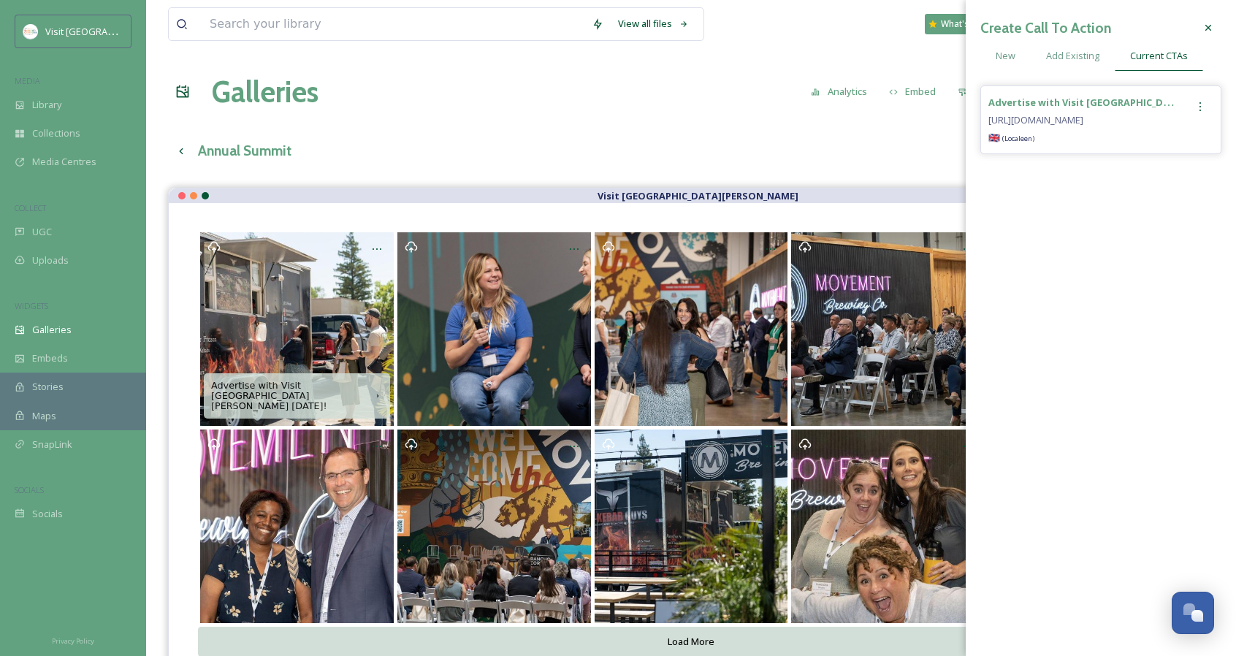
click at [1200, 107] on icon at bounding box center [1200, 107] width 12 height 12
click at [1184, 166] on div "Remove" at bounding box center [1168, 167] width 87 height 28
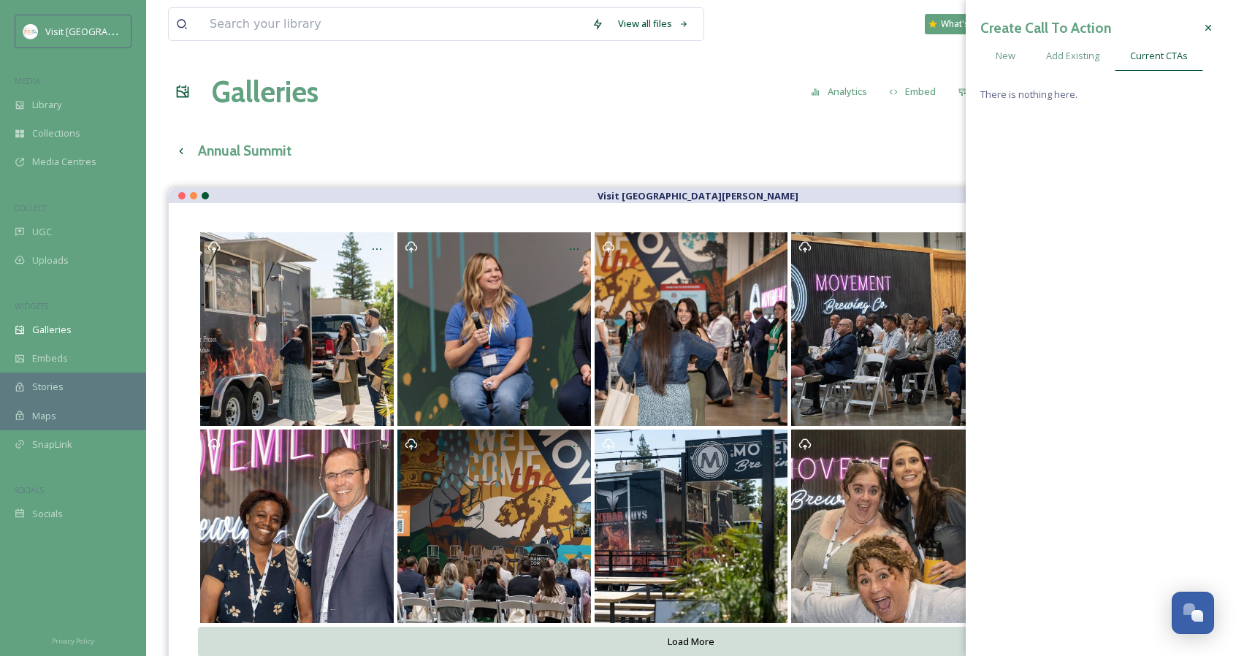
click at [1212, 32] on icon at bounding box center [1208, 28] width 12 height 12
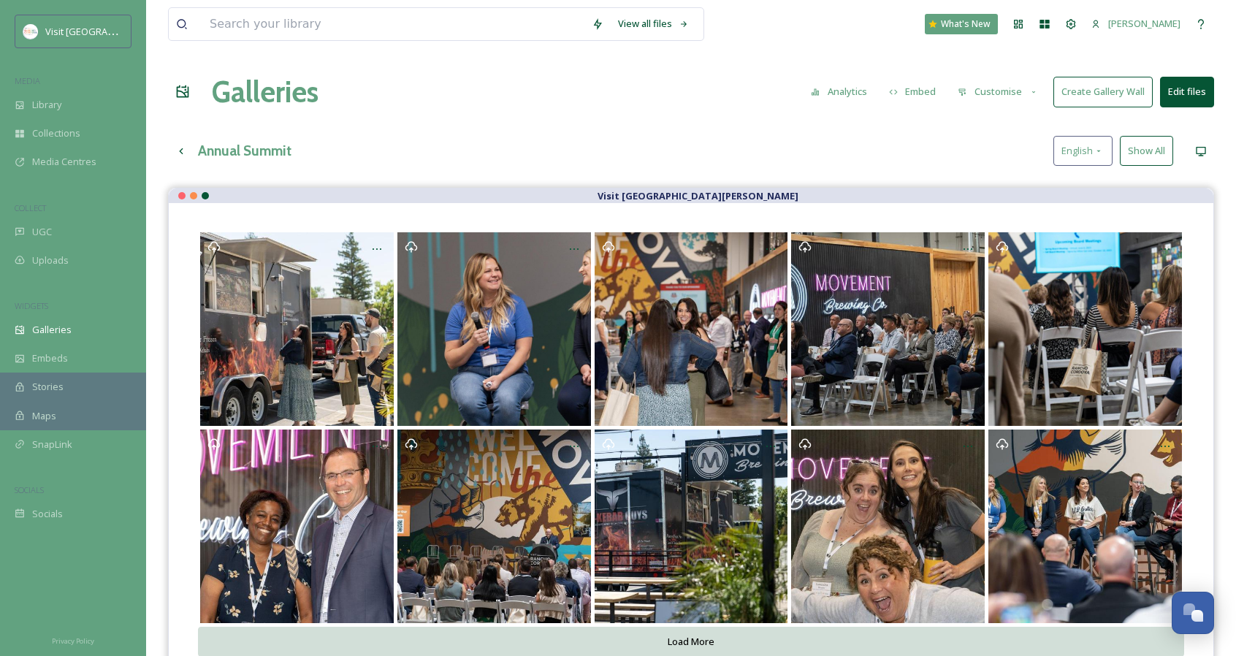
click at [1019, 101] on button "Customise" at bounding box center [998, 91] width 96 height 28
click at [859, 94] on button "Analytics" at bounding box center [838, 91] width 71 height 28
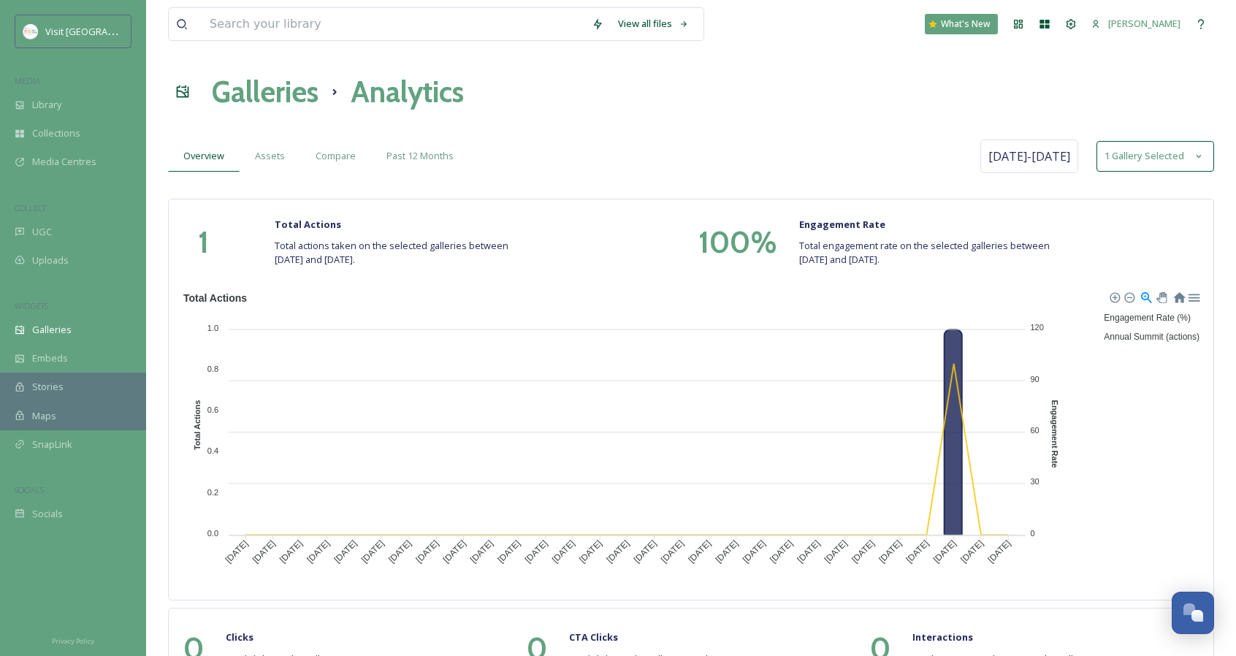
click at [288, 103] on h1 "Galleries" at bounding box center [265, 92] width 107 height 44
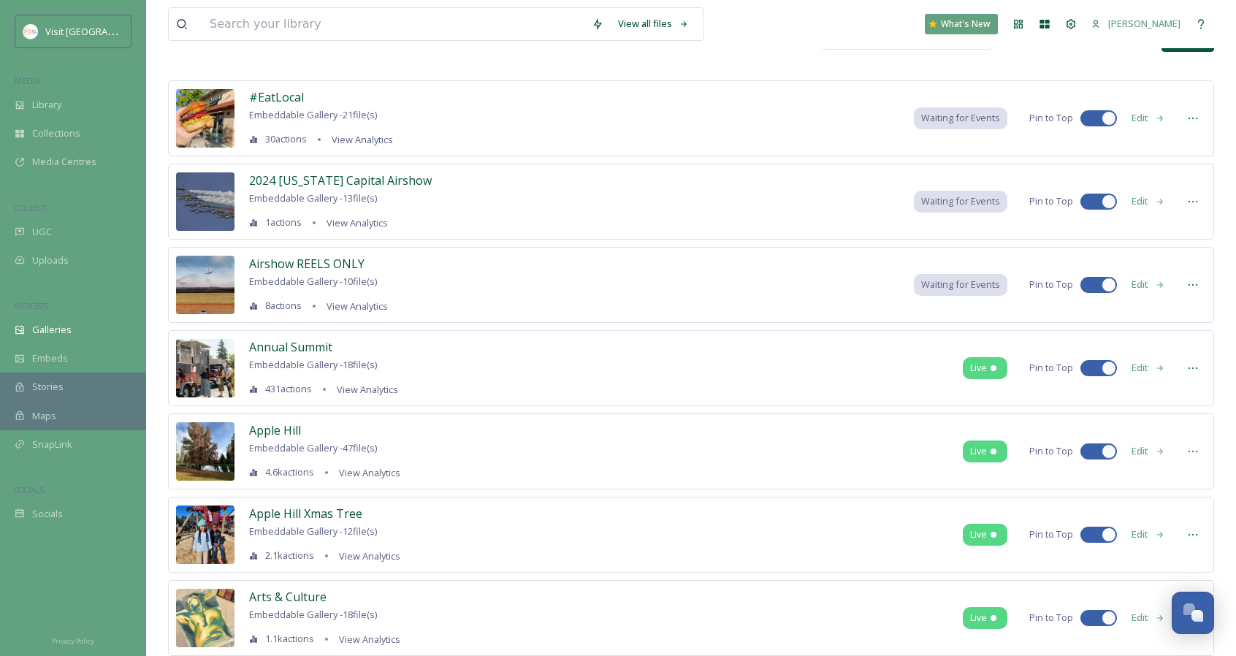
scroll to position [64, 0]
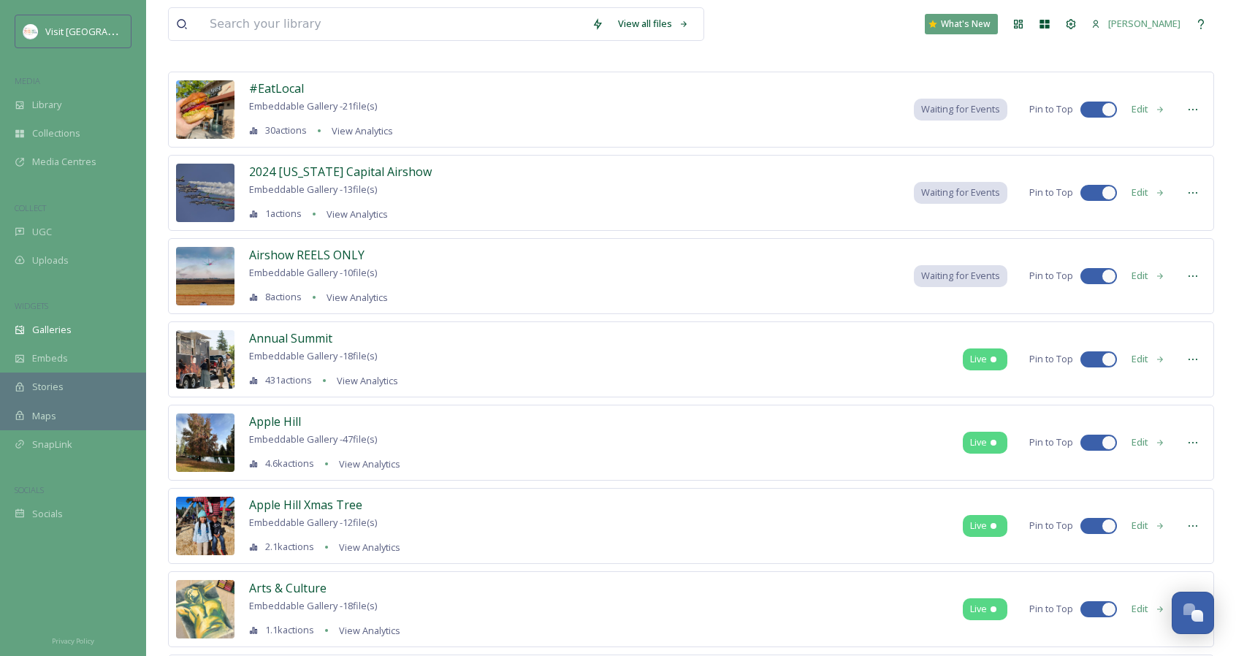
click at [1194, 442] on icon at bounding box center [1193, 443] width 12 height 12
click at [1176, 469] on span "Edit Gallery" at bounding box center [1157, 474] width 49 height 14
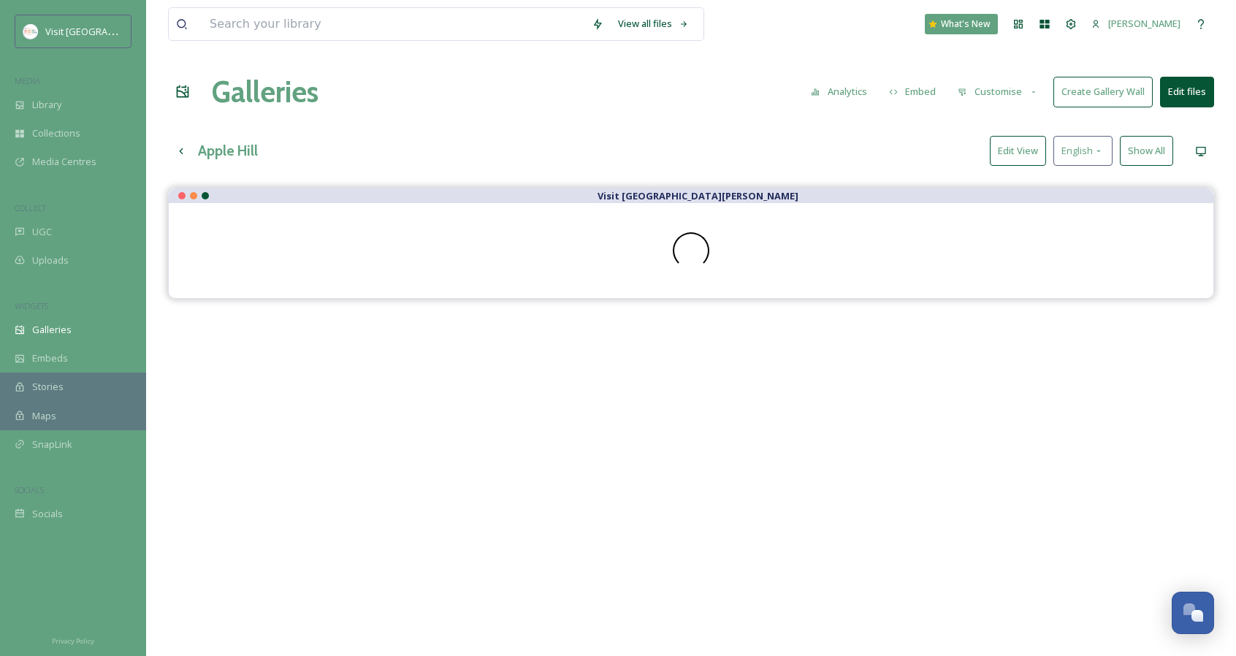
click at [982, 97] on button "Customise" at bounding box center [998, 91] width 96 height 28
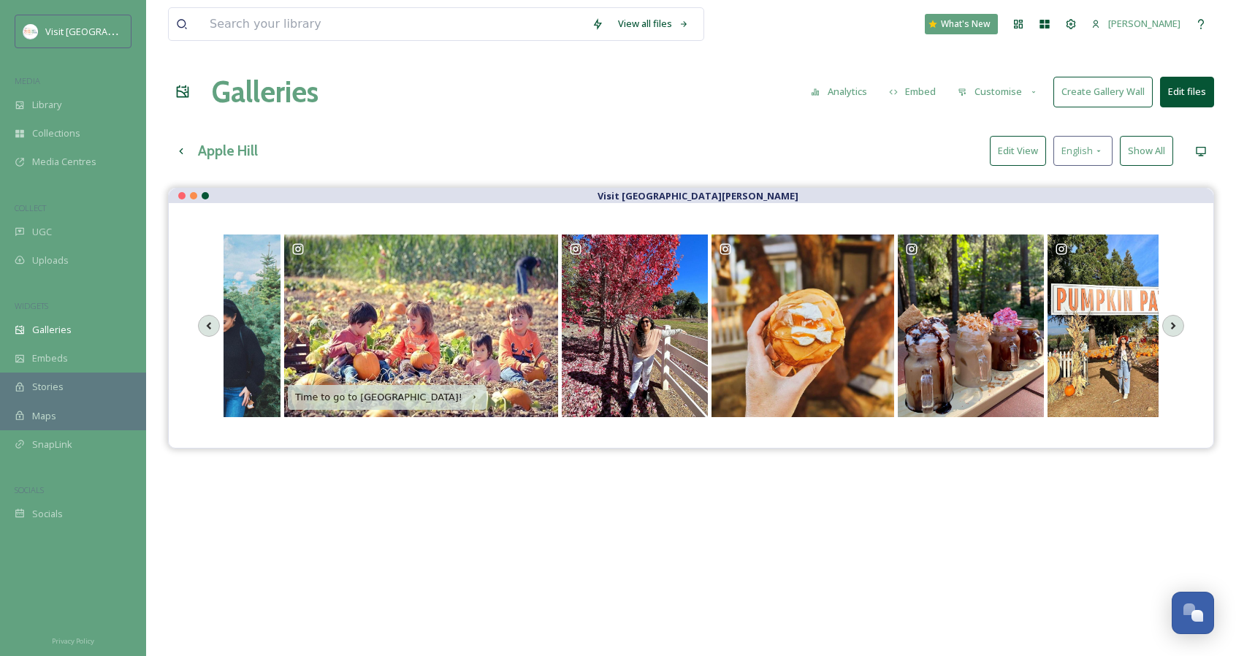
click at [732, 145] on div "Apple Hill Edit View English Show All" at bounding box center [691, 151] width 1046 height 30
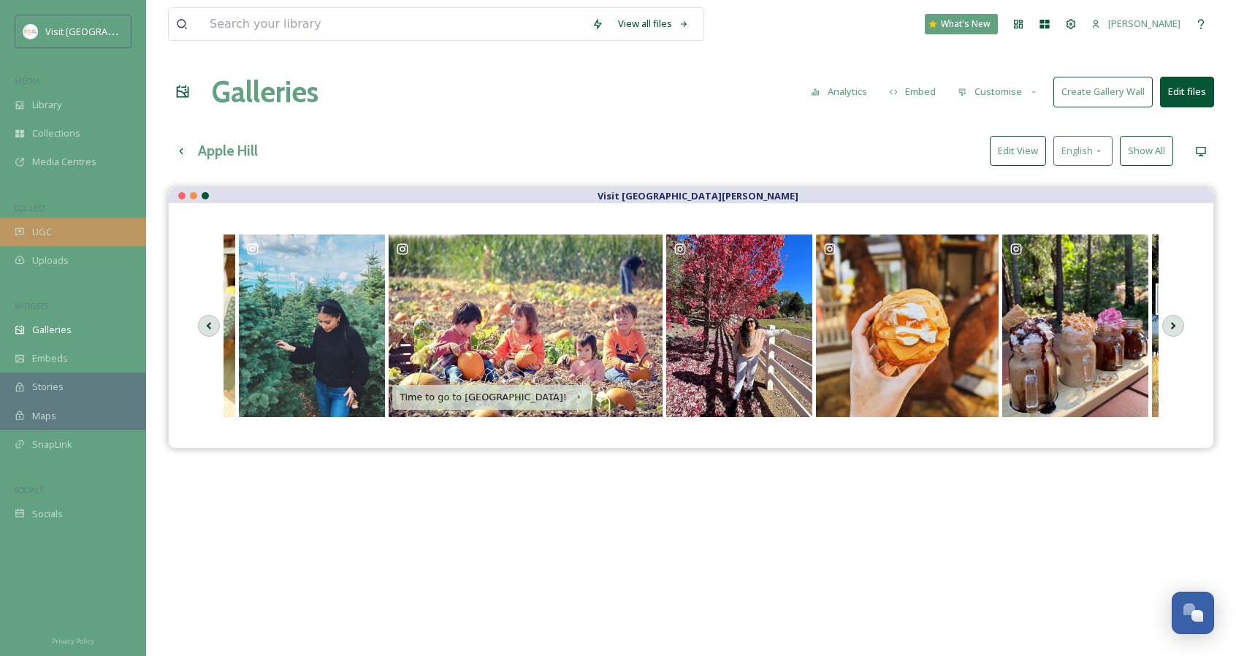
click at [41, 231] on span "UGC" at bounding box center [42, 232] width 20 height 14
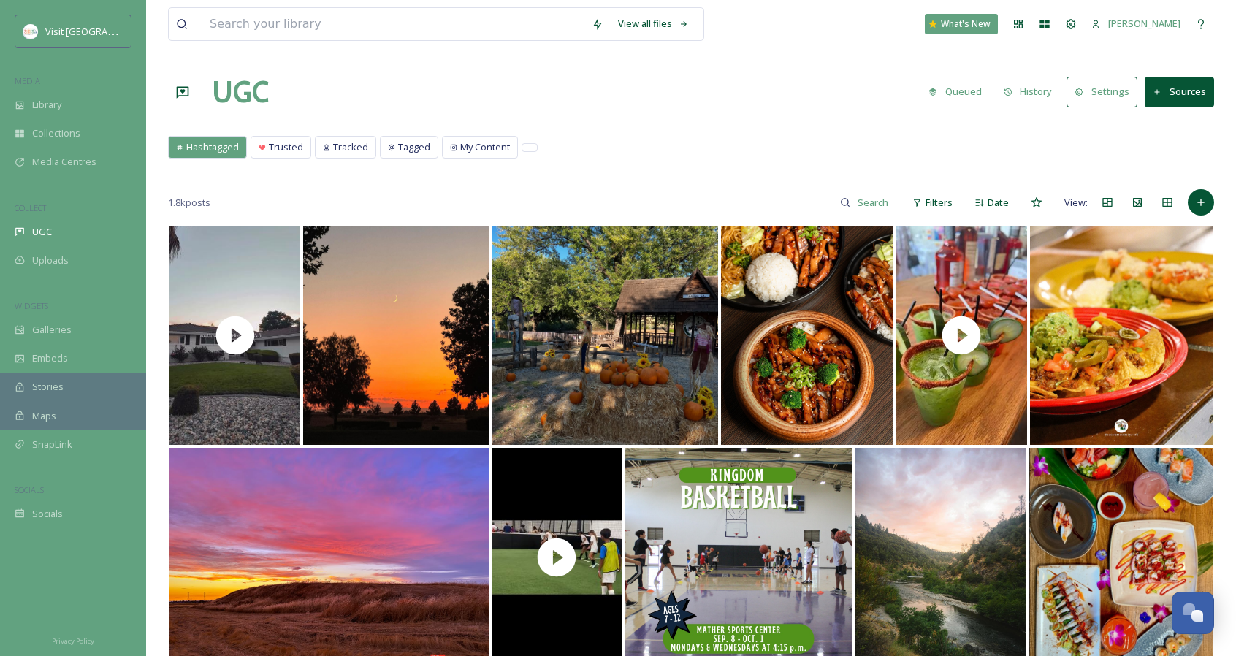
click at [930, 197] on span "Filters" at bounding box center [938, 203] width 27 height 14
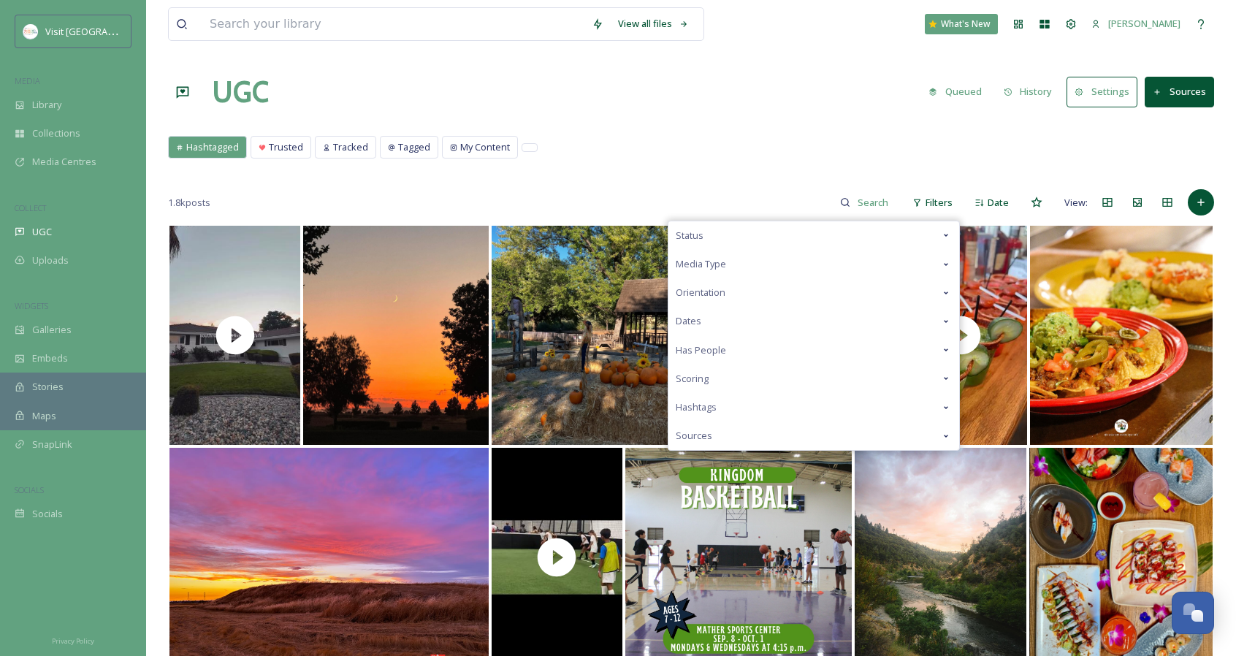
click at [887, 240] on div "Status" at bounding box center [813, 235] width 291 height 28
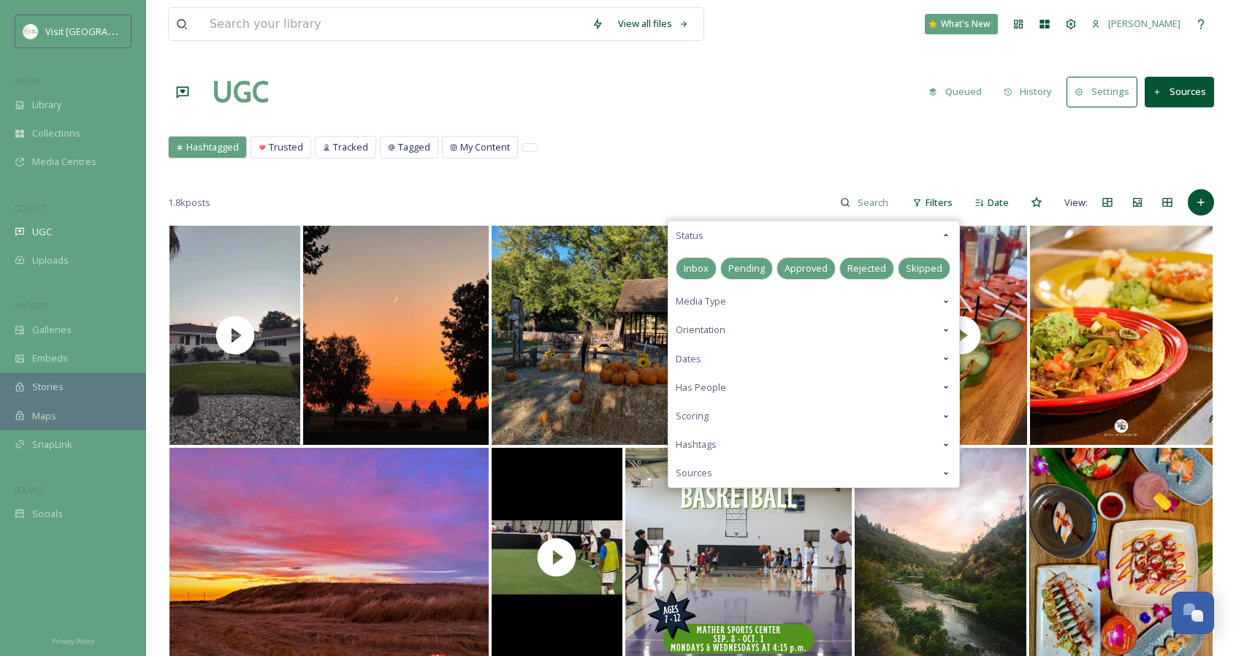
click at [734, 262] on span "Pending" at bounding box center [746, 268] width 37 height 14
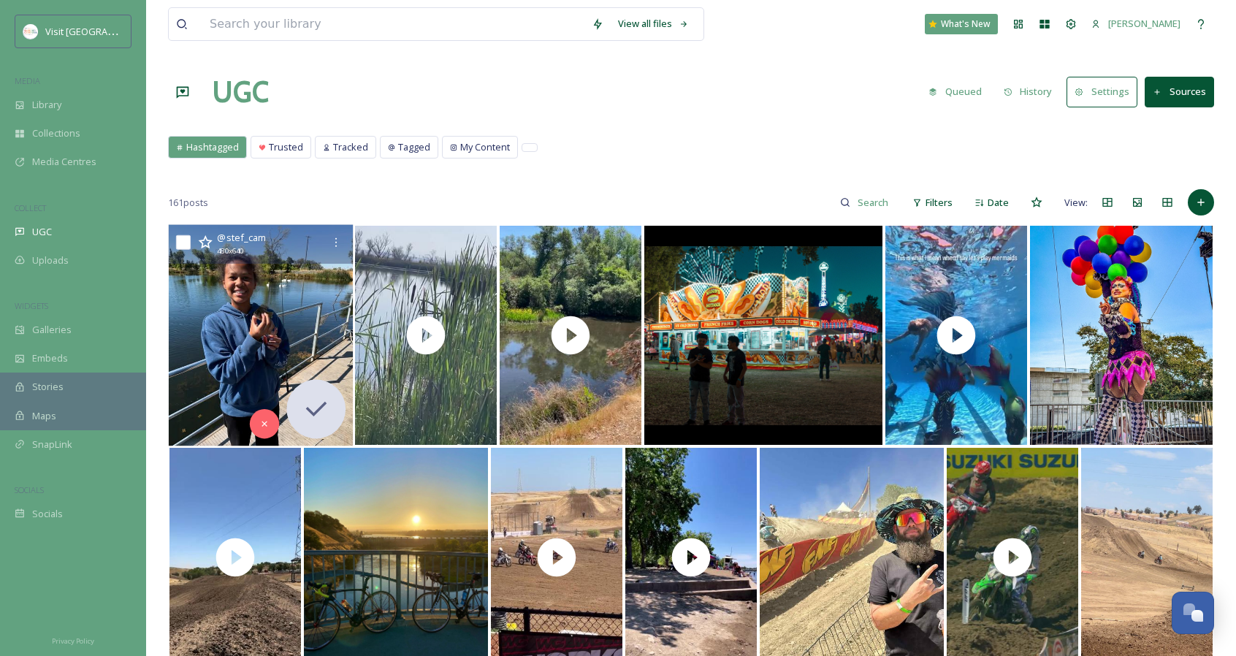
click at [256, 303] on img at bounding box center [261, 335] width 185 height 221
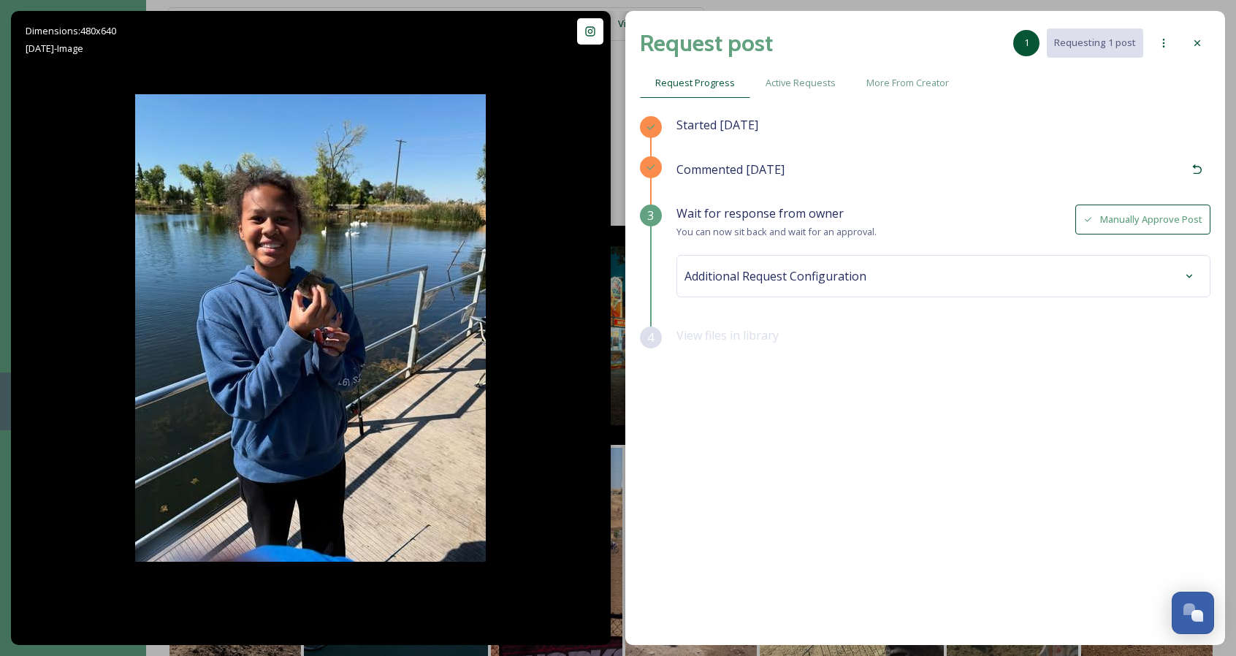
click at [1162, 47] on icon at bounding box center [1163, 43] width 12 height 12
click at [1198, 45] on icon at bounding box center [1197, 43] width 12 height 12
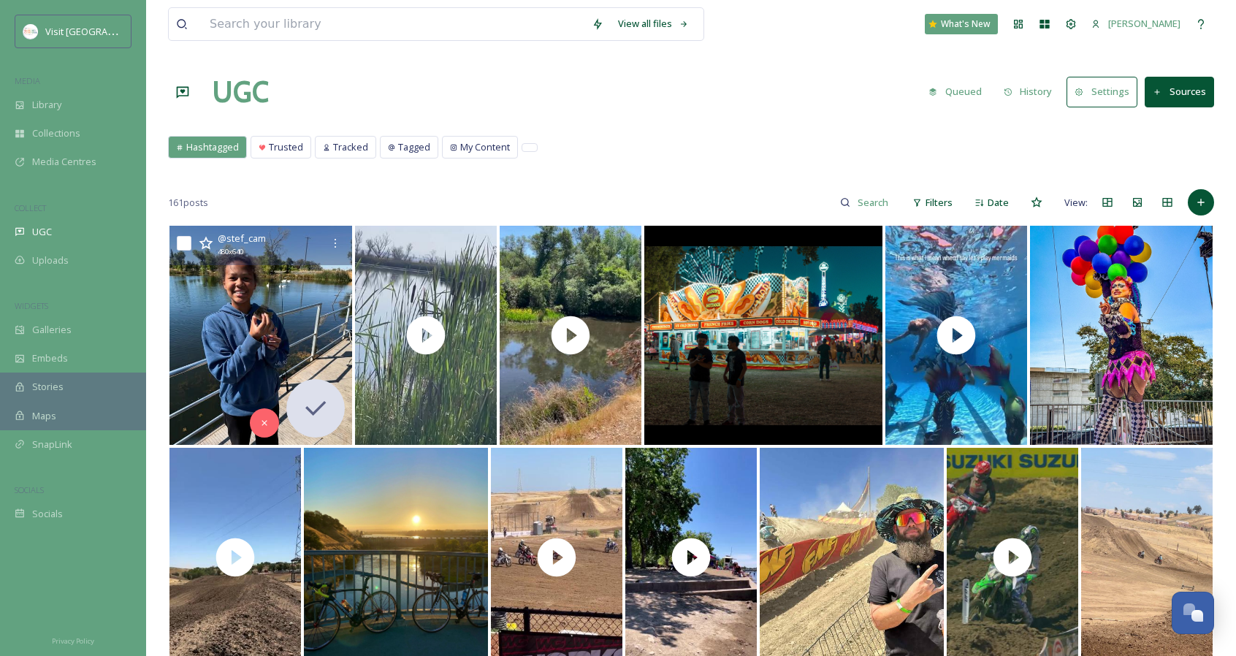
click at [194, 196] on span "161 posts" at bounding box center [188, 203] width 40 height 14
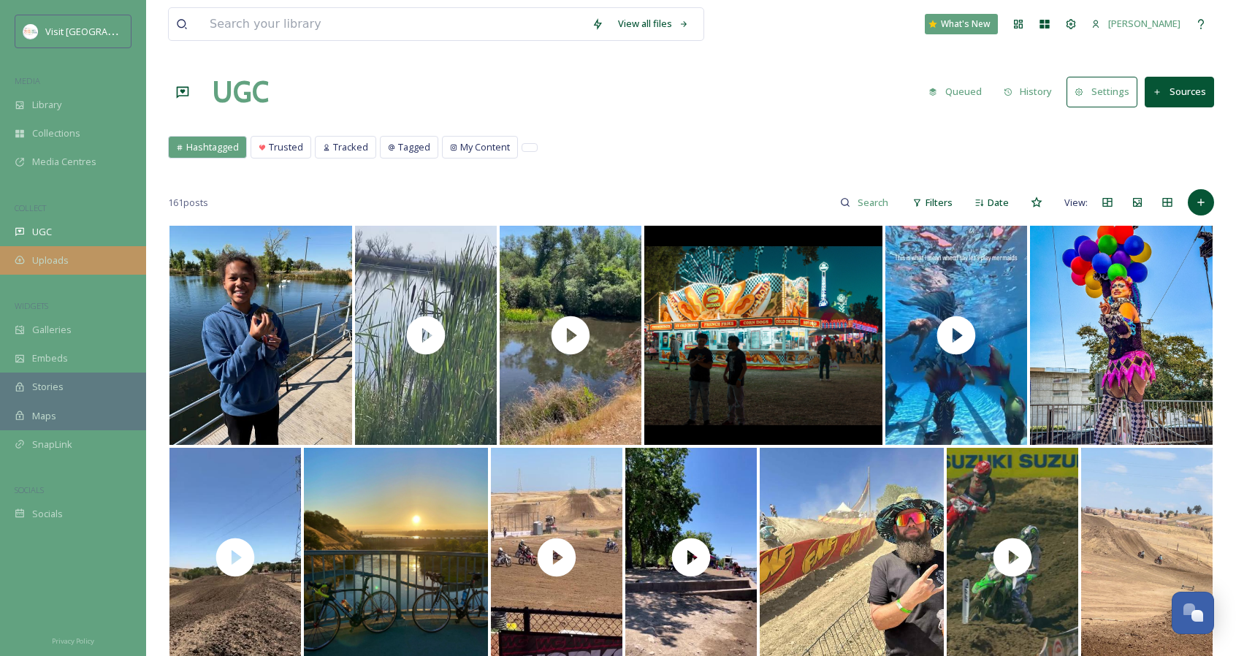
click at [48, 261] on span "Uploads" at bounding box center [50, 260] width 37 height 14
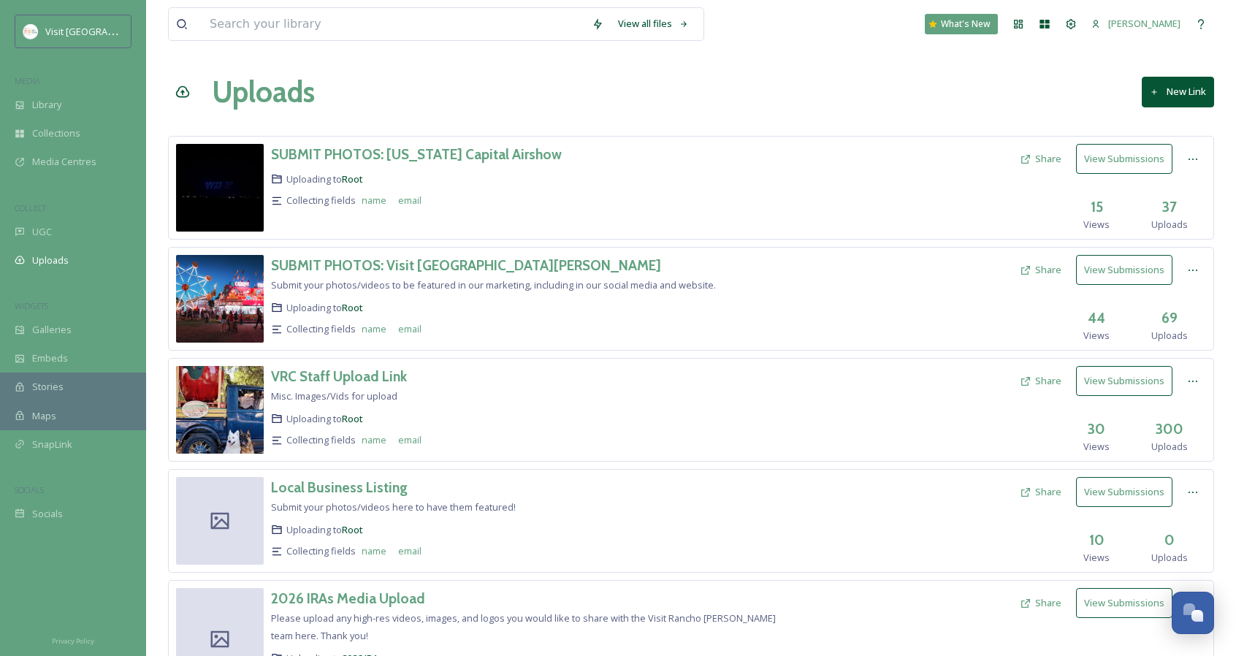
scroll to position [194, 0]
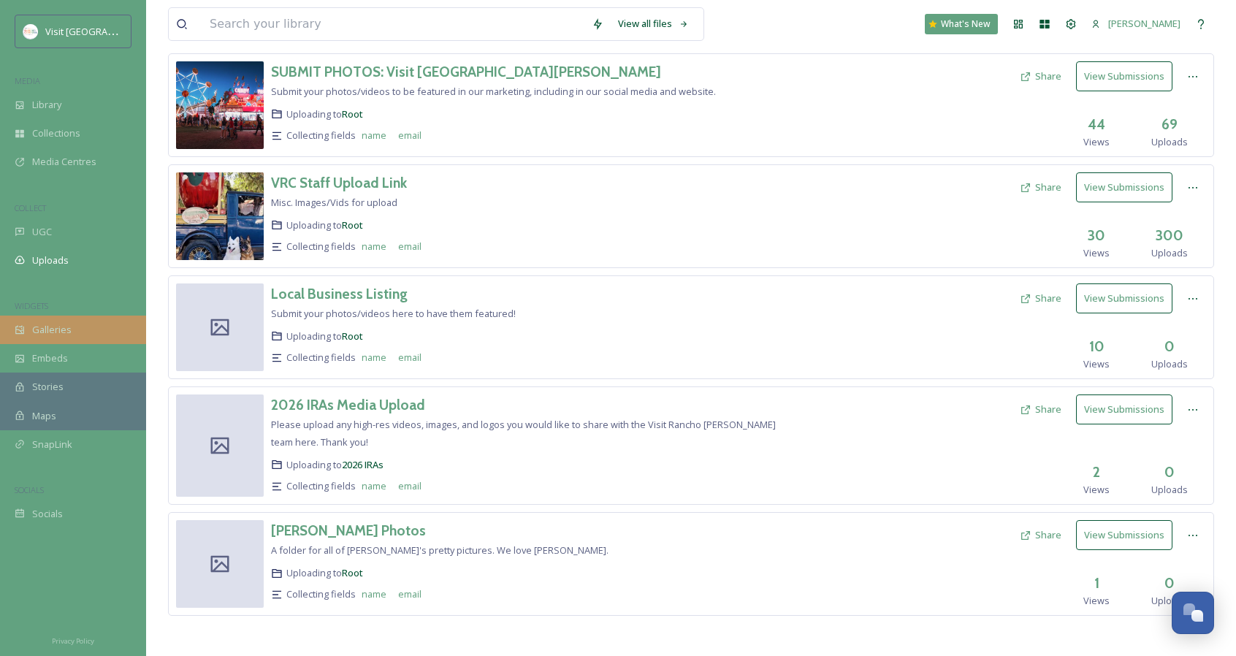
click at [50, 333] on span "Galleries" at bounding box center [51, 330] width 39 height 14
